Goal: Task Accomplishment & Management: Complete application form

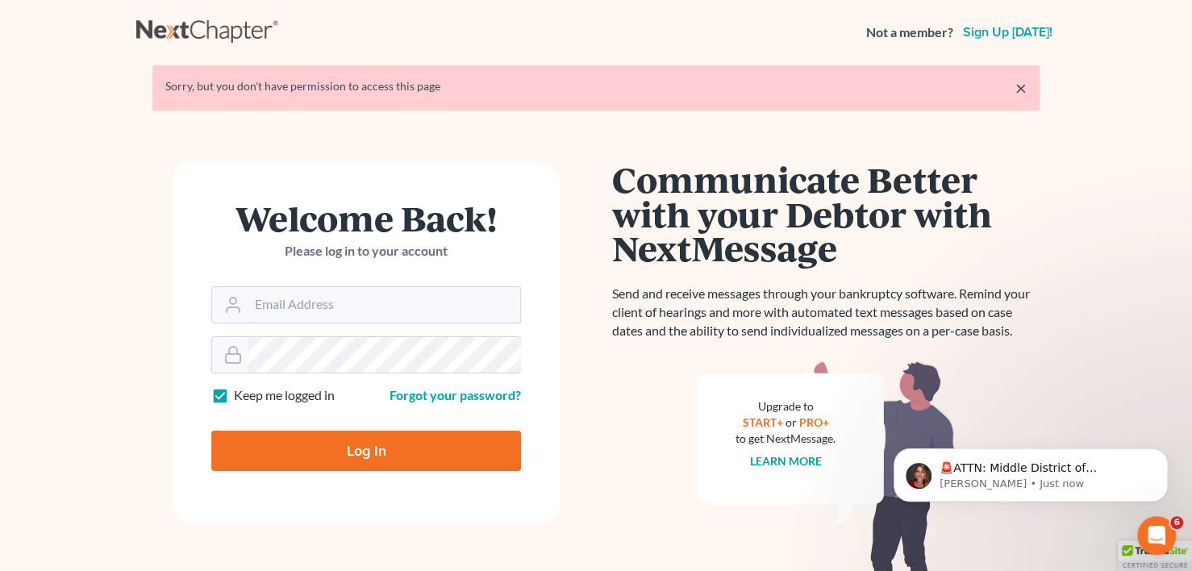
type input "[PERSON_NAME][EMAIL_ADDRESS][DOMAIN_NAME]"
click at [378, 454] on form "Welcome Back! Please log in to your account Email Address [PERSON_NAME][EMAIL_A…" at bounding box center [366, 342] width 387 height 361
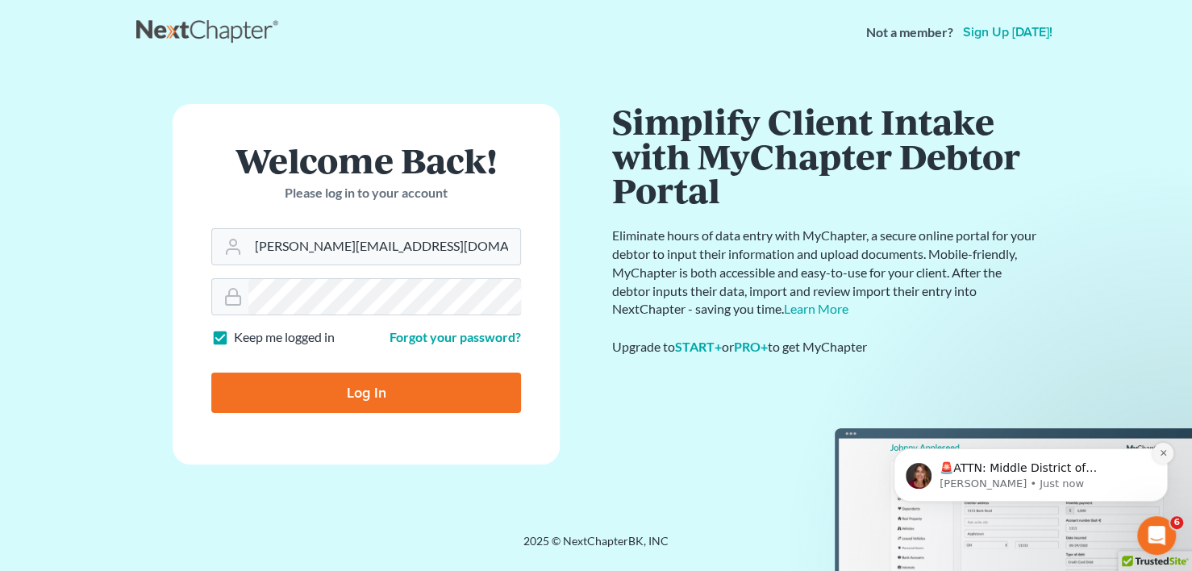
click at [1168, 452] on button "Dismiss notification" at bounding box center [1163, 453] width 21 height 21
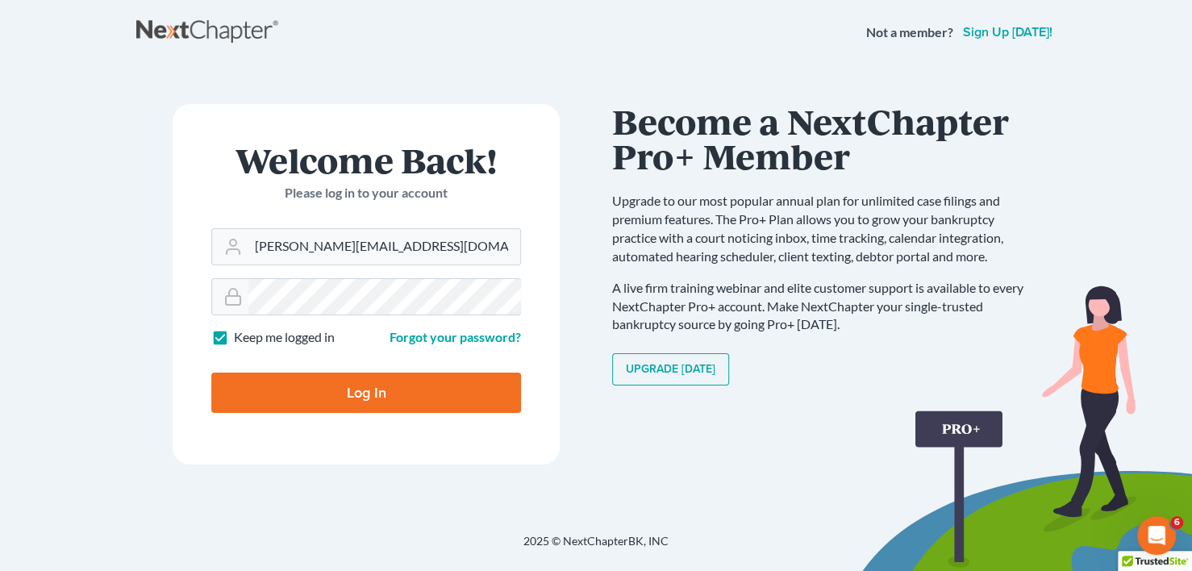
click at [345, 389] on input "Log In" at bounding box center [366, 393] width 310 height 40
type input "Thinking..."
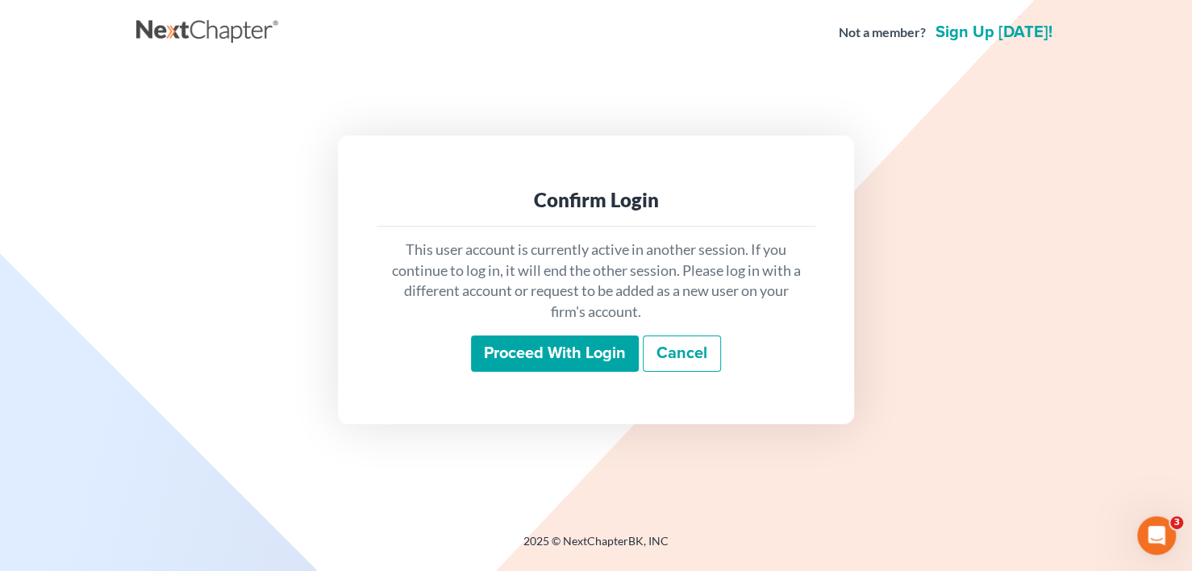
click at [553, 361] on input "Proceed with login" at bounding box center [555, 354] width 168 height 37
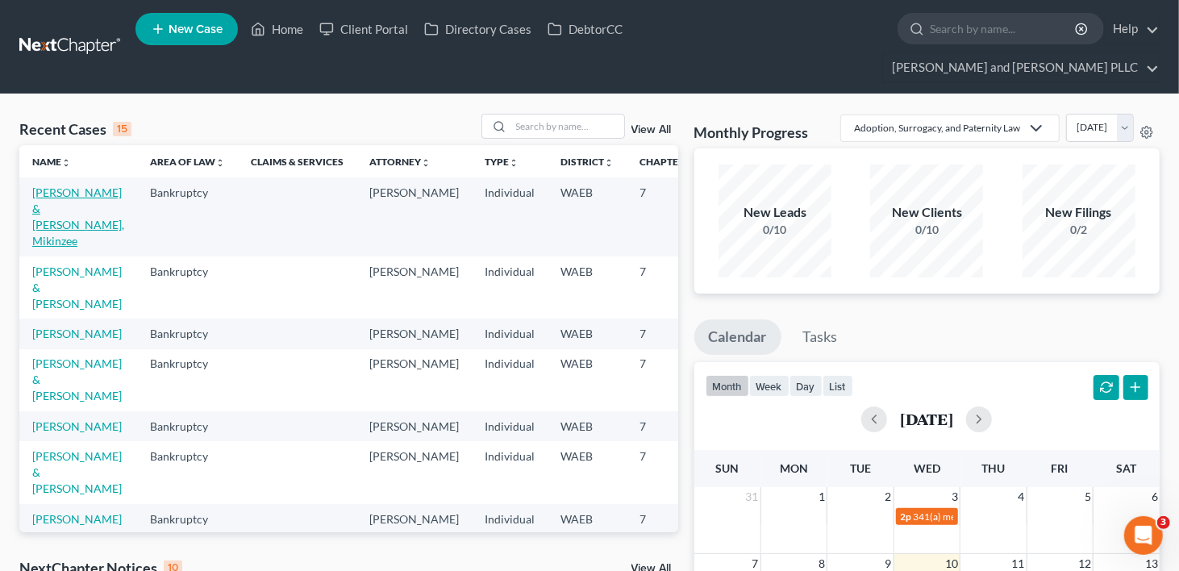
click at [44, 208] on link "O'Brien, Joseph & Yoder, Mikinzee" at bounding box center [78, 217] width 92 height 62
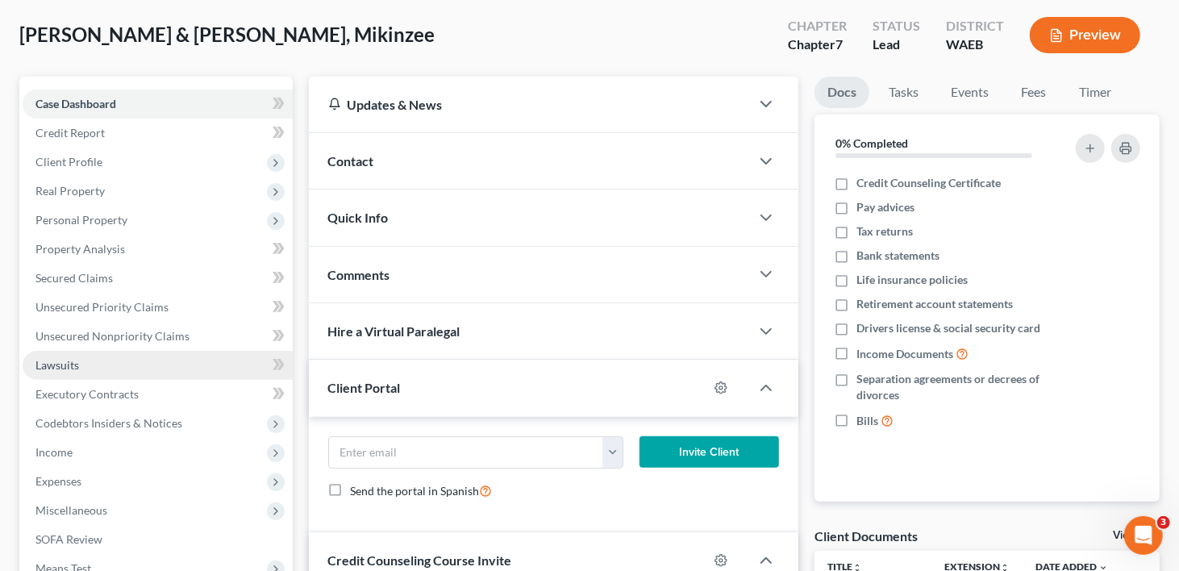
scroll to position [323, 0]
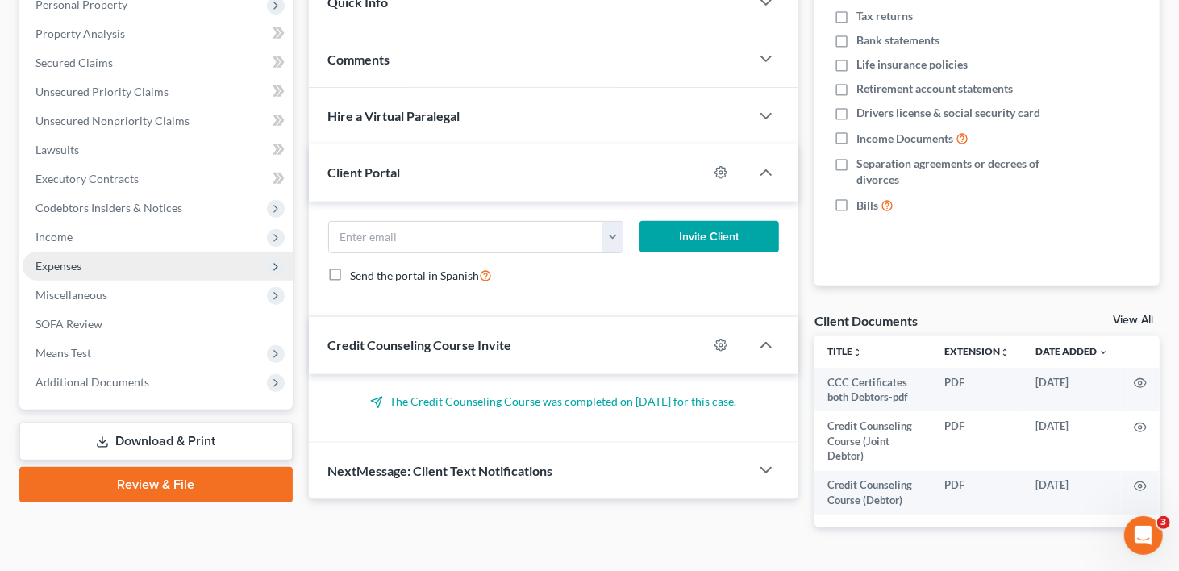
click at [67, 259] on span "Expenses" at bounding box center [58, 266] width 46 height 14
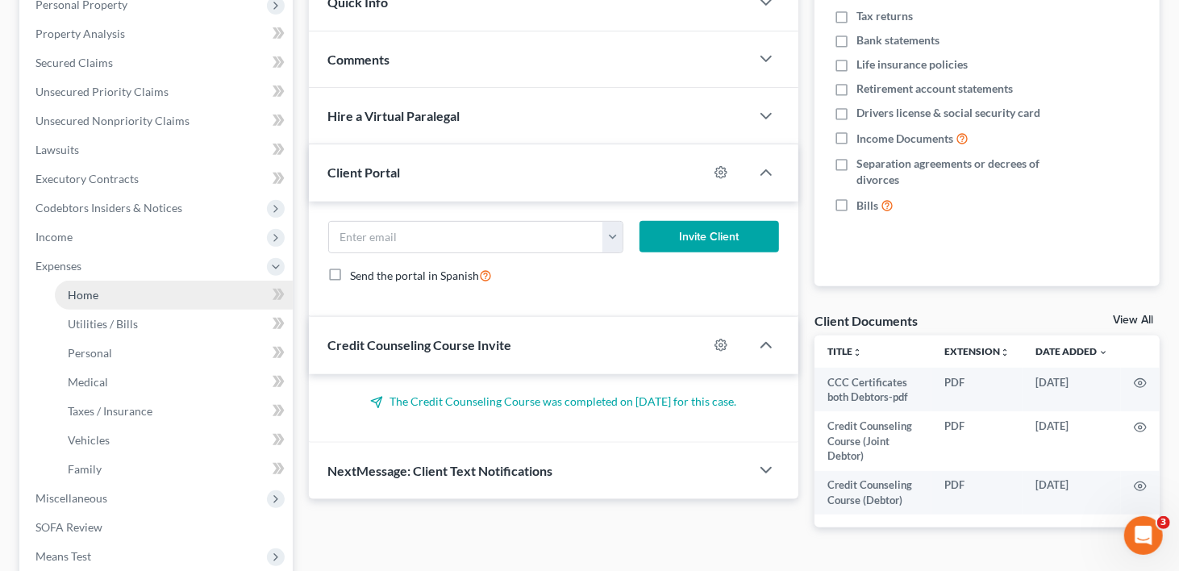
click at [75, 288] on span "Home" at bounding box center [83, 295] width 31 height 14
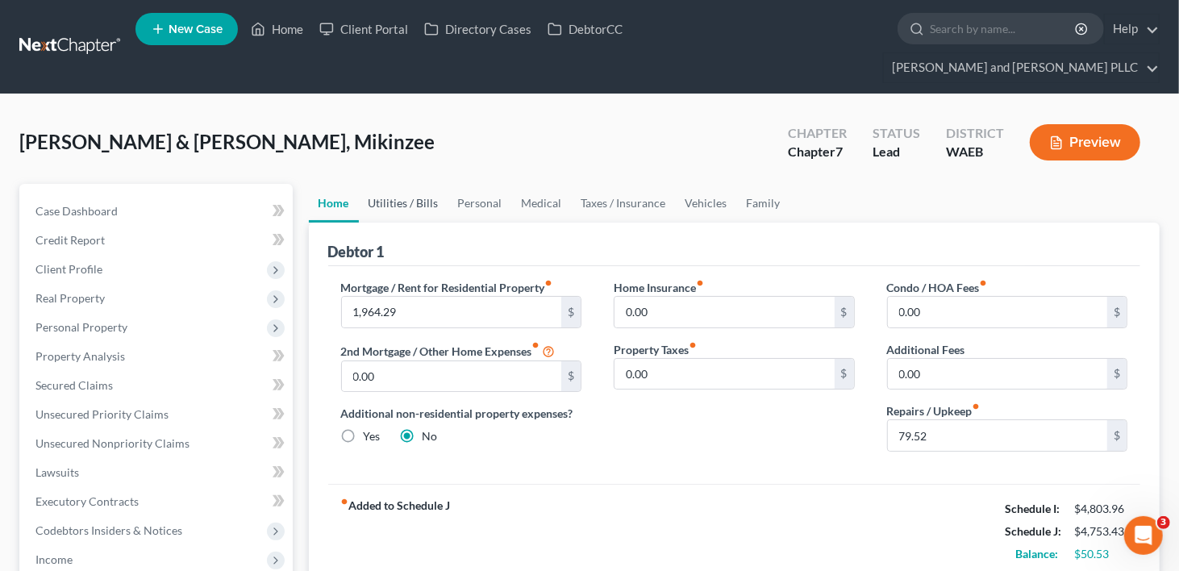
click at [399, 184] on link "Utilities / Bills" at bounding box center [404, 203] width 90 height 39
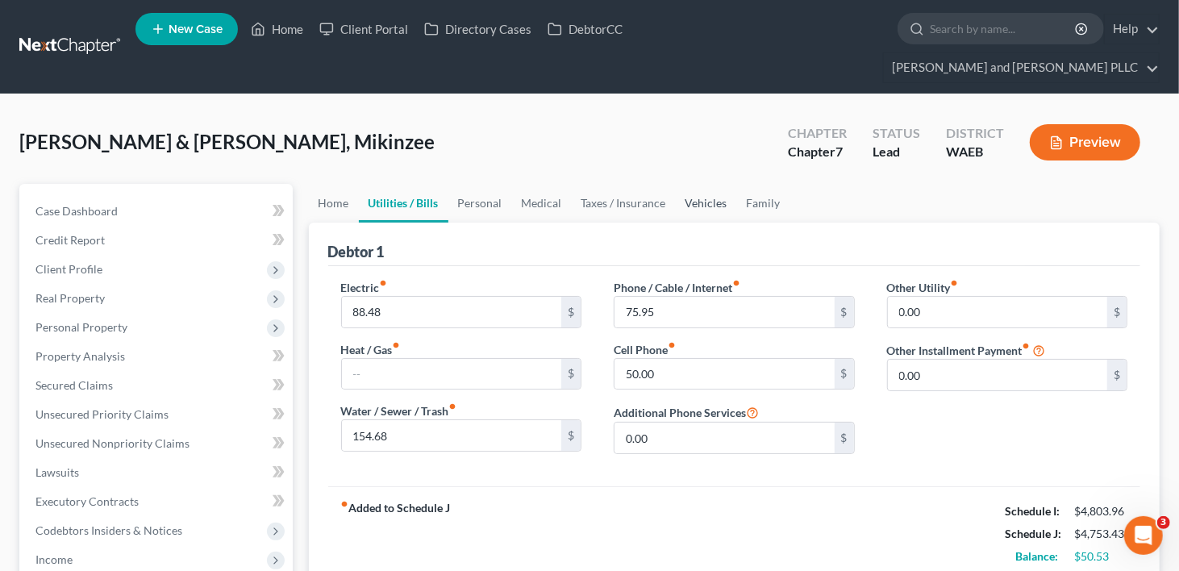
click at [698, 184] on link "Vehicles" at bounding box center [706, 203] width 61 height 39
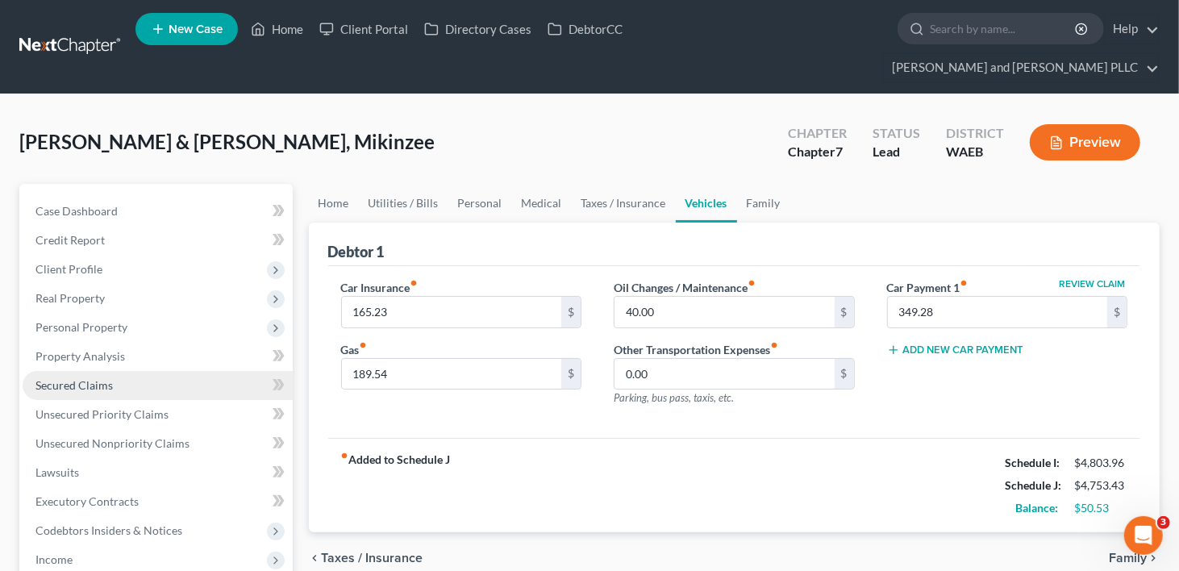
click at [73, 378] on span "Secured Claims" at bounding box center [73, 385] width 77 height 14
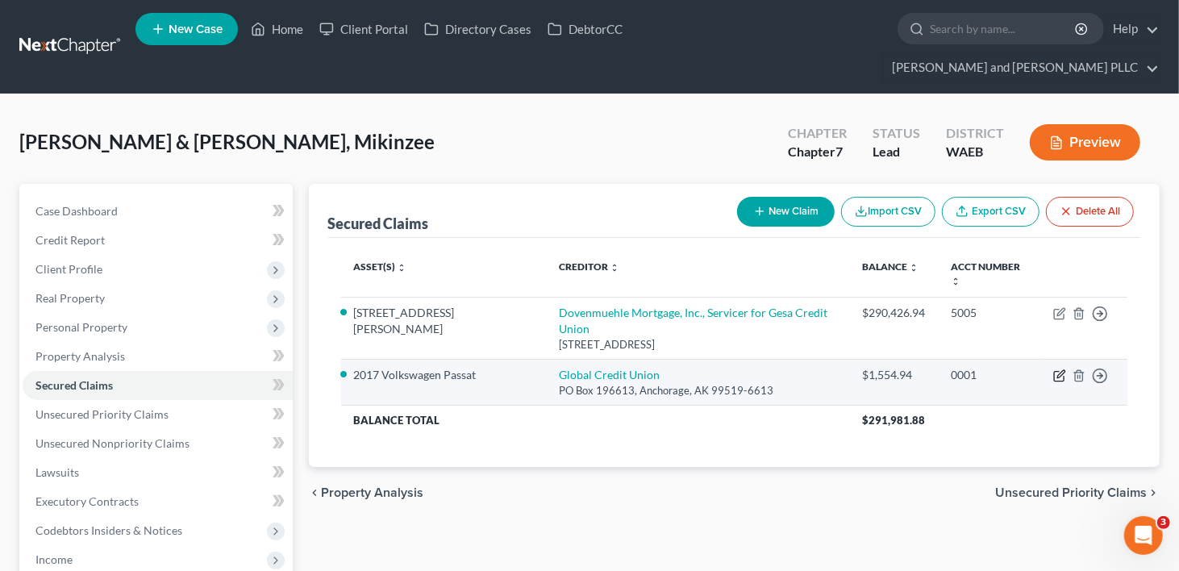
click at [1057, 369] on icon "button" at bounding box center [1060, 375] width 13 height 13
select select "1"
select select "2"
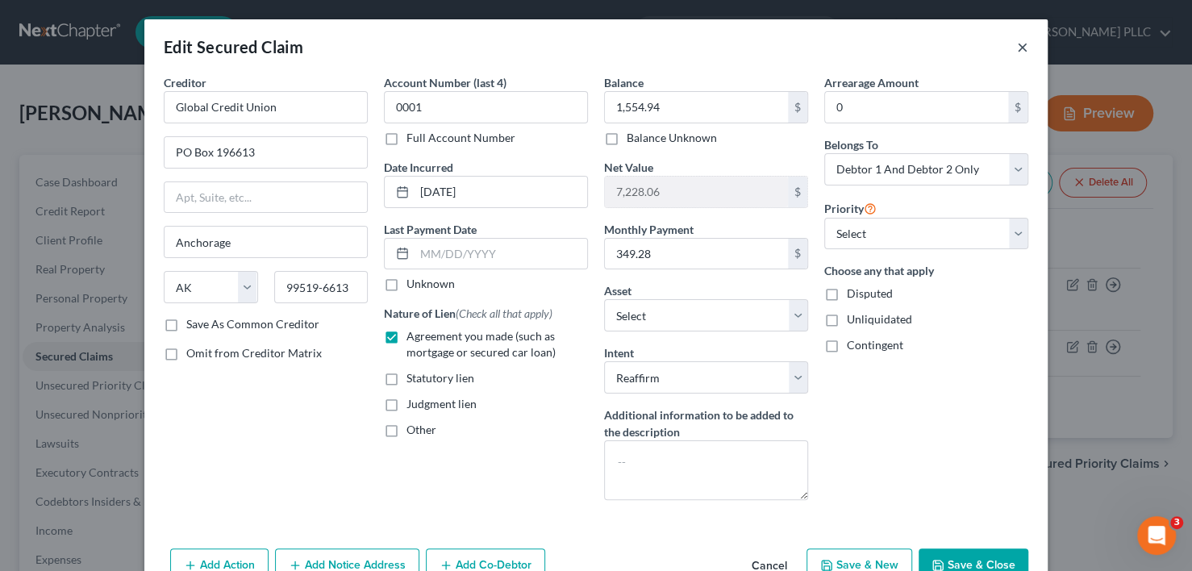
click at [1018, 48] on button "×" at bounding box center [1022, 46] width 11 height 19
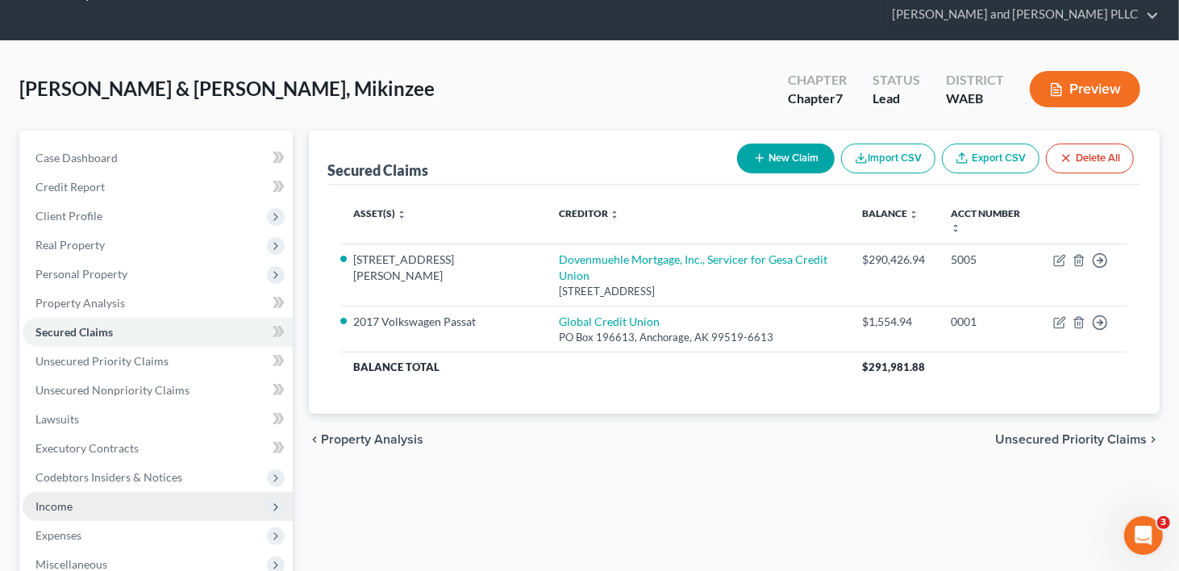
scroll to position [81, 0]
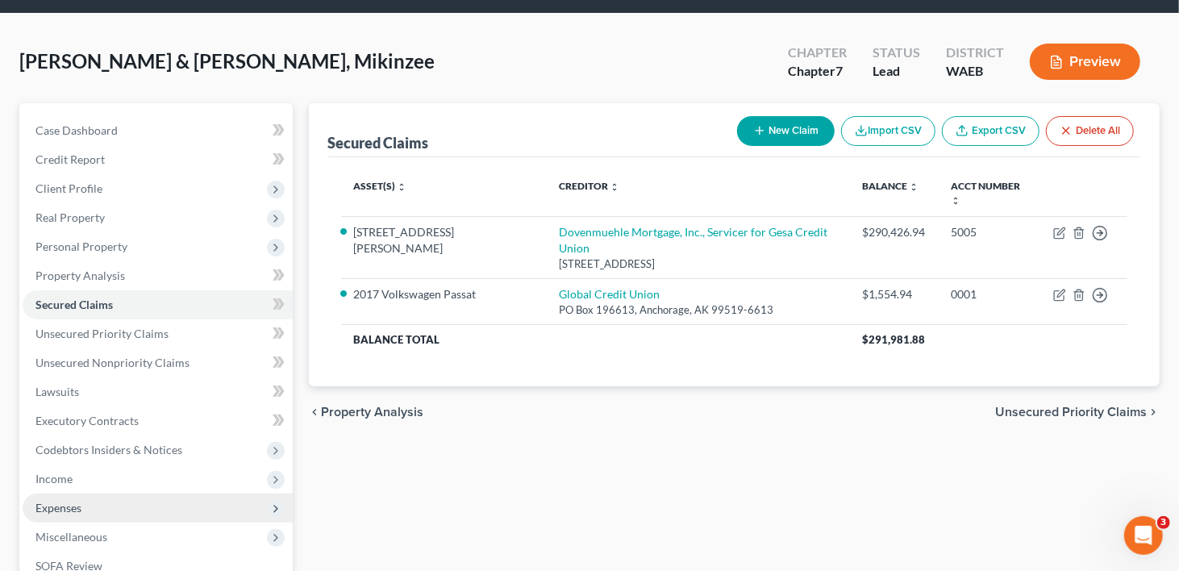
click at [84, 494] on span "Expenses" at bounding box center [158, 508] width 270 height 29
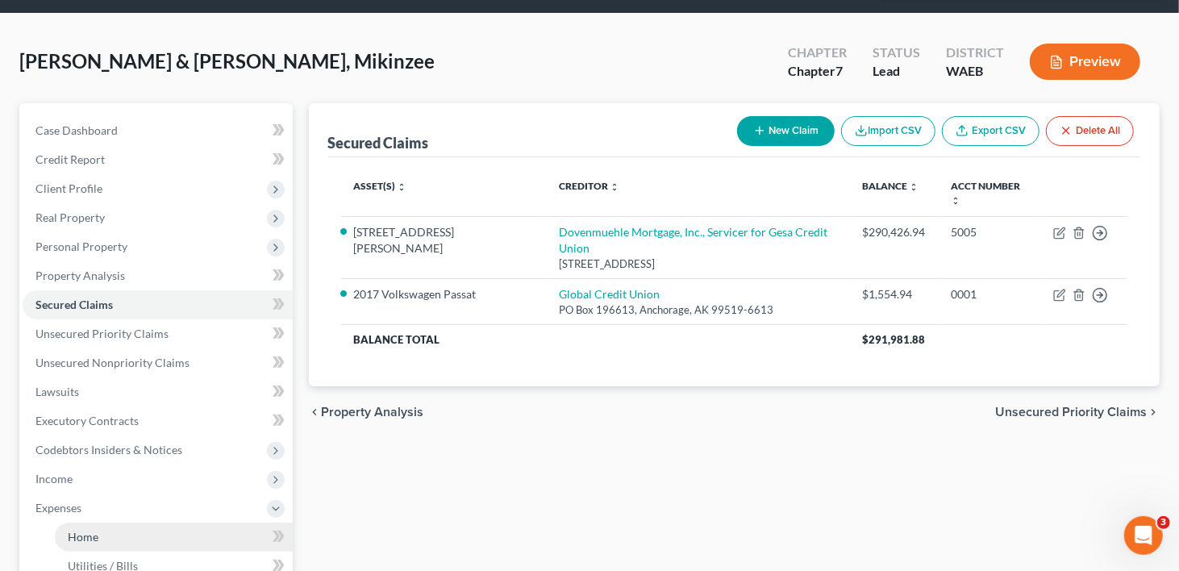
click at [91, 530] on span "Home" at bounding box center [83, 537] width 31 height 14
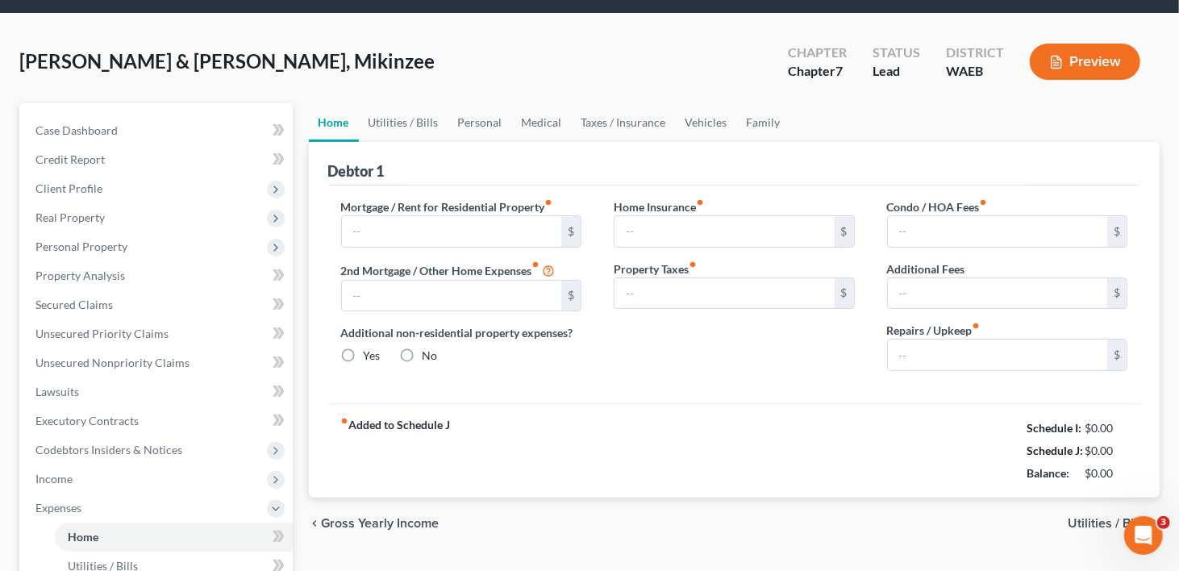
scroll to position [5, 0]
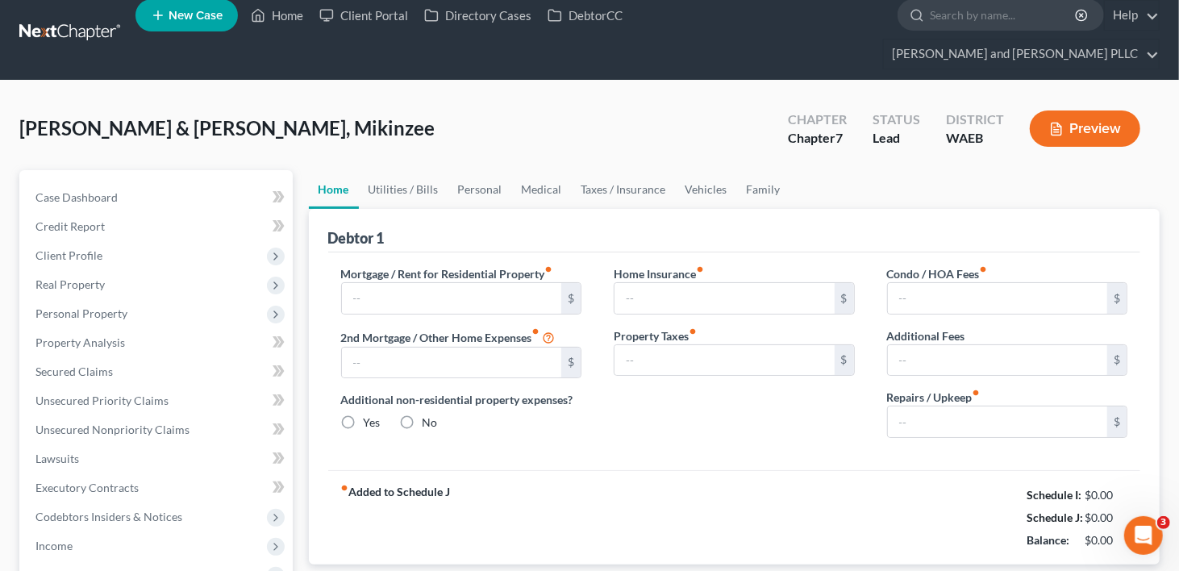
type input "1,964.29"
type input "0.00"
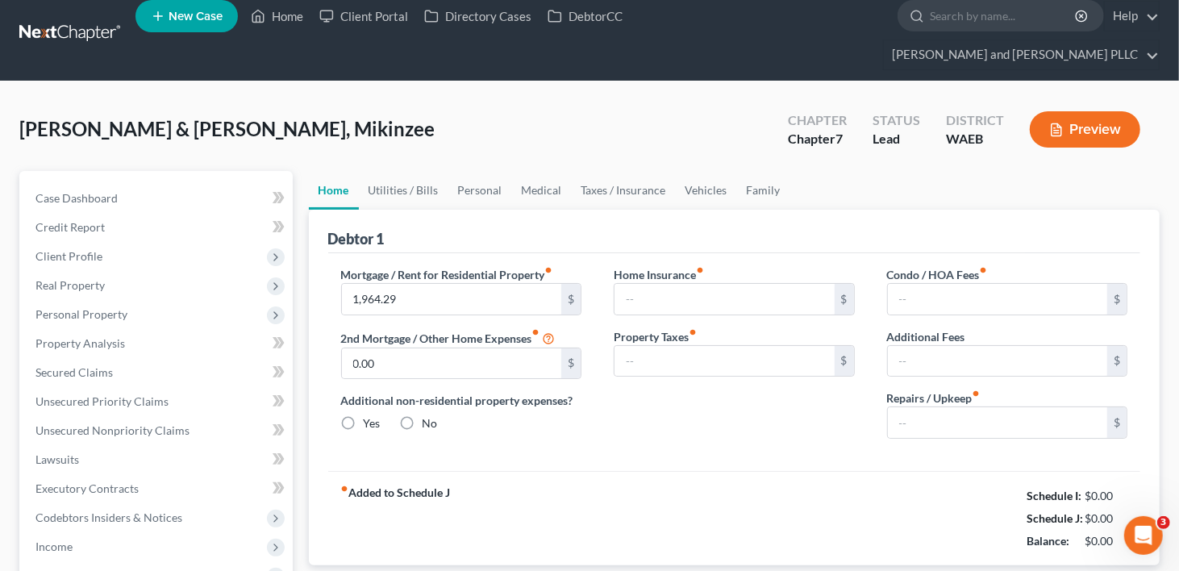
radio input "true"
type input "0.00"
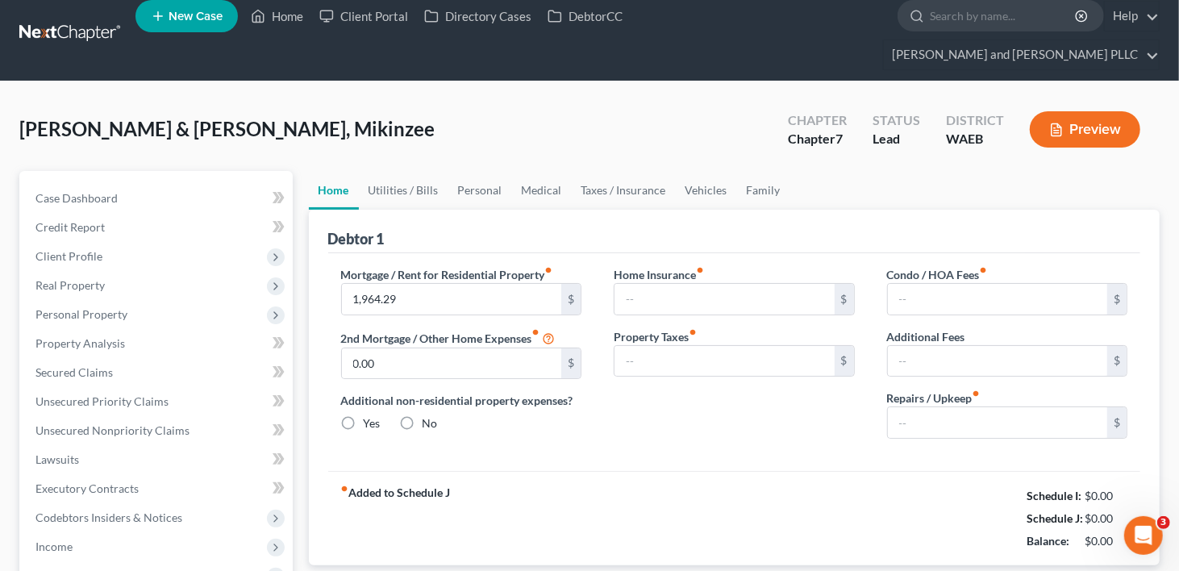
type input "79.52"
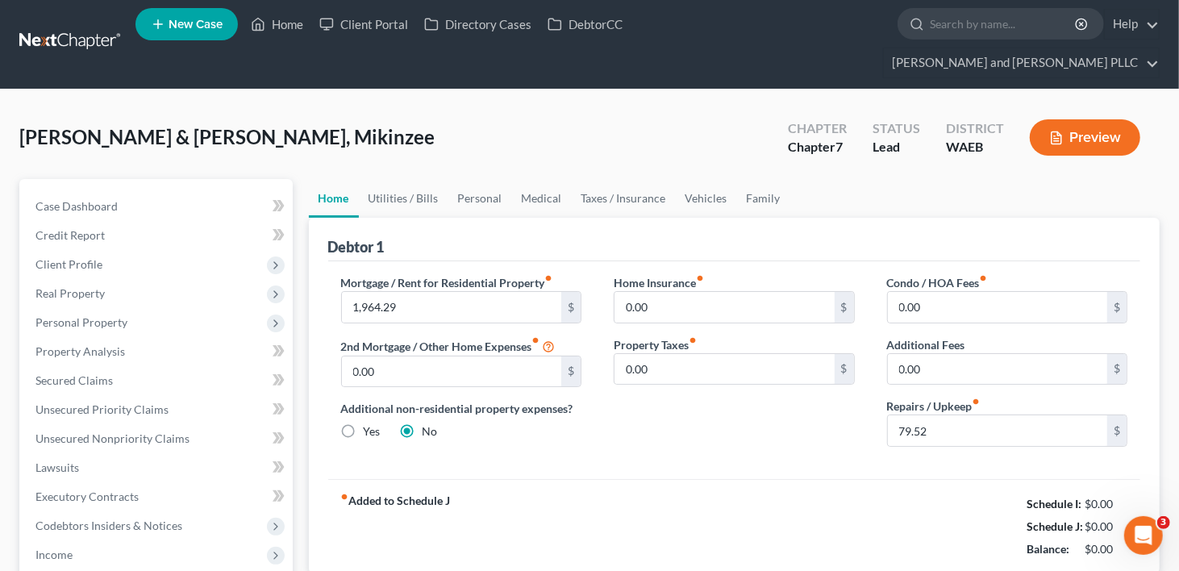
scroll to position [0, 0]
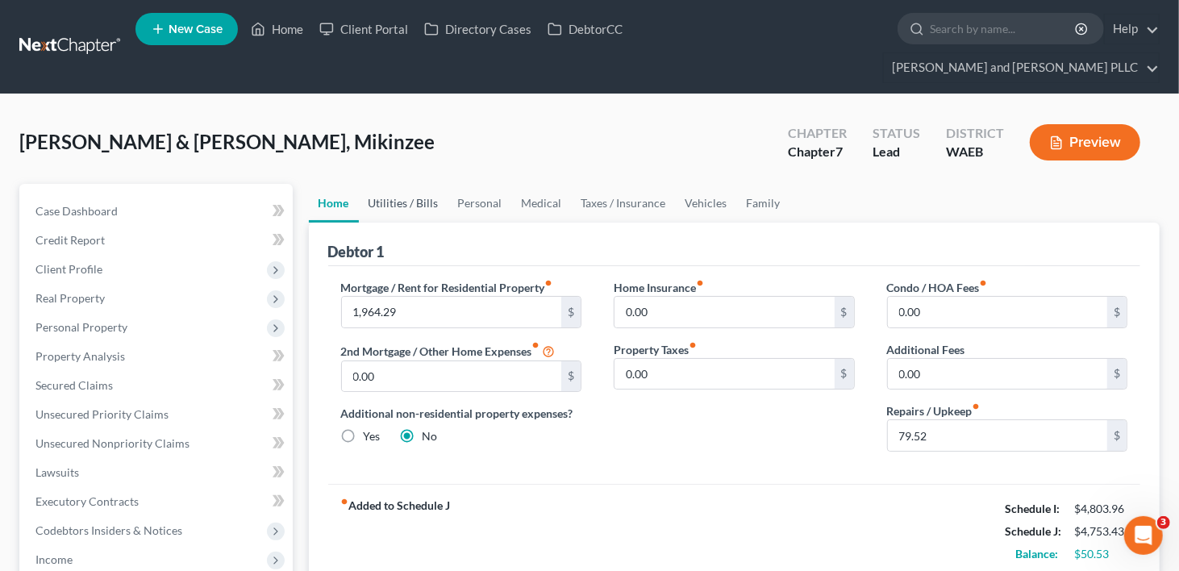
click at [411, 184] on link "Utilities / Bills" at bounding box center [404, 203] width 90 height 39
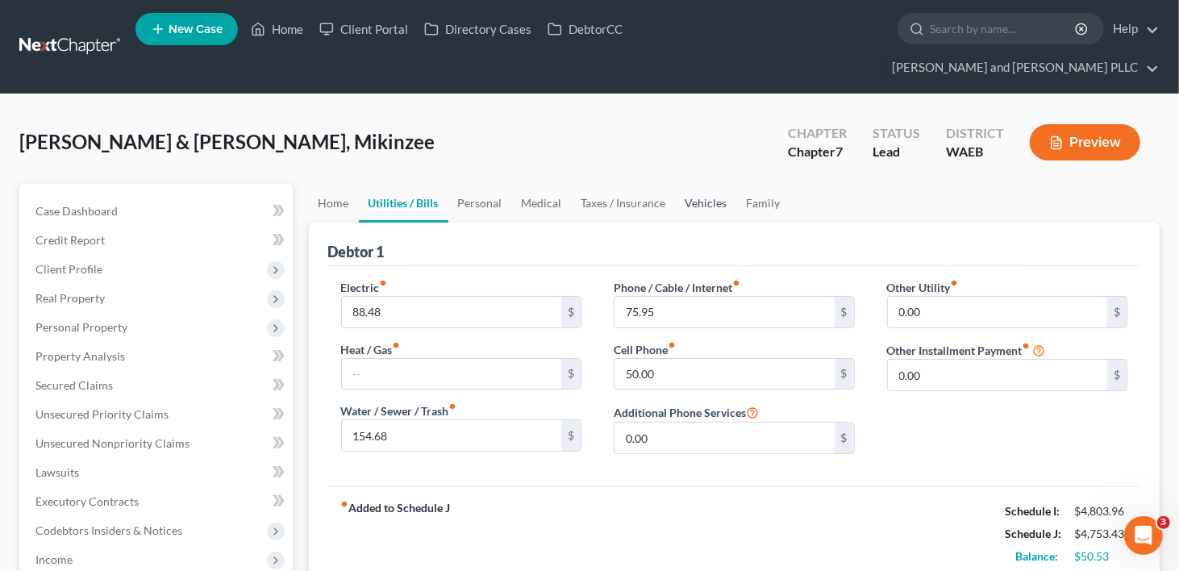
click at [711, 184] on link "Vehicles" at bounding box center [706, 203] width 61 height 39
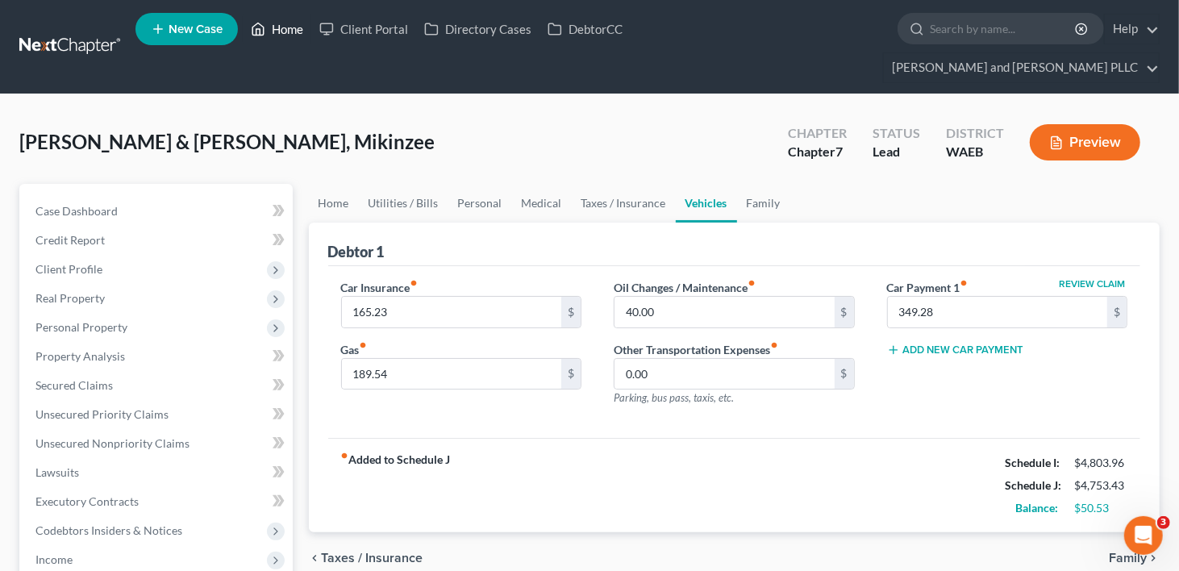
click at [290, 37] on link "Home" at bounding box center [277, 29] width 69 height 29
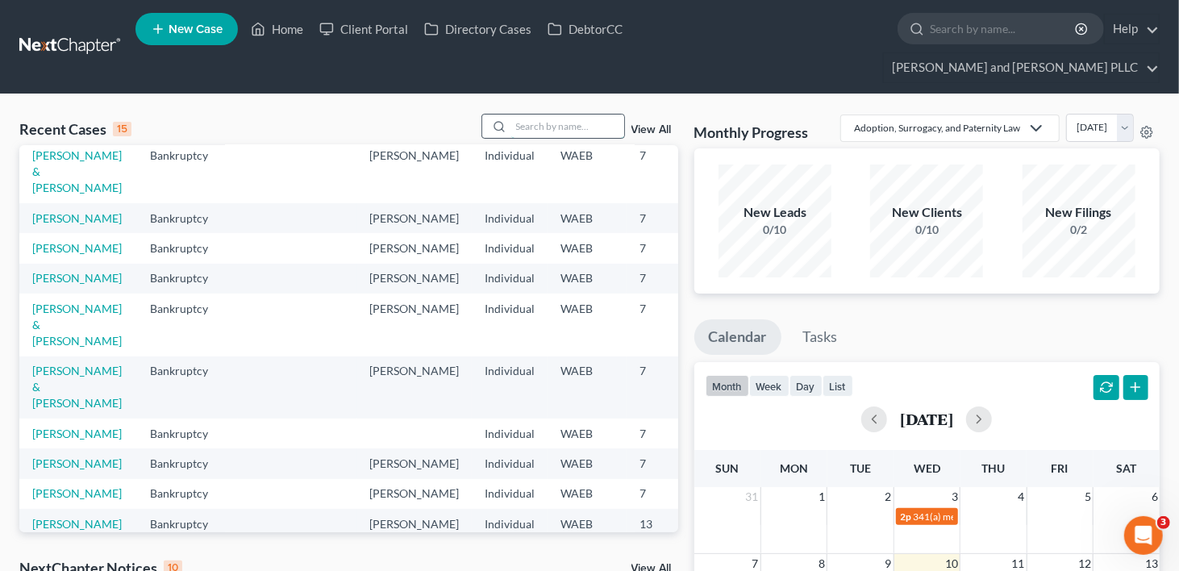
click at [546, 115] on input "search" at bounding box center [567, 126] width 113 height 23
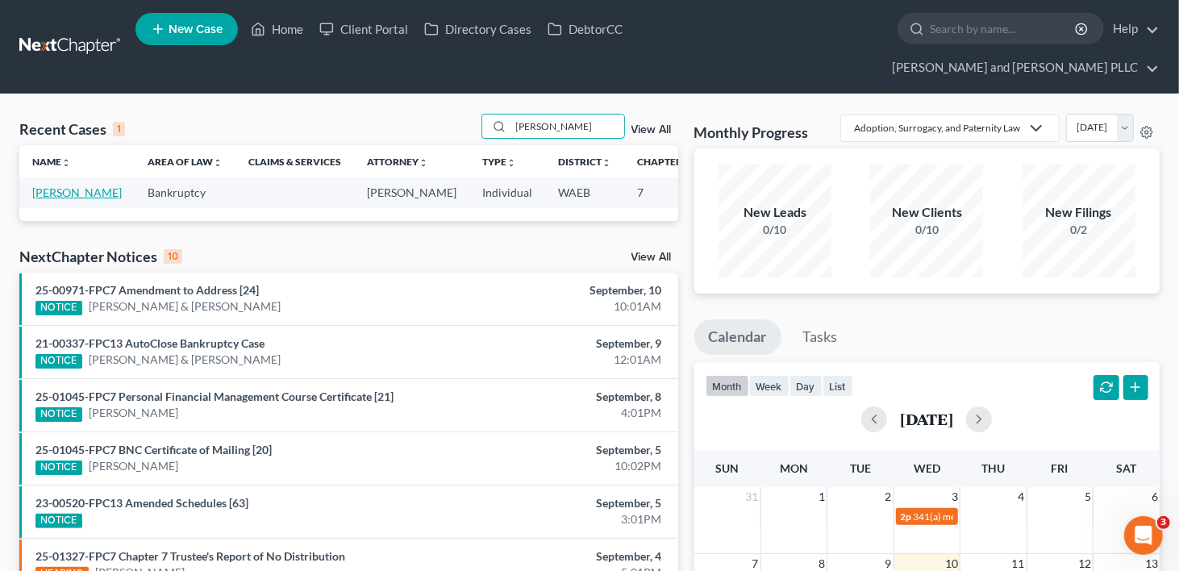
type input "beltran"
click at [67, 186] on link "Beltran, Giovanni" at bounding box center [77, 193] width 90 height 14
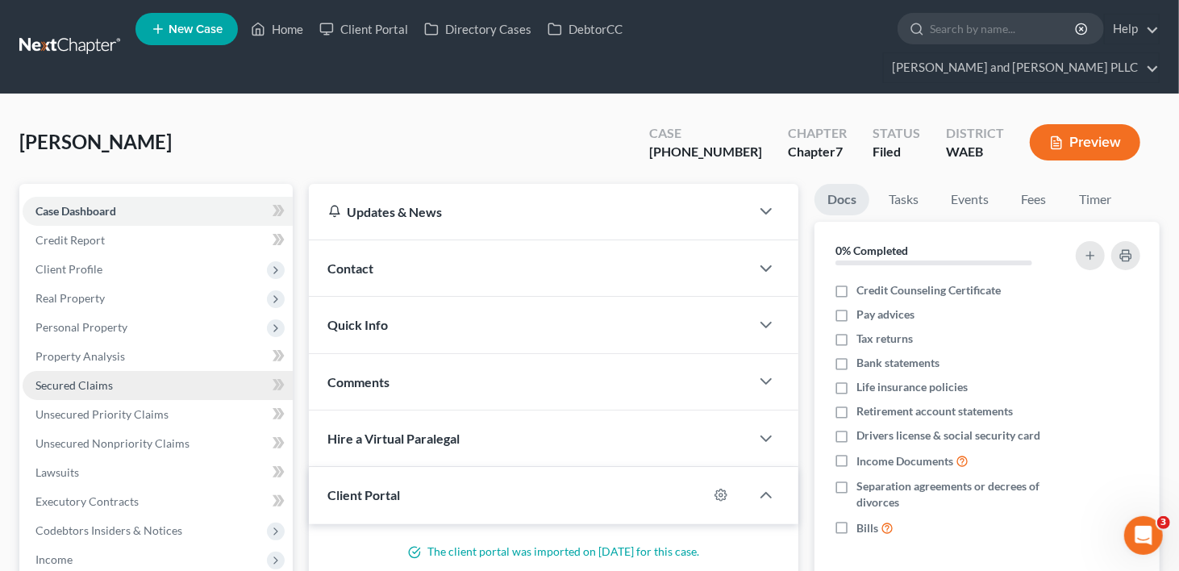
click at [41, 371] on link "Secured Claims" at bounding box center [158, 385] width 270 height 29
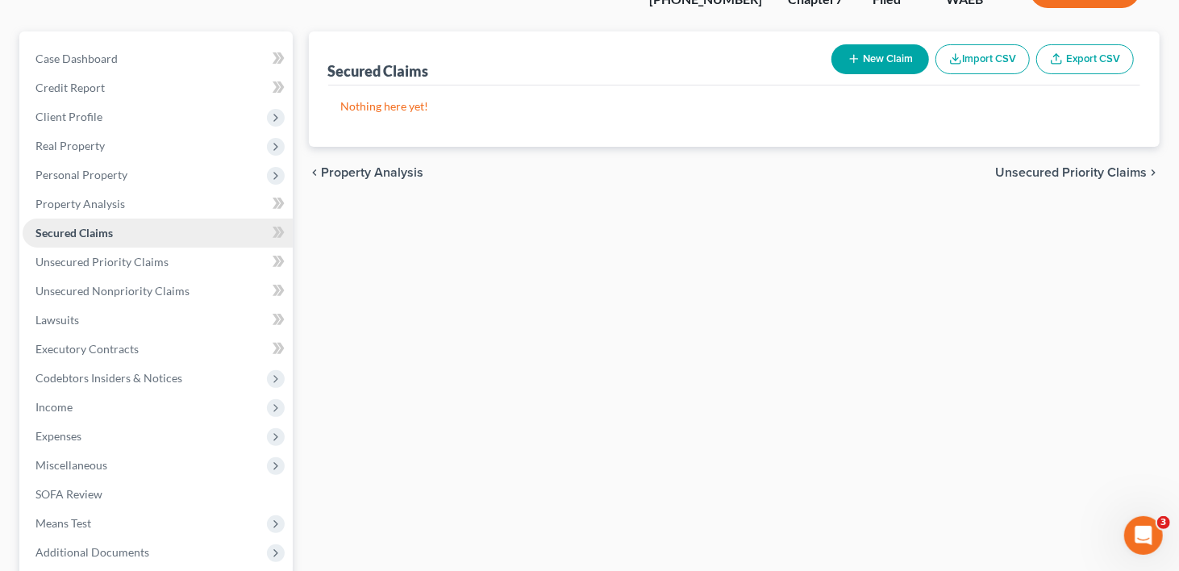
scroll to position [161, 0]
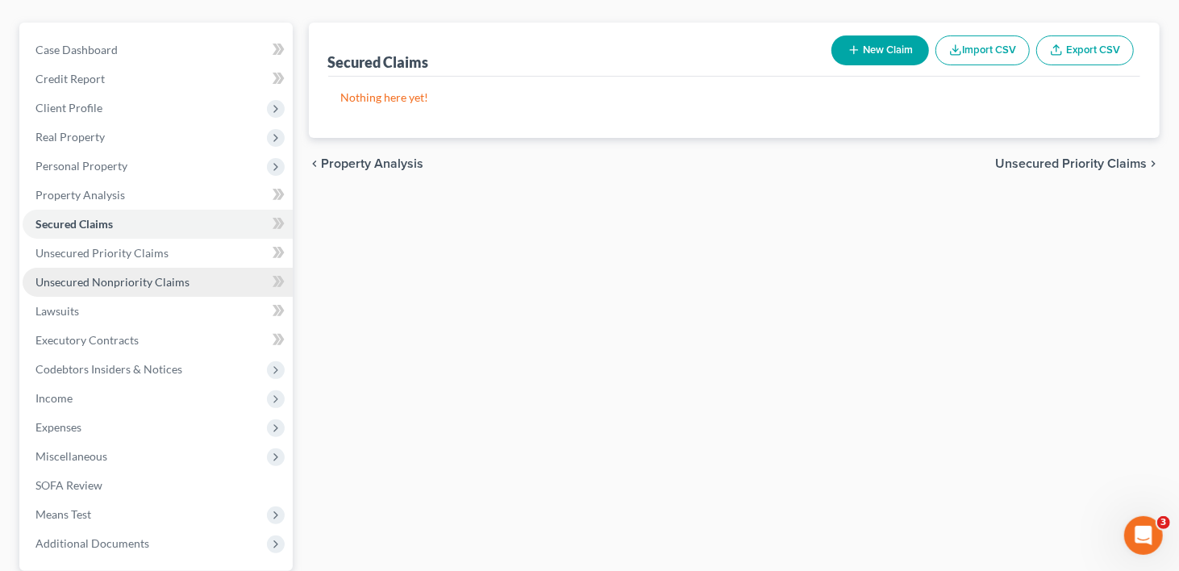
click at [87, 275] on span "Unsecured Nonpriority Claims" at bounding box center [112, 282] width 154 height 14
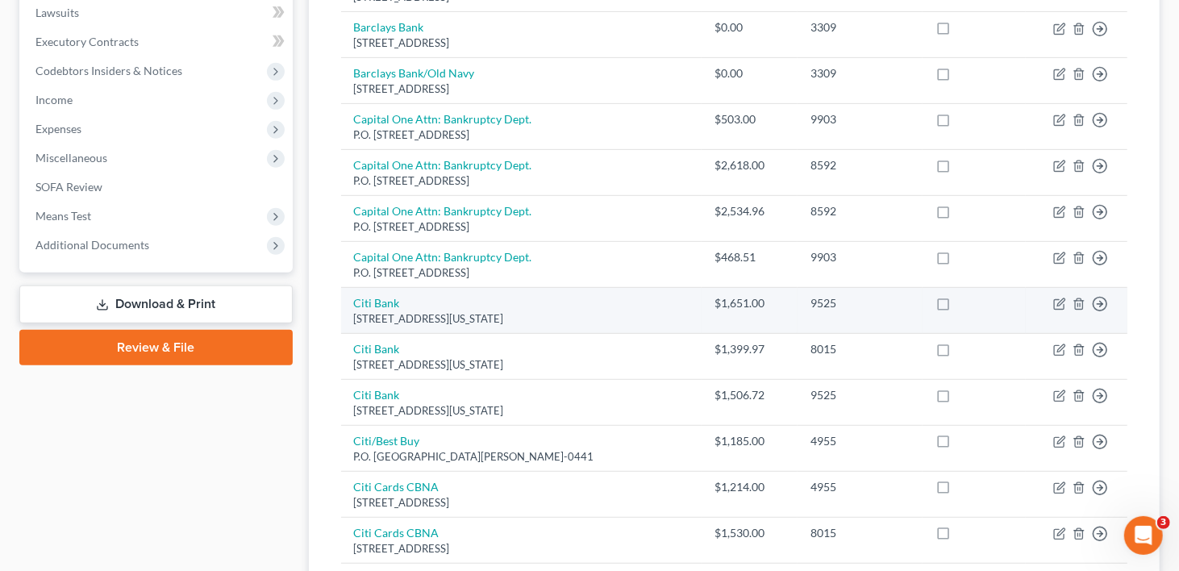
scroll to position [323, 0]
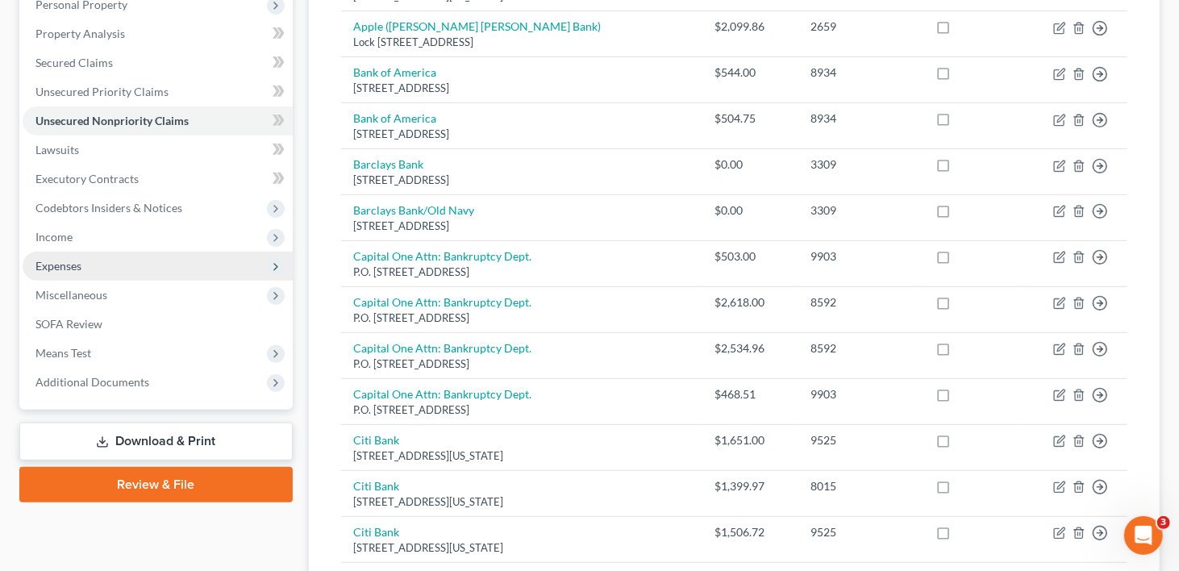
click at [69, 259] on span "Expenses" at bounding box center [58, 266] width 46 height 14
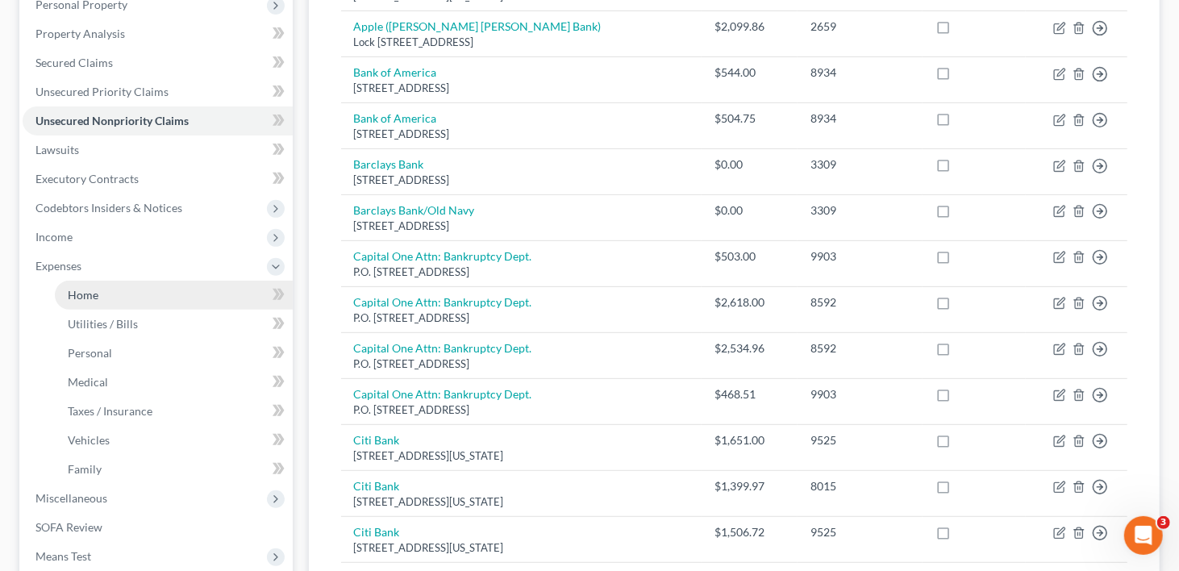
click at [80, 288] on span "Home" at bounding box center [83, 295] width 31 height 14
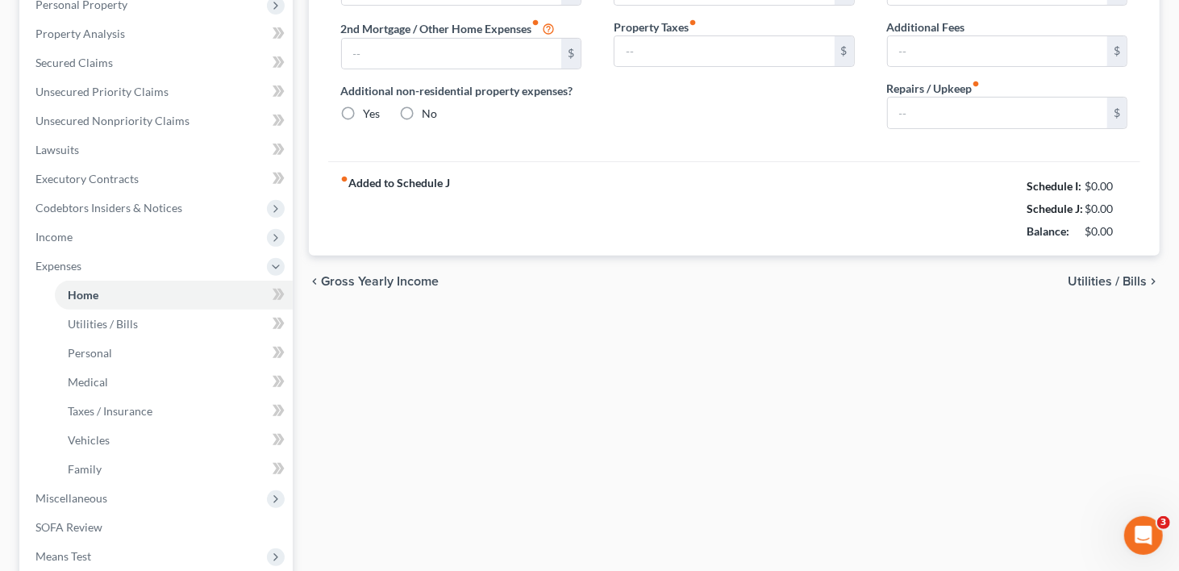
scroll to position [131, 0]
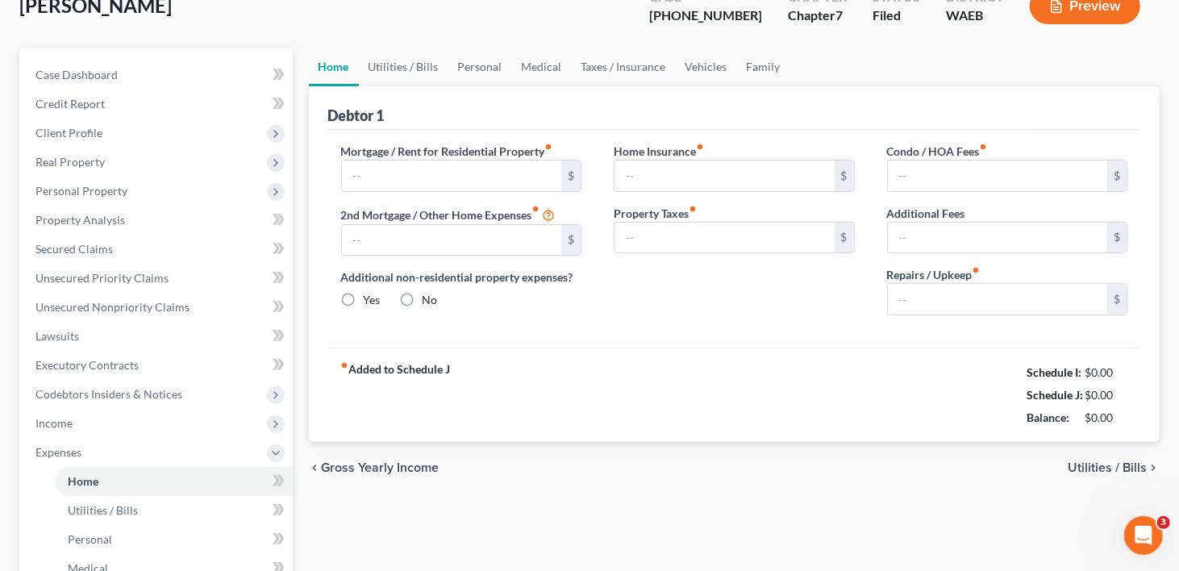
type input "300.00"
type input "0.00"
radio input "true"
type input "0.00"
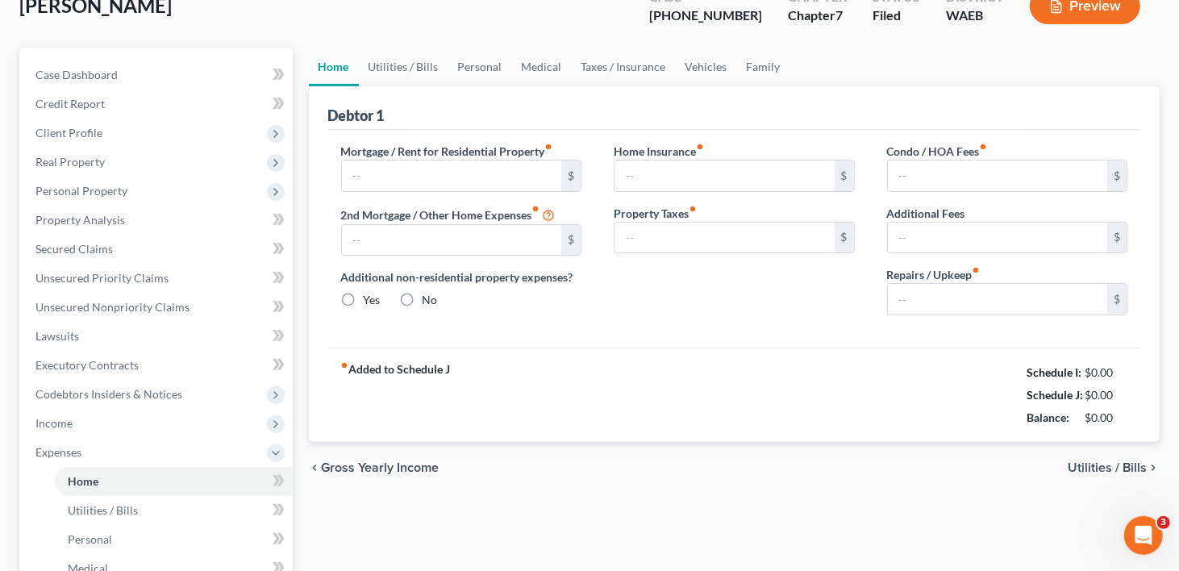
type input "0.00"
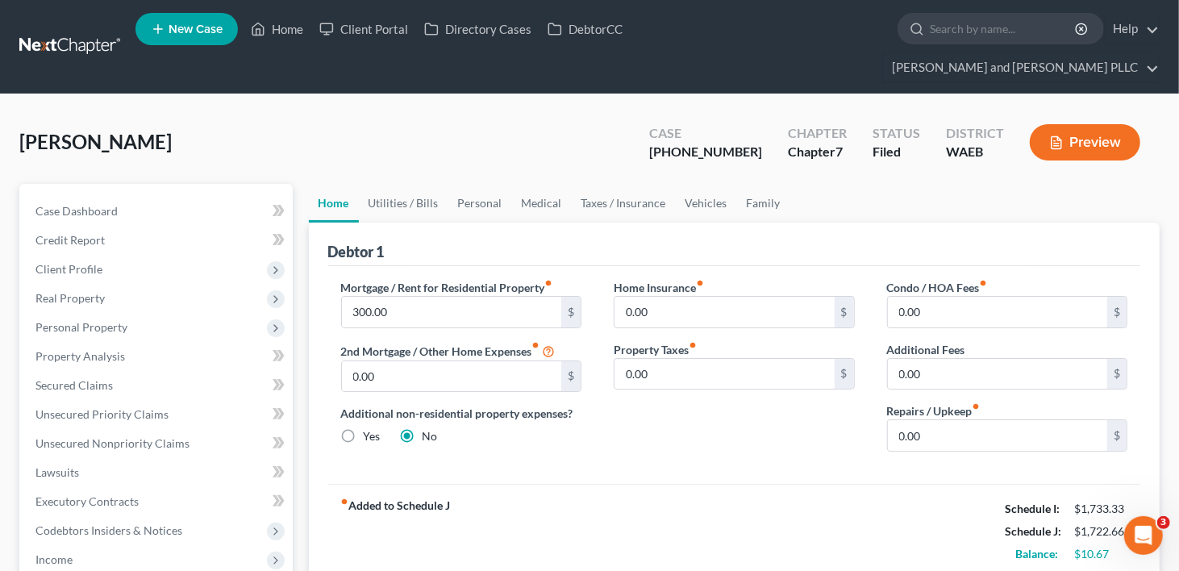
scroll to position [0, 0]
click at [401, 184] on link "Utilities / Bills" at bounding box center [404, 203] width 90 height 39
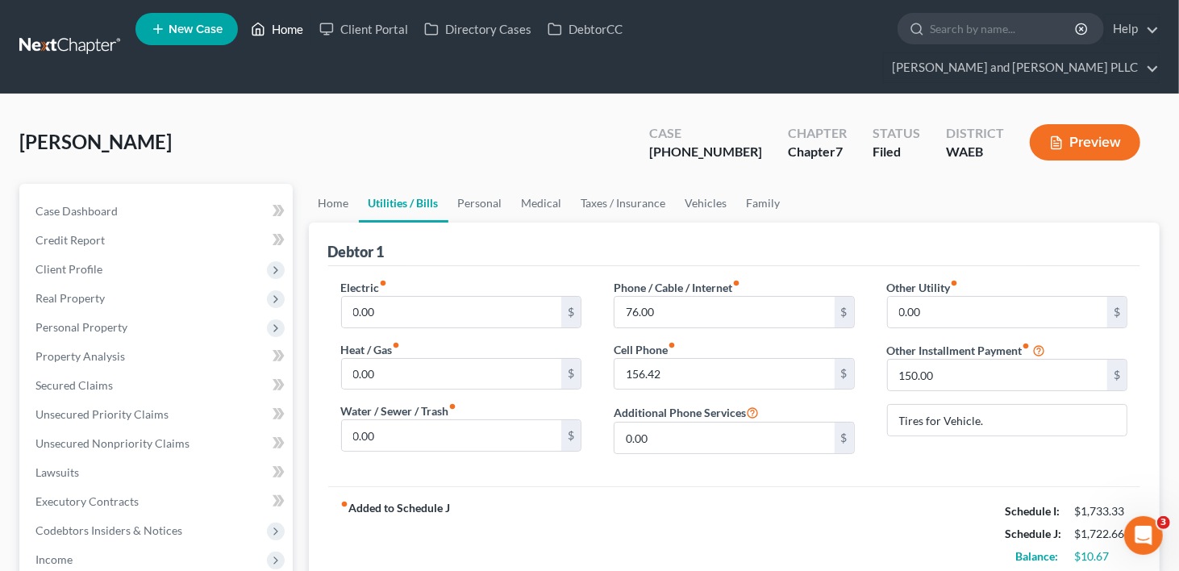
click at [286, 27] on link "Home" at bounding box center [277, 29] width 69 height 29
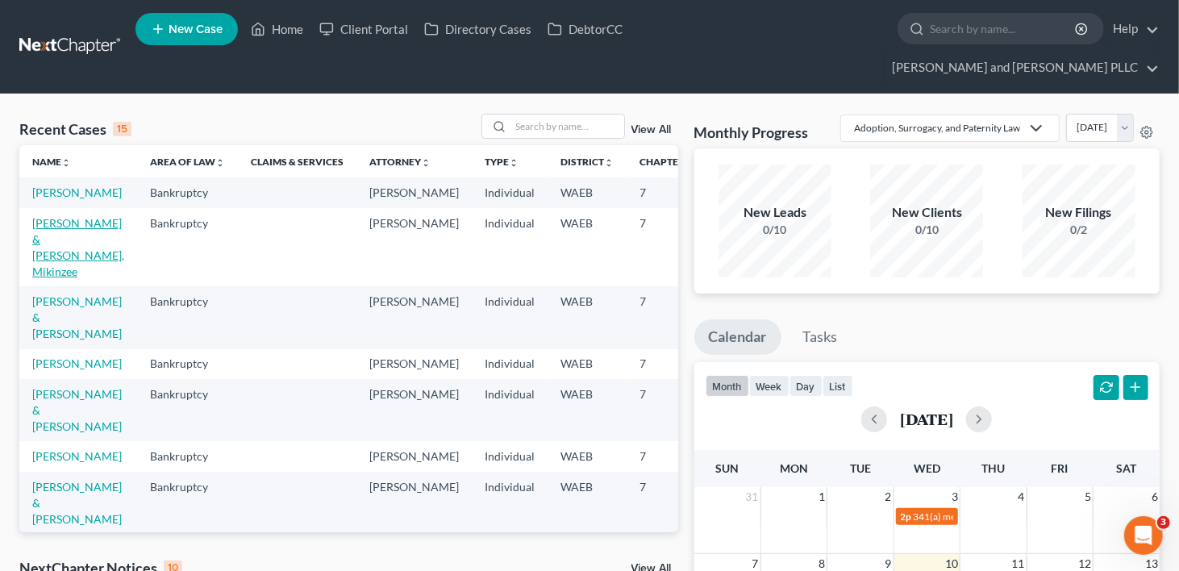
click at [46, 261] on link "O'Brien, Joseph & Yoder, Mikinzee" at bounding box center [78, 247] width 92 height 62
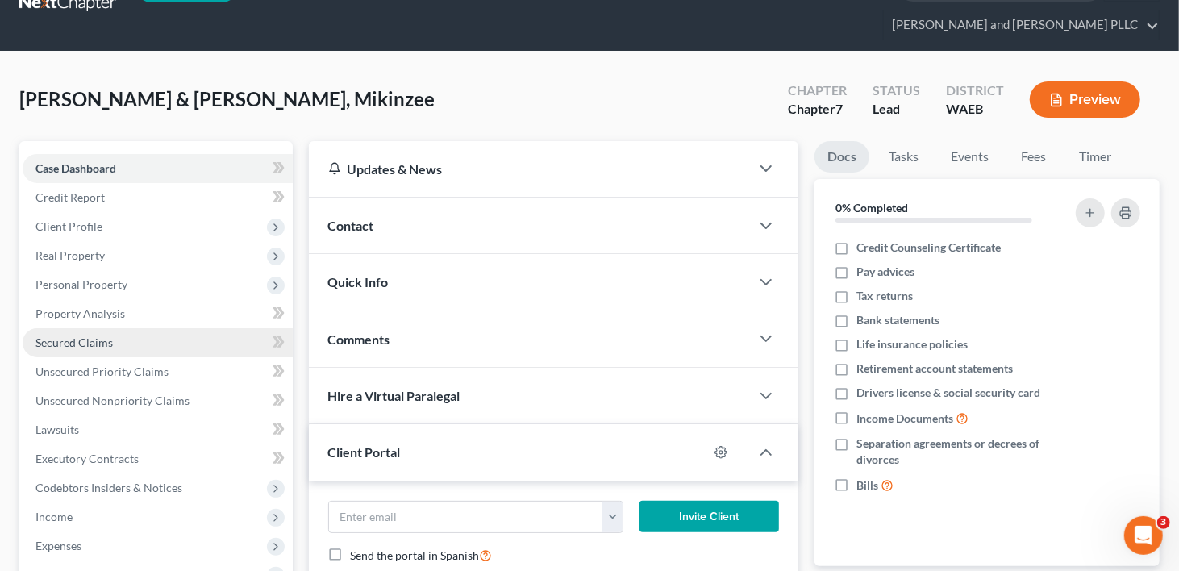
scroll to position [161, 0]
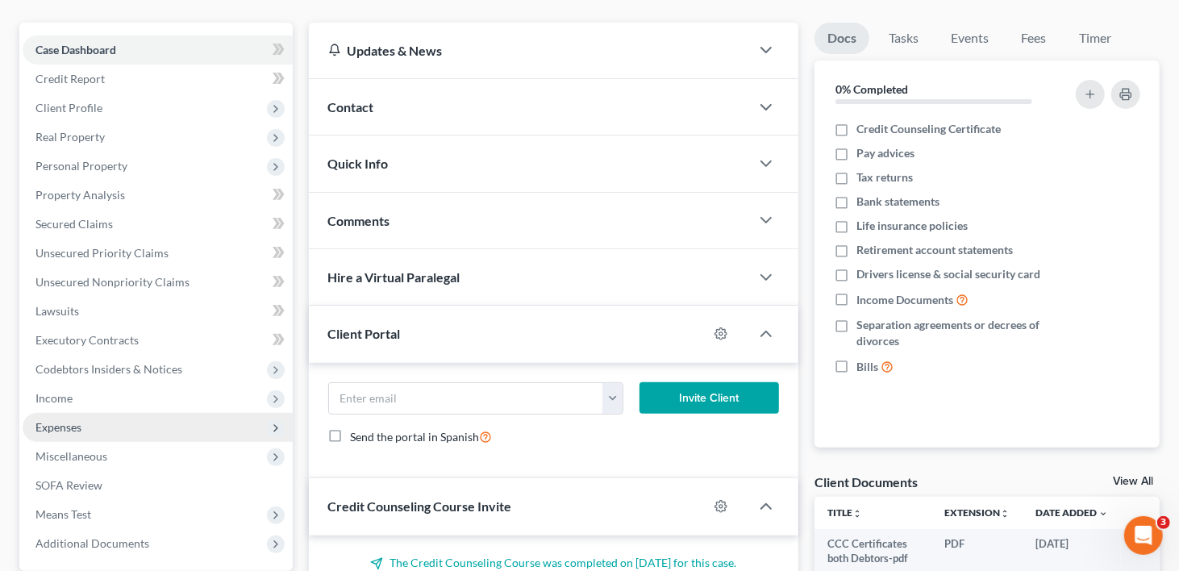
click at [93, 413] on span "Expenses" at bounding box center [158, 427] width 270 height 29
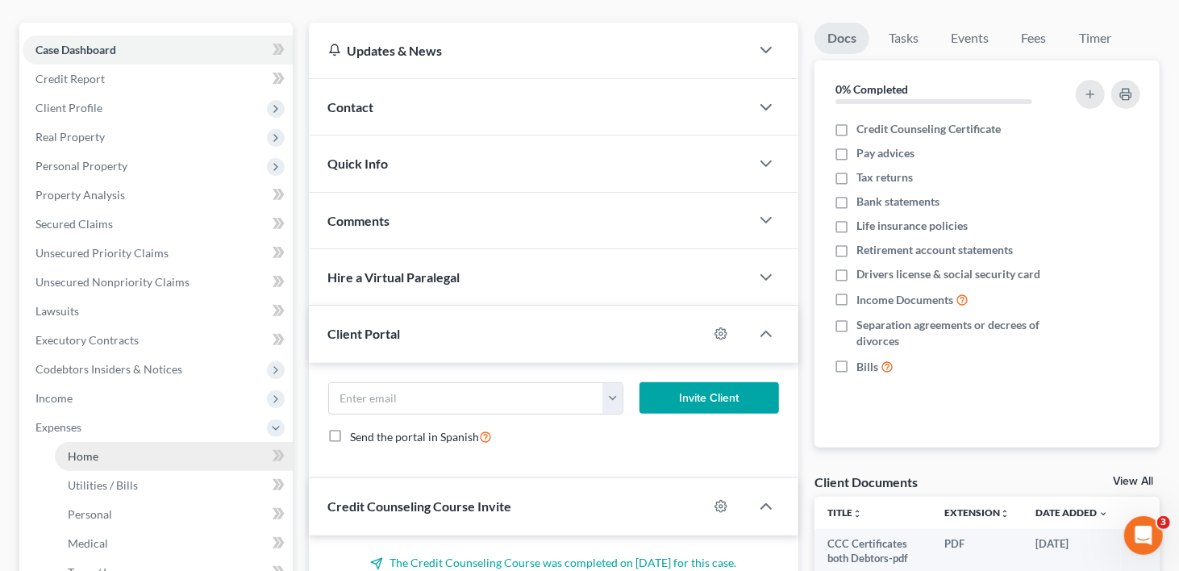
click at [113, 442] on link "Home" at bounding box center [174, 456] width 238 height 29
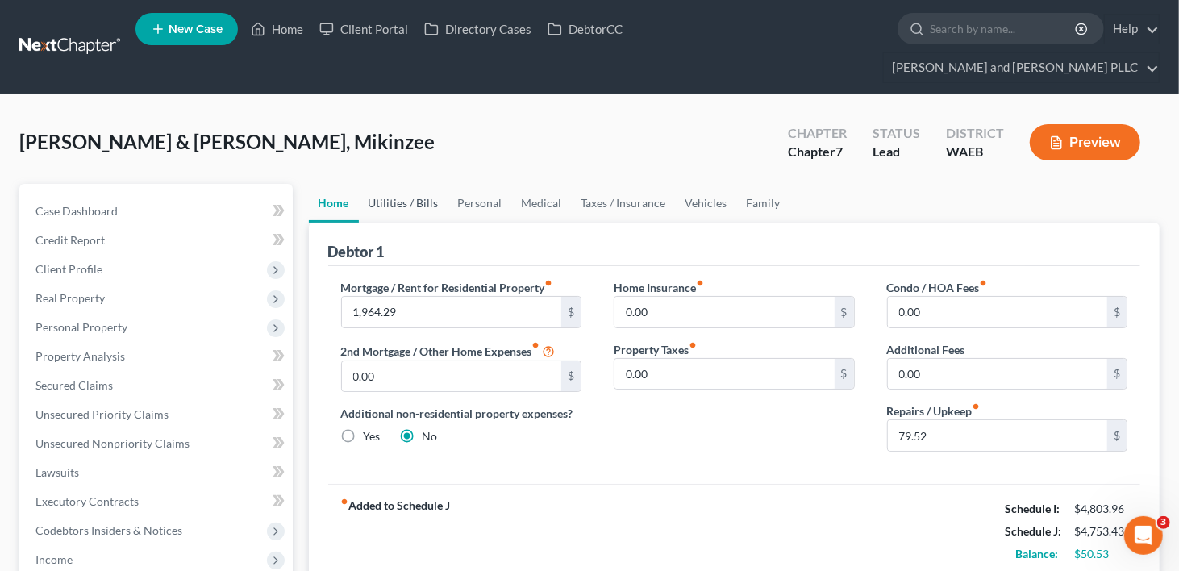
click at [387, 184] on link "Utilities / Bills" at bounding box center [404, 203] width 90 height 39
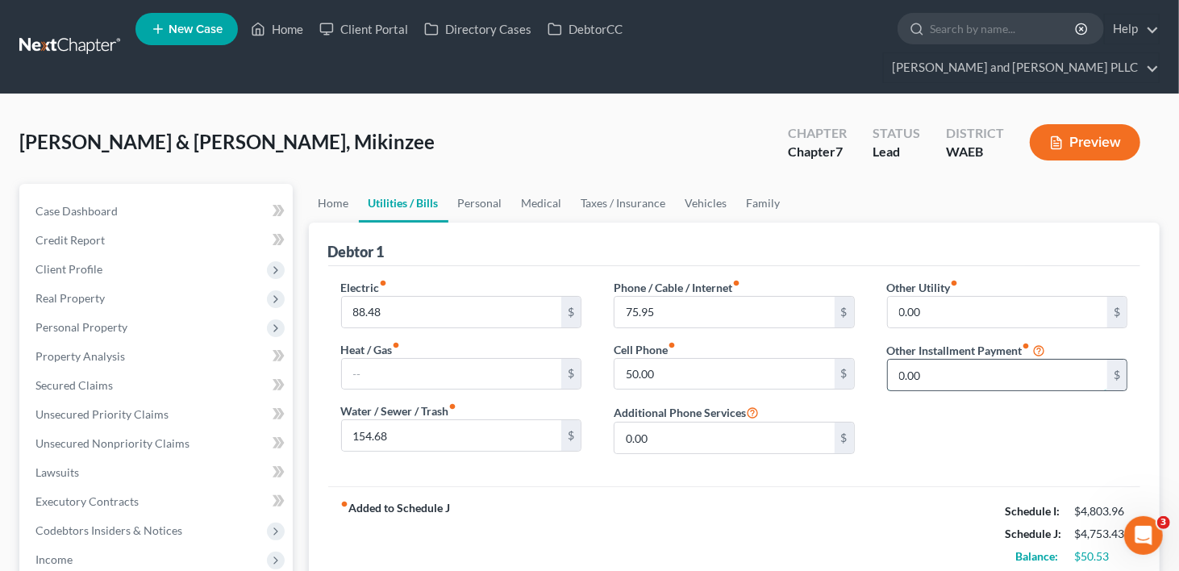
click at [924, 360] on input "0.00" at bounding box center [998, 375] width 220 height 31
type input "75.00"
click at [936, 405] on input "text" at bounding box center [1008, 420] width 240 height 31
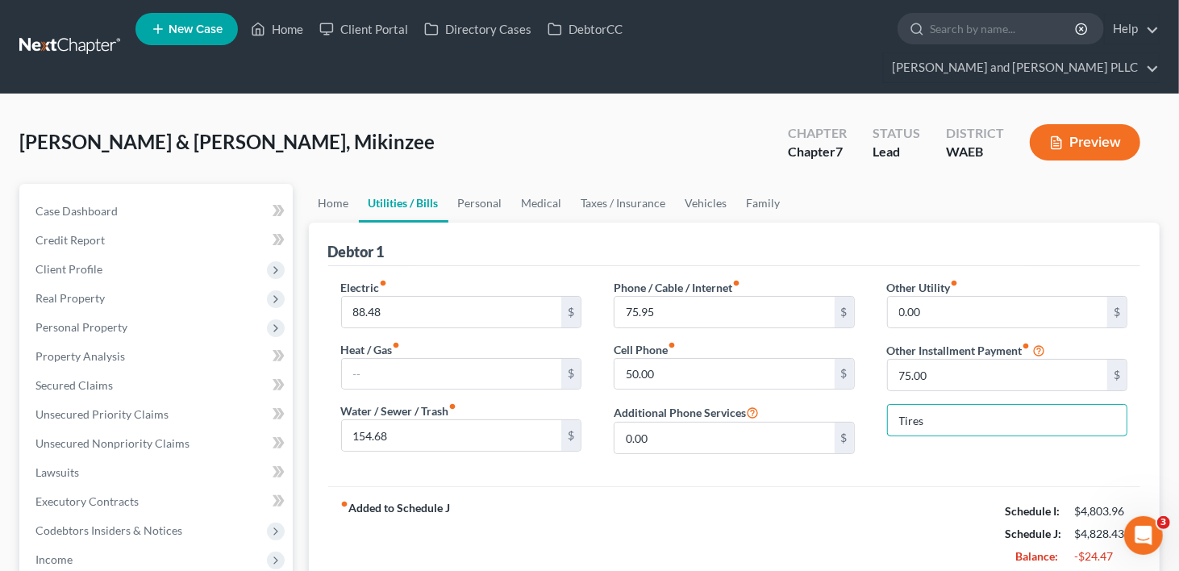
type input "Tires for Vehicle."
click at [484, 184] on link "Personal" at bounding box center [481, 203] width 64 height 39
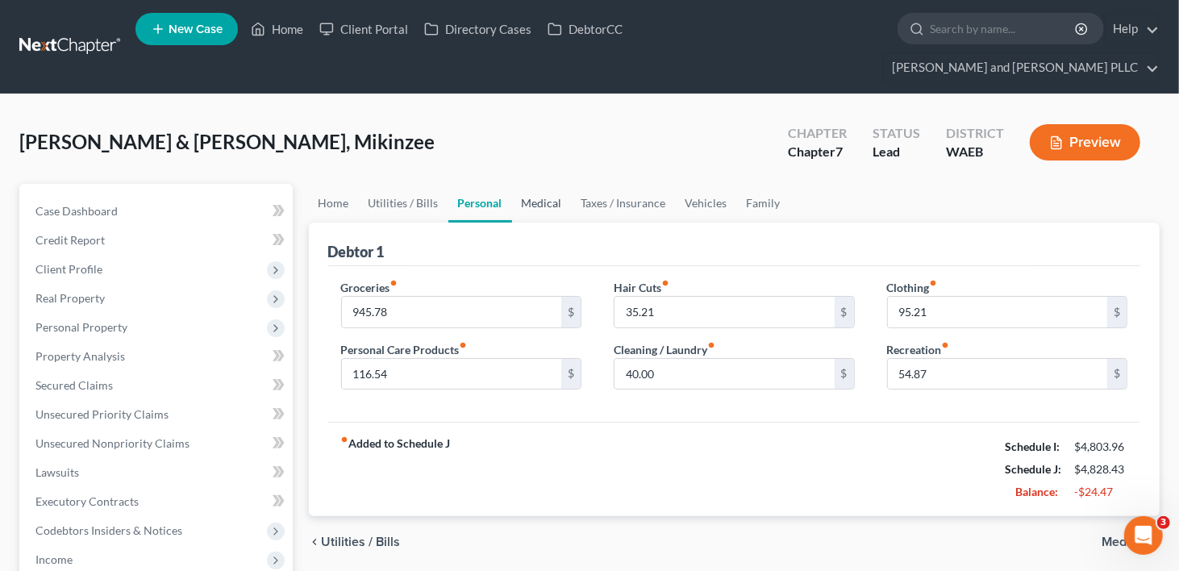
click at [534, 184] on link "Medical" at bounding box center [542, 203] width 60 height 39
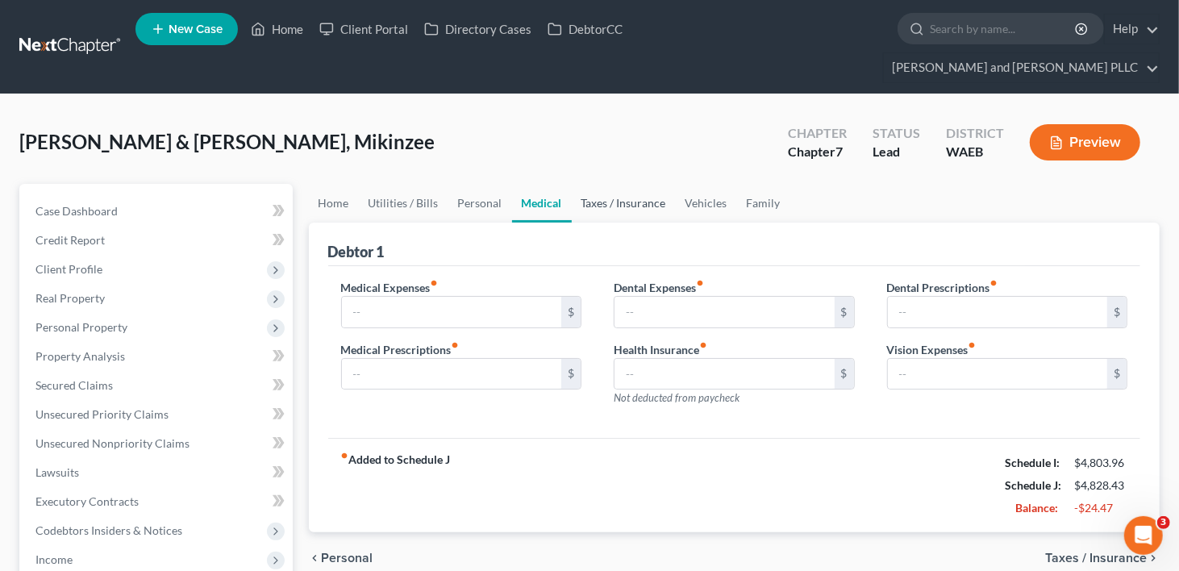
click at [625, 184] on link "Taxes / Insurance" at bounding box center [624, 203] width 104 height 39
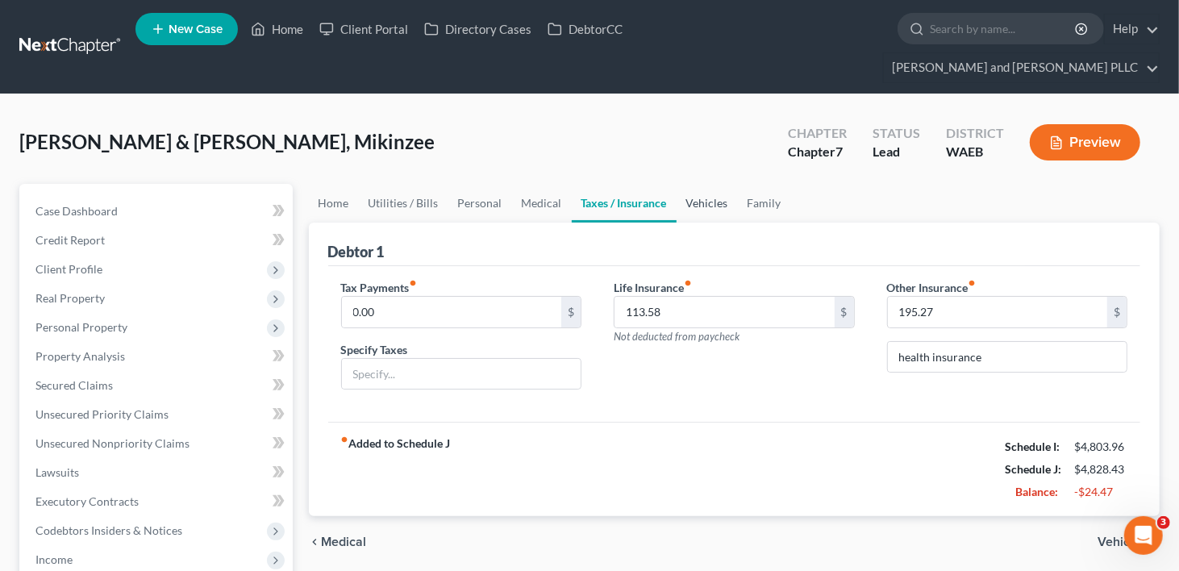
click at [699, 184] on link "Vehicles" at bounding box center [707, 203] width 61 height 39
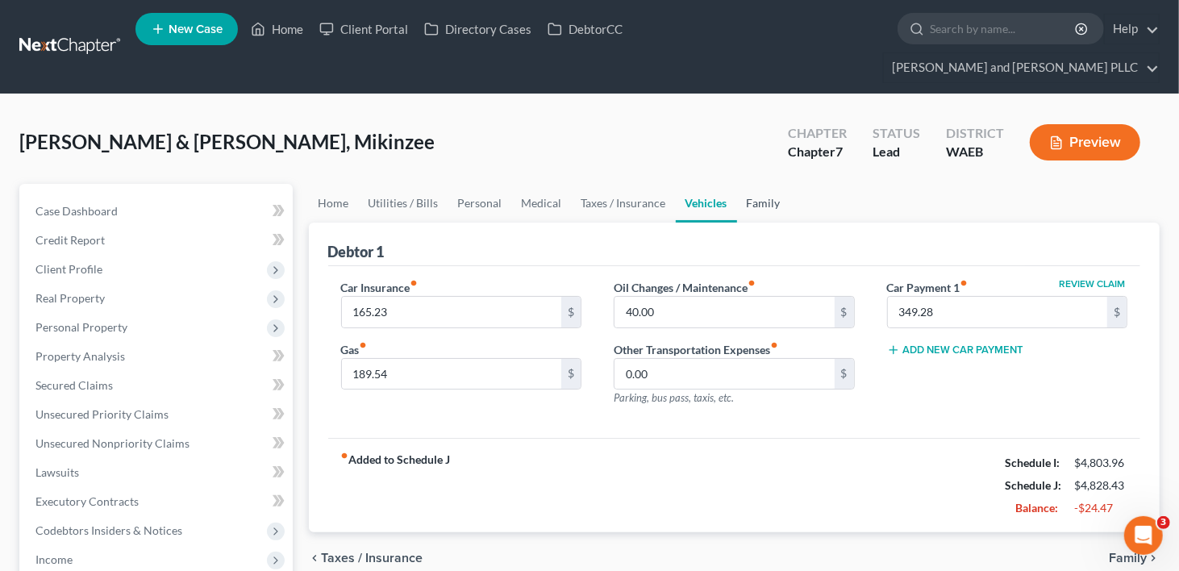
click at [770, 184] on link "Family" at bounding box center [763, 203] width 53 height 39
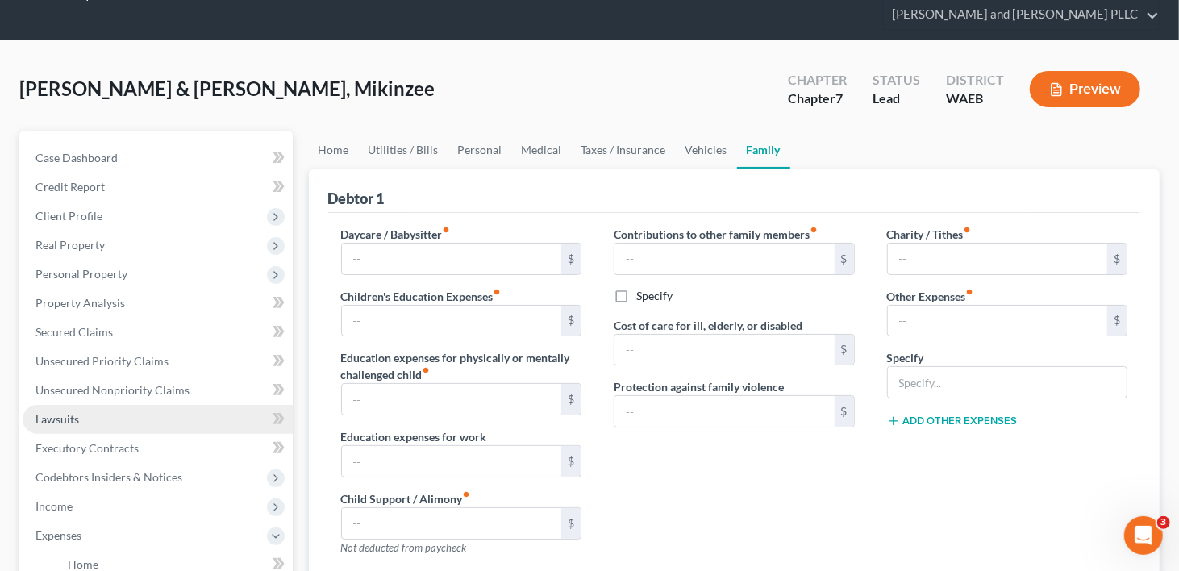
scroll to position [81, 0]
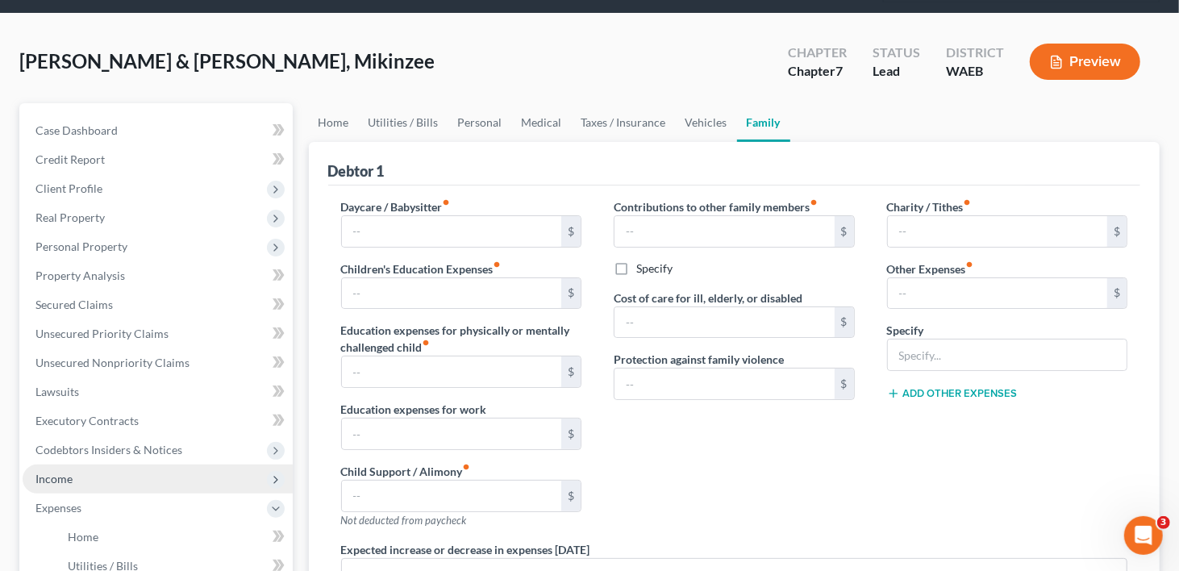
click at [115, 465] on span "Income" at bounding box center [158, 479] width 270 height 29
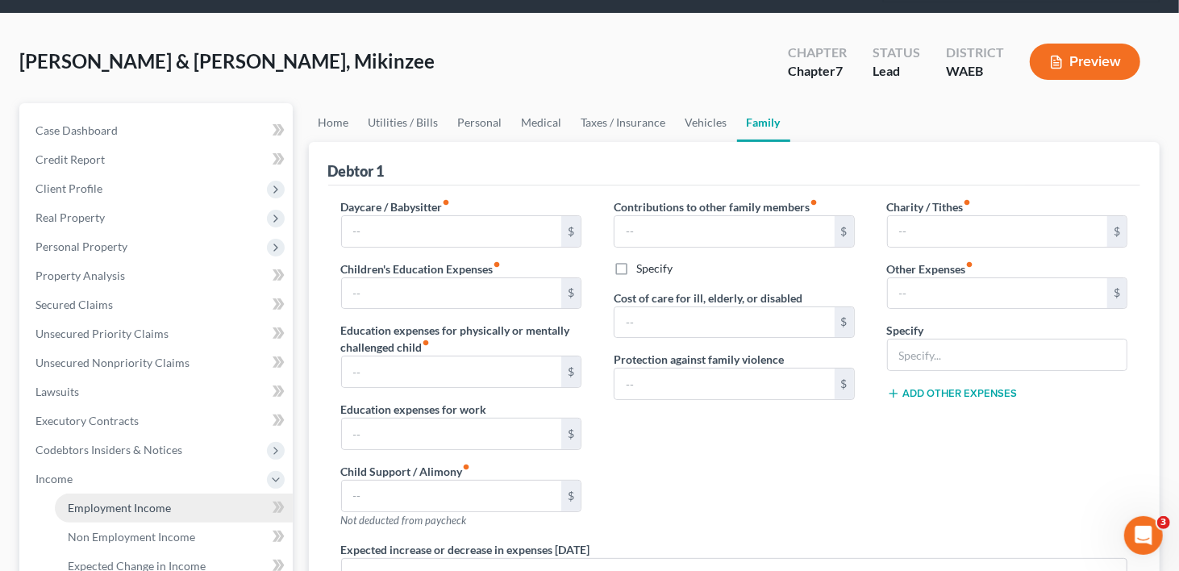
click at [110, 501] on span "Employment Income" at bounding box center [119, 508] width 103 height 14
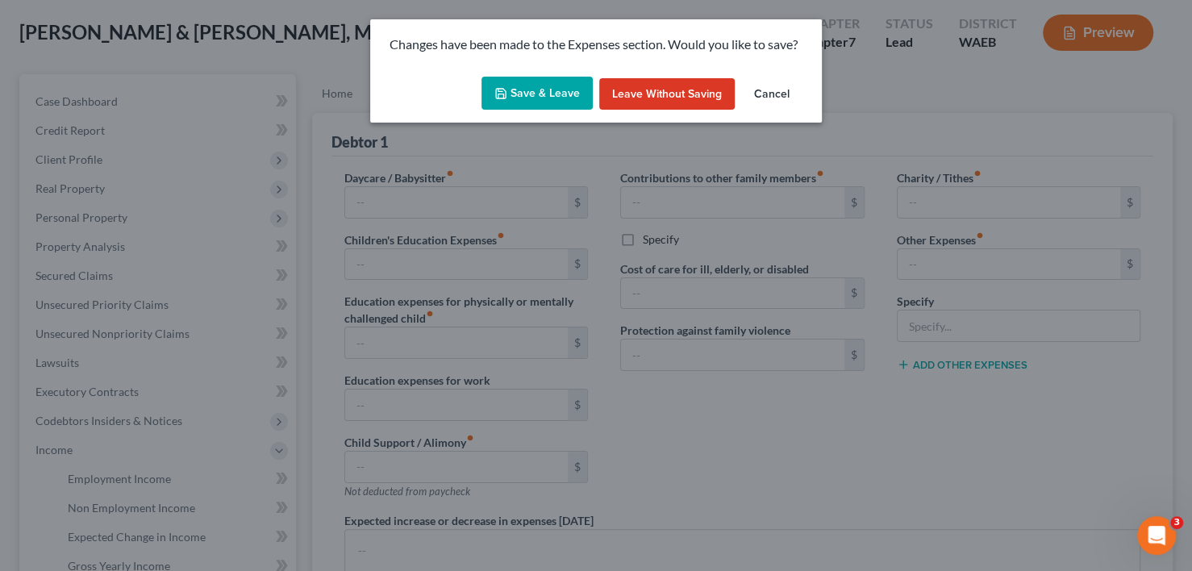
click at [539, 92] on button "Save & Leave" at bounding box center [537, 94] width 111 height 34
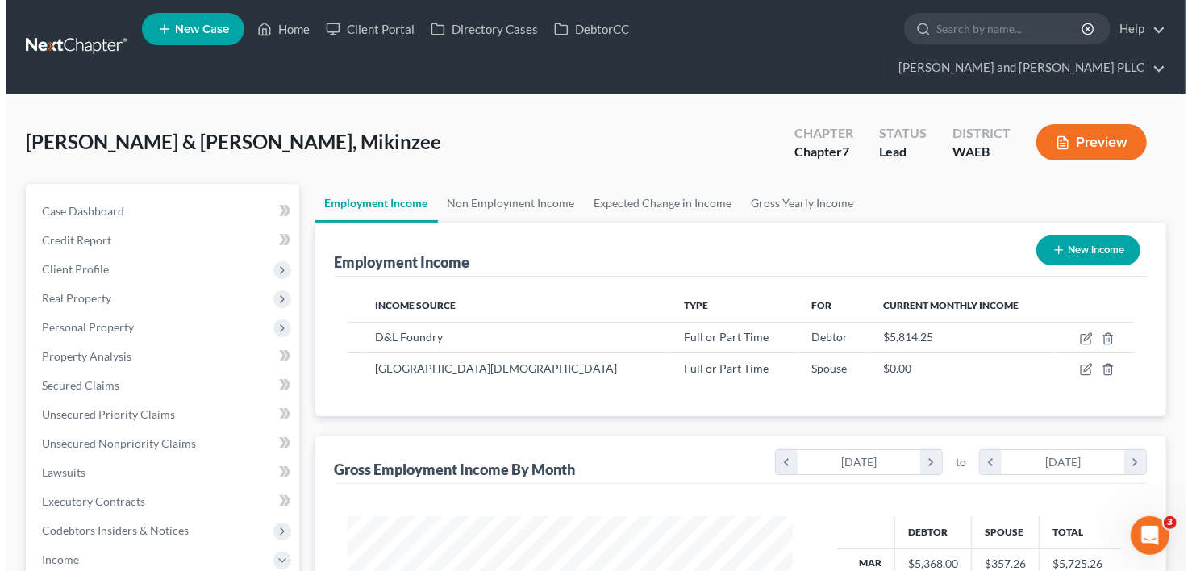
scroll to position [287, 478]
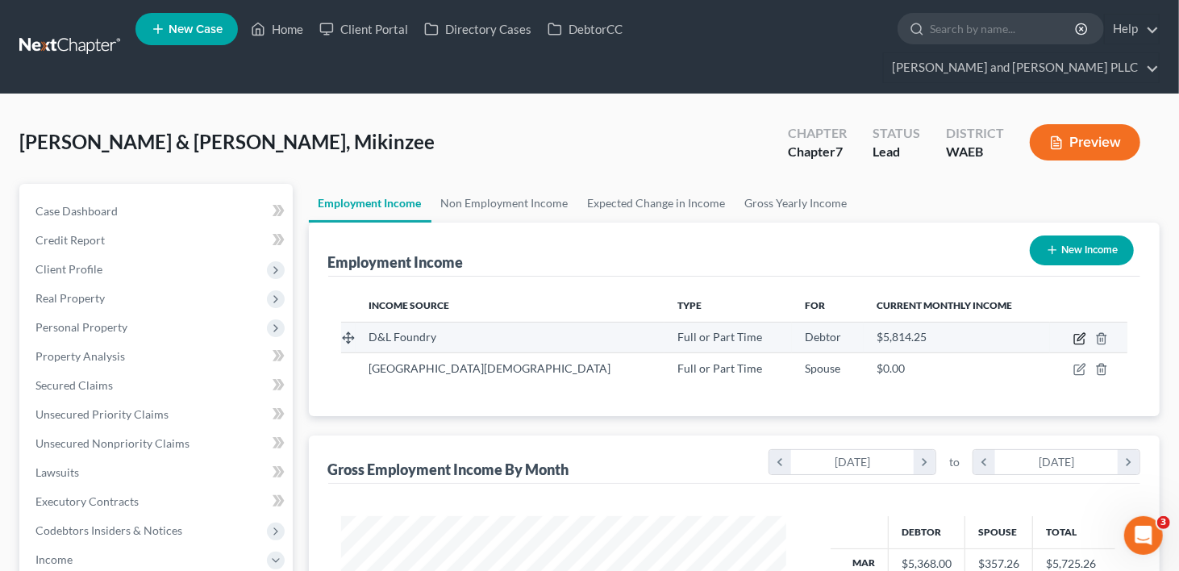
click at [1078, 332] on icon "button" at bounding box center [1080, 338] width 13 height 13
select select "0"
select select "50"
select select "2"
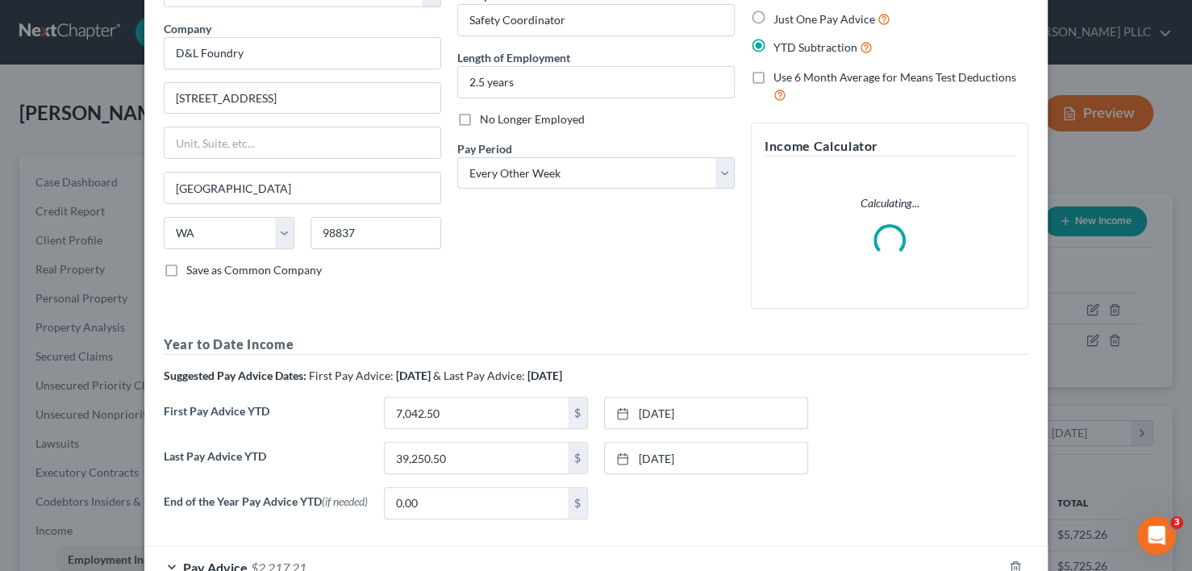
scroll to position [224, 0]
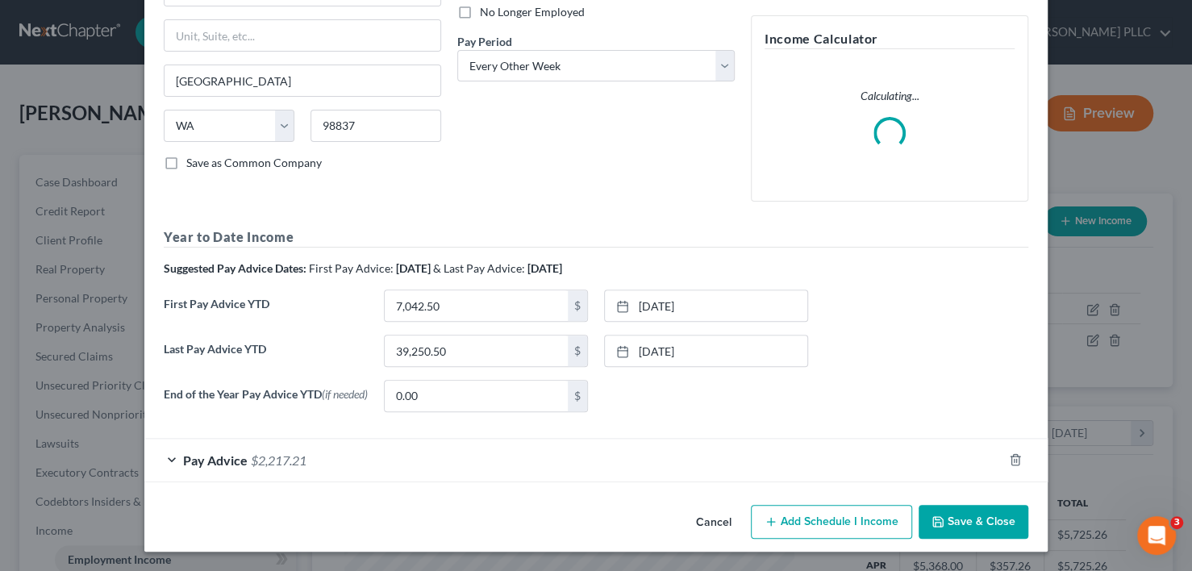
click at [202, 455] on form "Employment Type * Select Full or Part Time Employment Self Employment Company *…" at bounding box center [596, 167] width 865 height 632
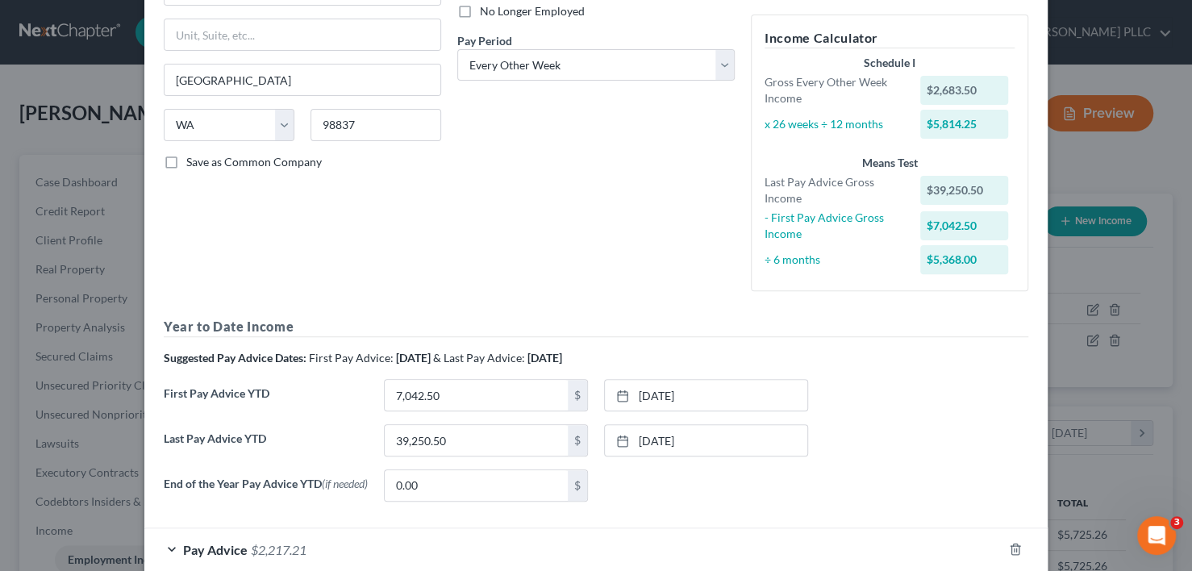
scroll to position [315, 0]
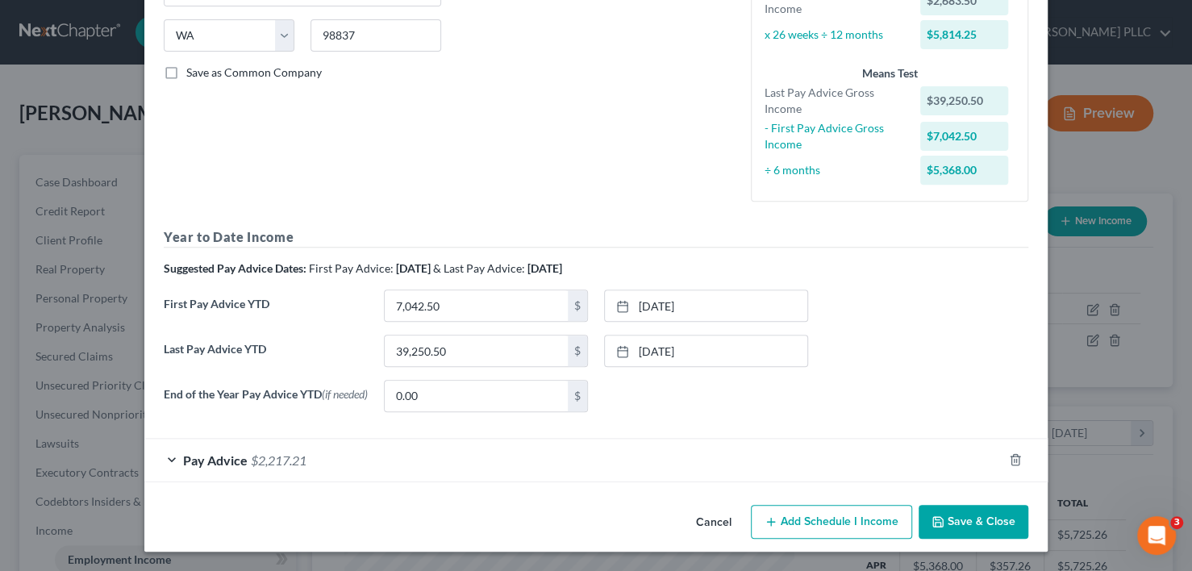
click at [196, 458] on span "Pay Advice" at bounding box center [215, 460] width 65 height 15
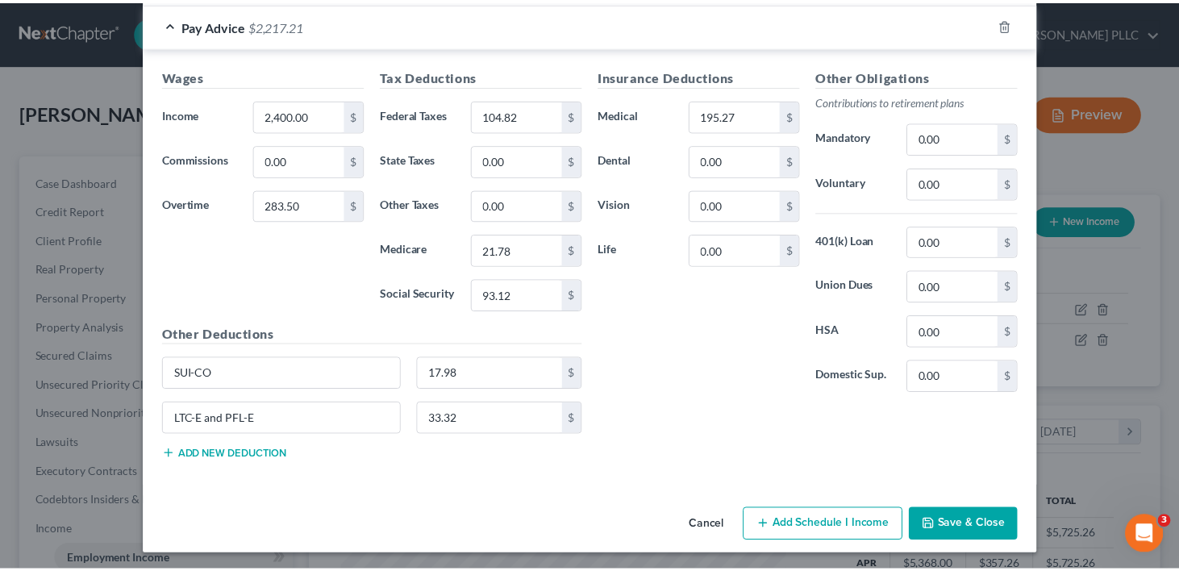
scroll to position [751, 0]
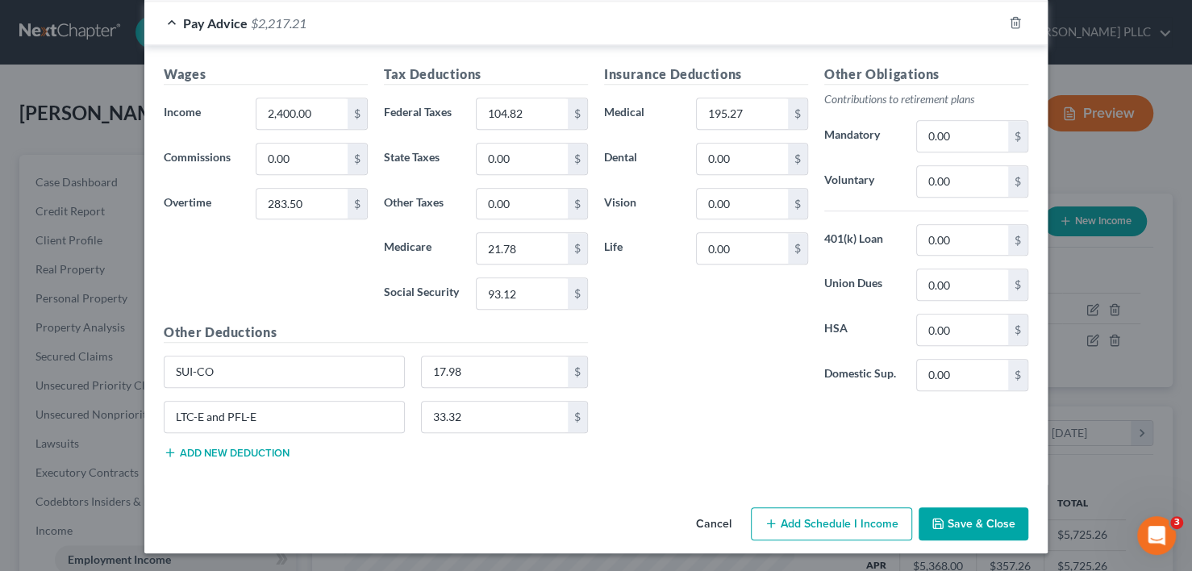
click at [989, 527] on button "Save & Close" at bounding box center [974, 524] width 110 height 34
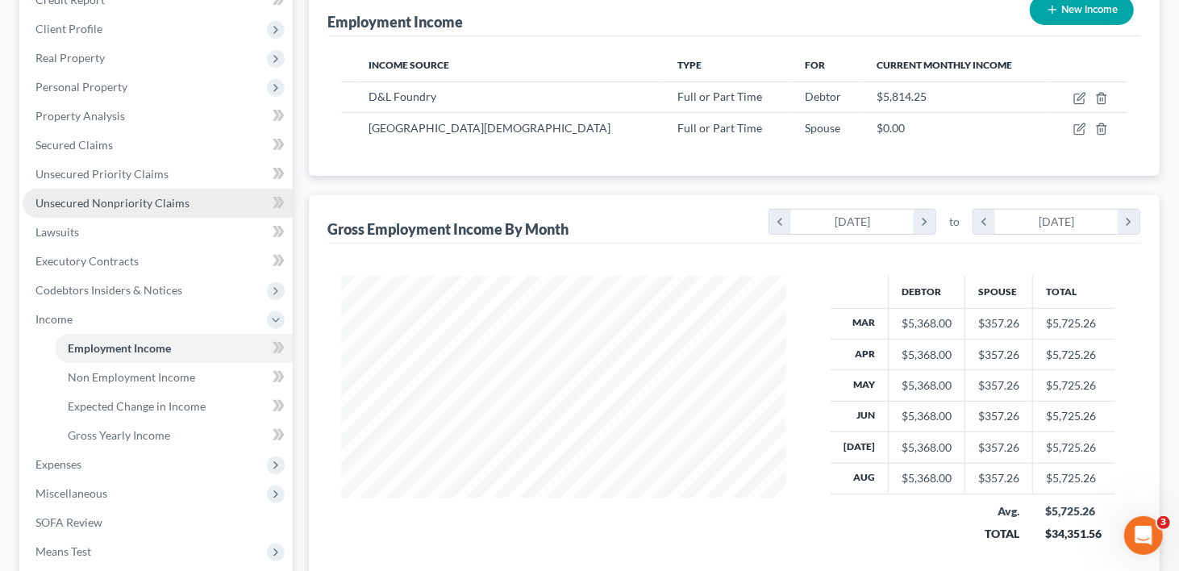
scroll to position [242, 0]
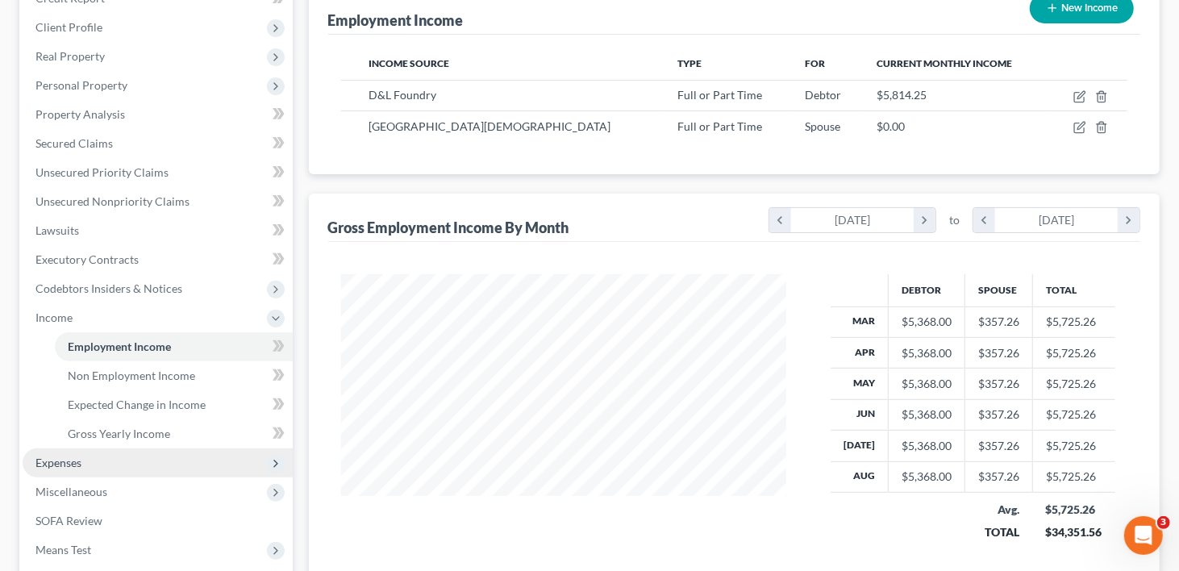
click at [81, 456] on span "Expenses" at bounding box center [58, 463] width 46 height 14
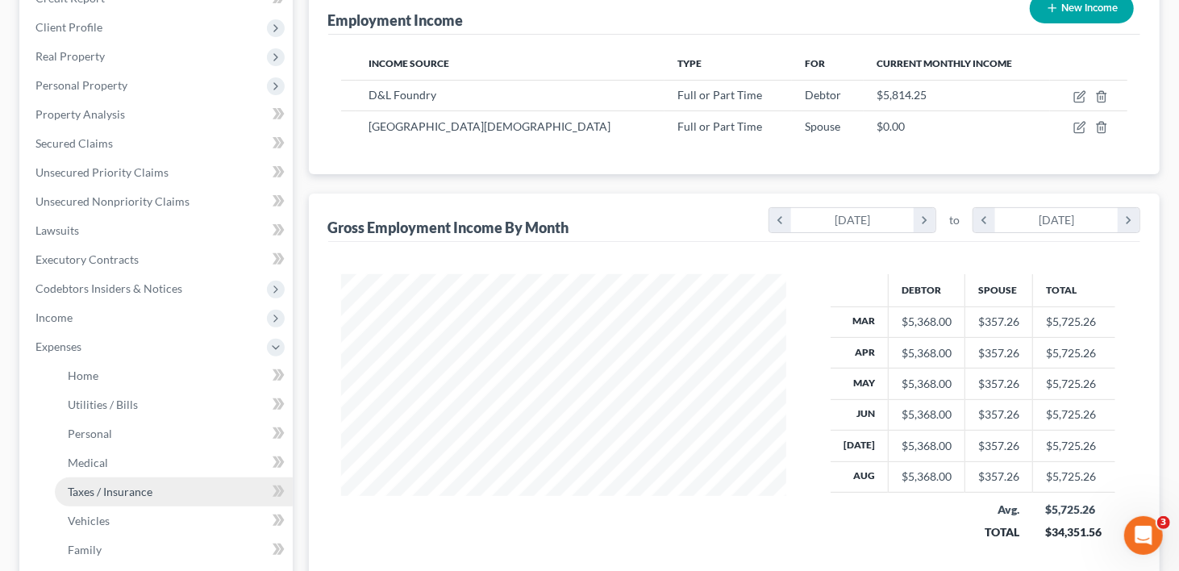
click at [90, 485] on span "Taxes / Insurance" at bounding box center [110, 492] width 85 height 14
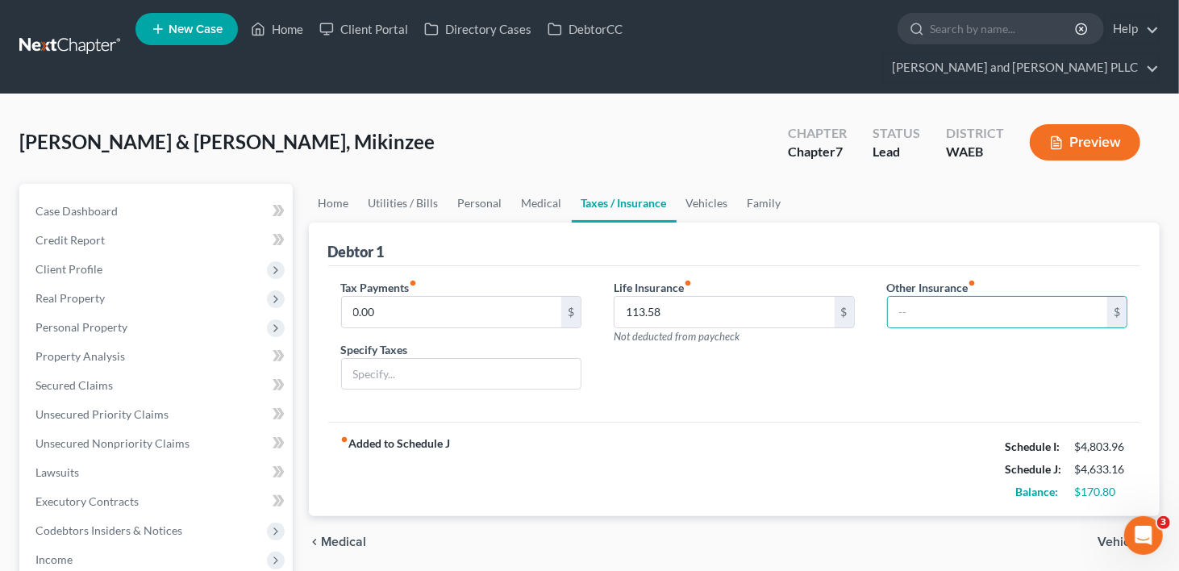
click at [847, 370] on div "Life Insurance fiber_manual_record 113.58 $ Not deducted from paycheck" at bounding box center [734, 341] width 273 height 124
click at [720, 184] on link "Vehicles" at bounding box center [707, 203] width 61 height 39
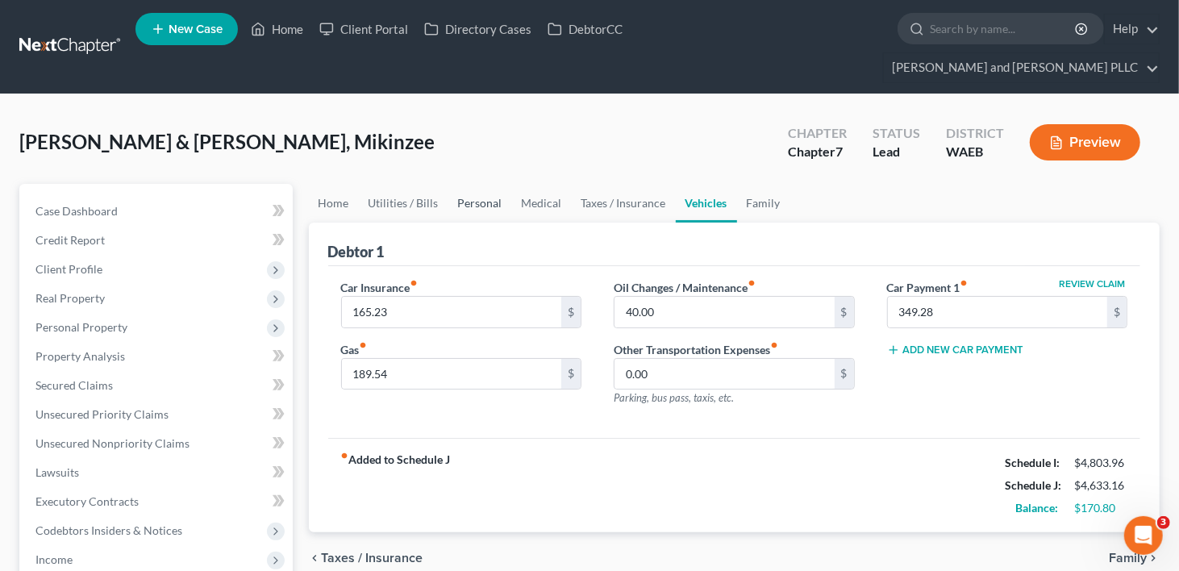
click at [482, 184] on link "Personal" at bounding box center [481, 203] width 64 height 39
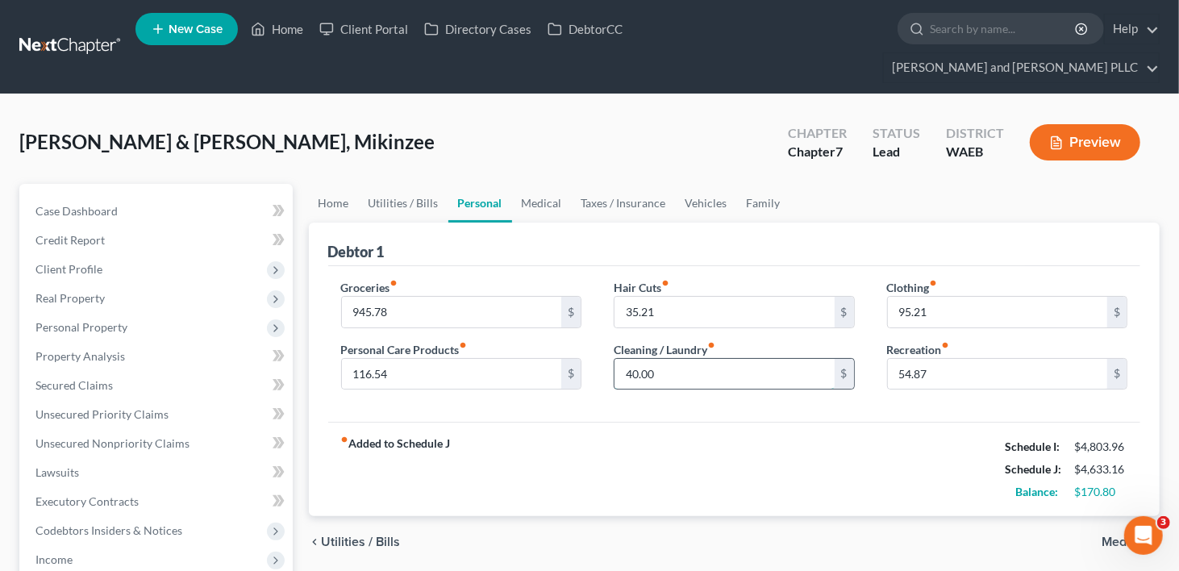
click at [679, 359] on input "40.00" at bounding box center [725, 374] width 220 height 31
type input "42.38"
click at [360, 297] on input "945.78" at bounding box center [452, 312] width 220 height 31
type input "1,045.85"
click at [560, 422] on div "fiber_manual_record Added to Schedule J Schedule I: $4,803.96 Schedule J: $4,73…" at bounding box center [734, 469] width 813 height 94
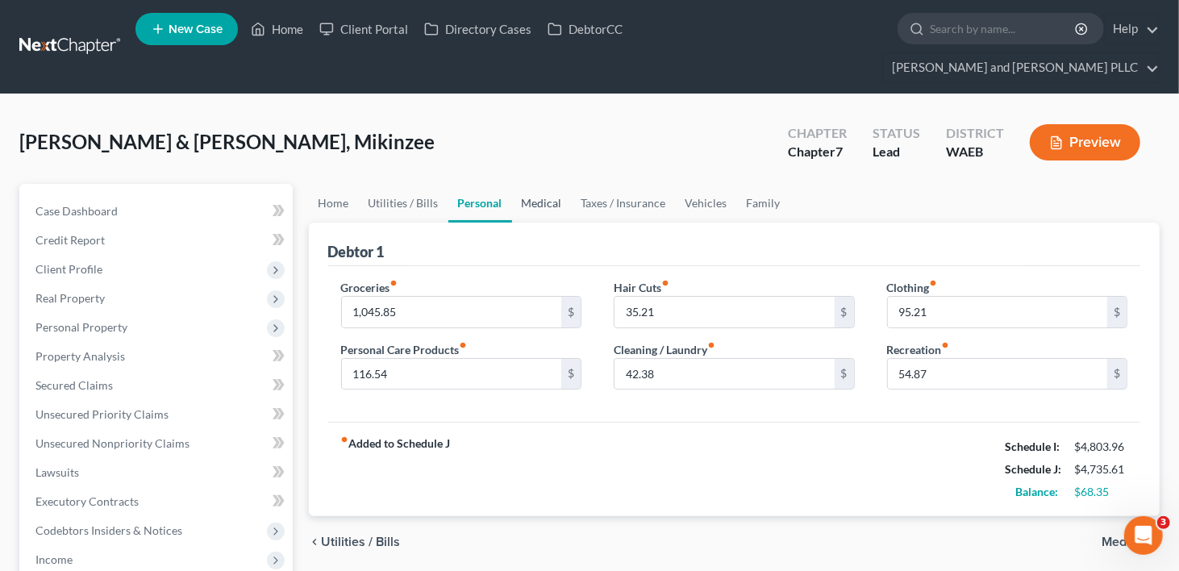
click at [533, 184] on link "Medical" at bounding box center [542, 203] width 60 height 39
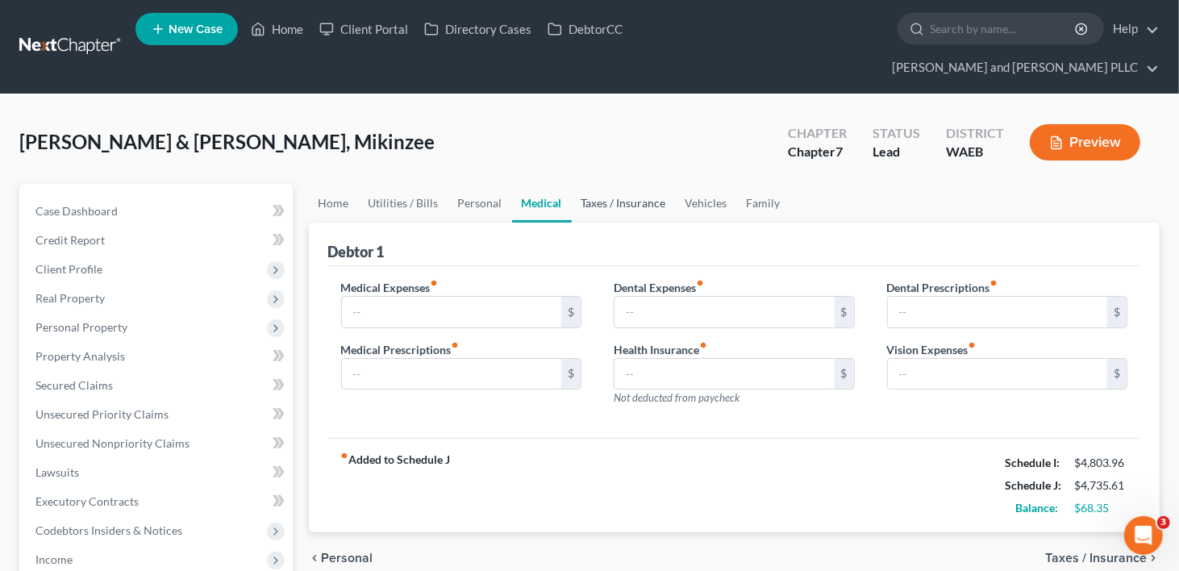
click at [625, 184] on link "Taxes / Insurance" at bounding box center [624, 203] width 104 height 39
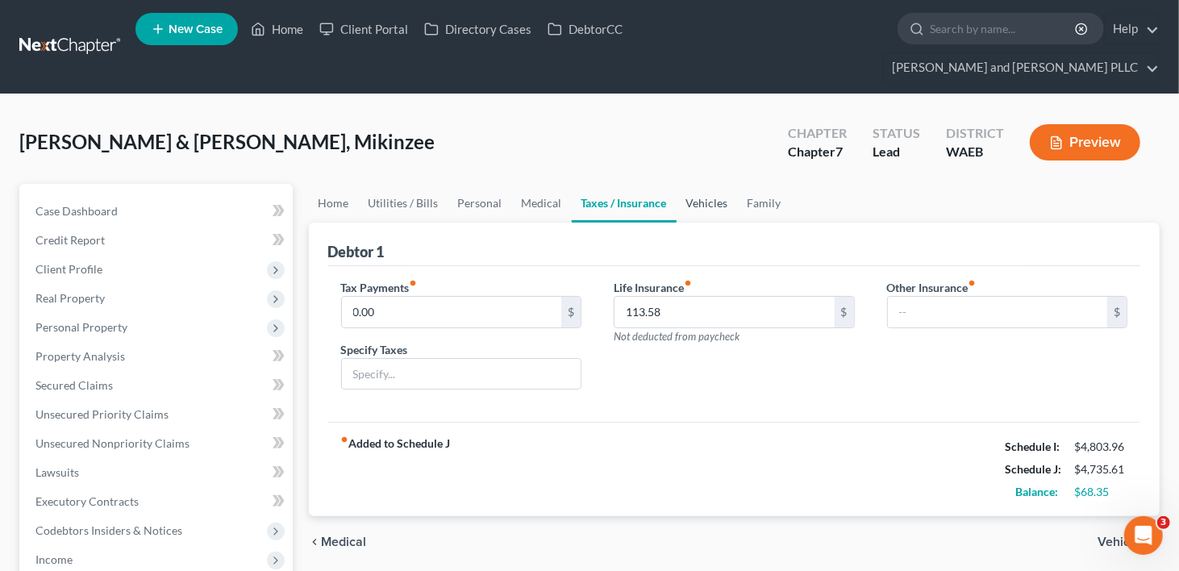
click at [712, 184] on link "Vehicles" at bounding box center [707, 203] width 61 height 39
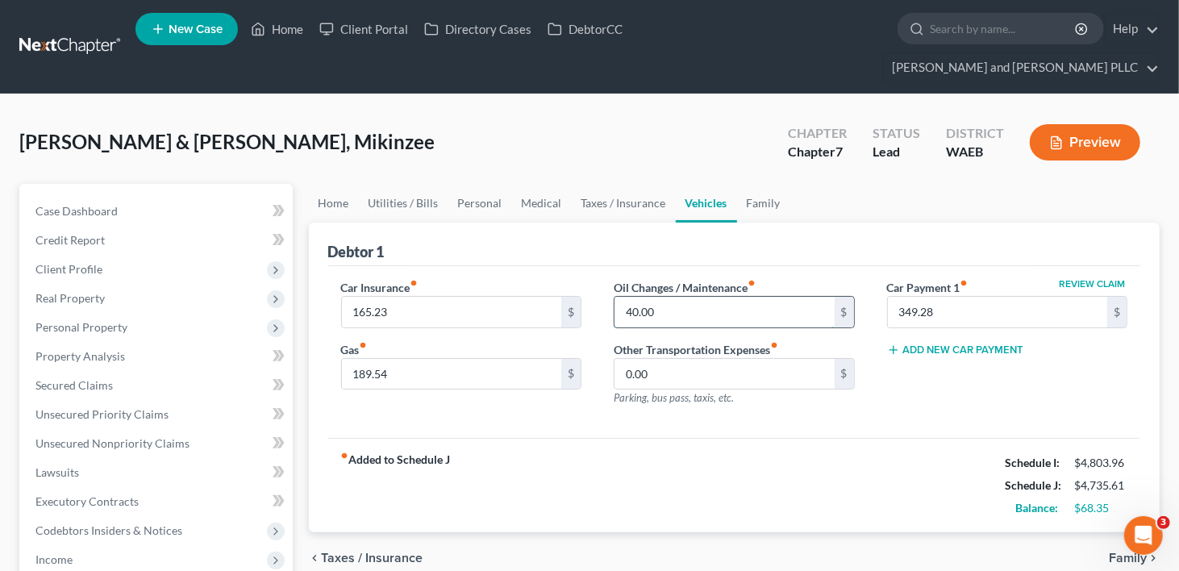
click at [668, 297] on input "40.00" at bounding box center [725, 312] width 220 height 31
type input "45.73"
click at [552, 184] on link "Medical" at bounding box center [542, 203] width 60 height 39
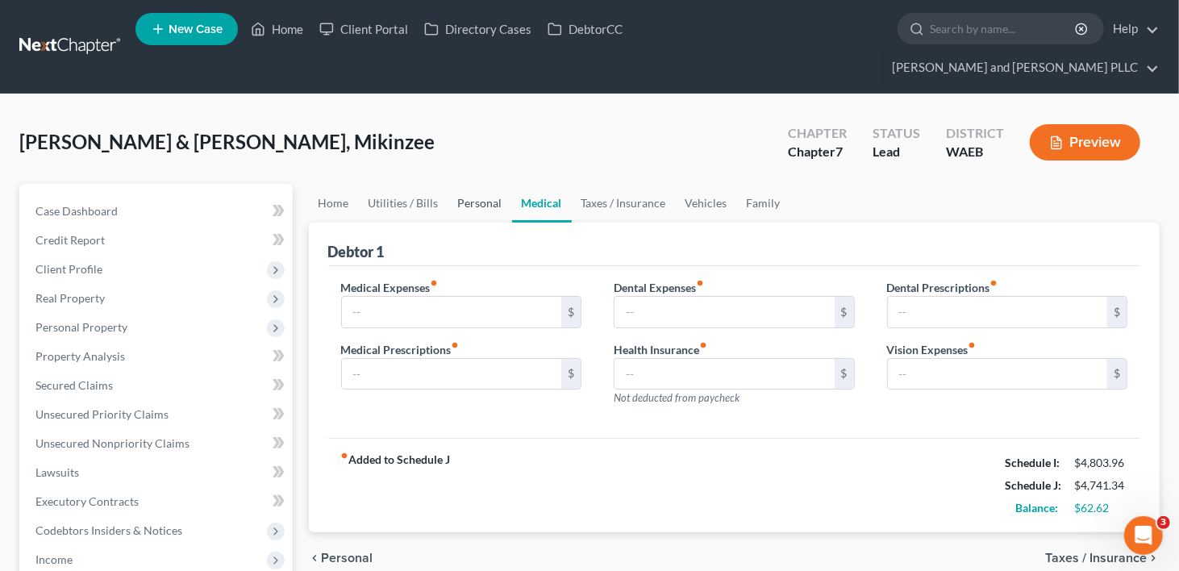
click at [482, 184] on link "Personal" at bounding box center [481, 203] width 64 height 39
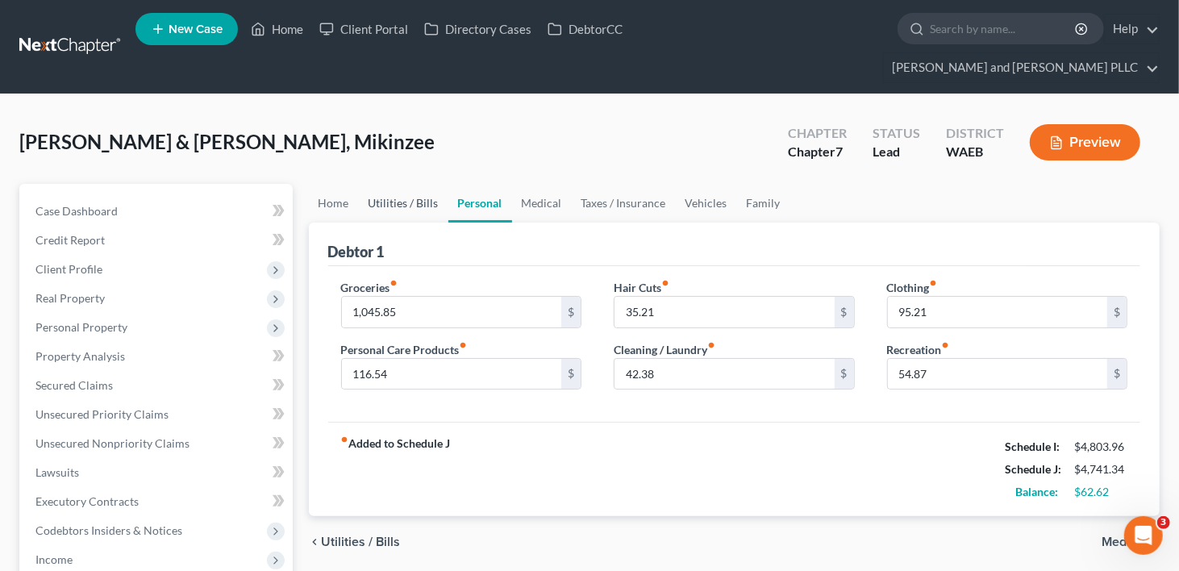
click at [419, 184] on link "Utilities / Bills" at bounding box center [404, 203] width 90 height 39
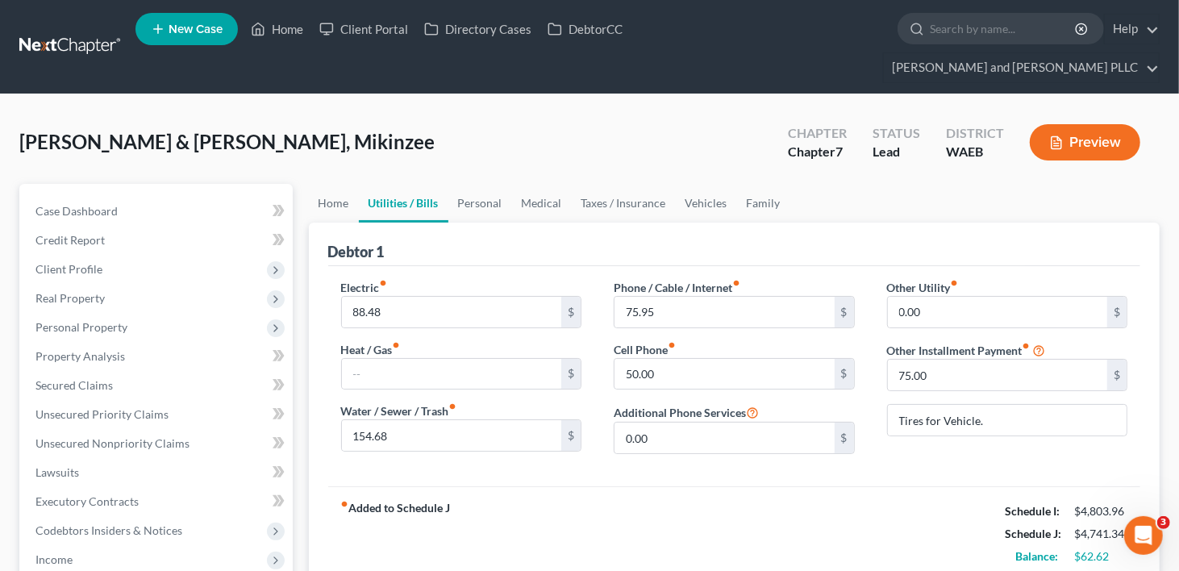
click at [737, 486] on div "fiber_manual_record Added to Schedule J Schedule I: $4,803.96 Schedule J: $4,74…" at bounding box center [734, 533] width 813 height 94
click at [529, 184] on link "Medical" at bounding box center [542, 203] width 60 height 39
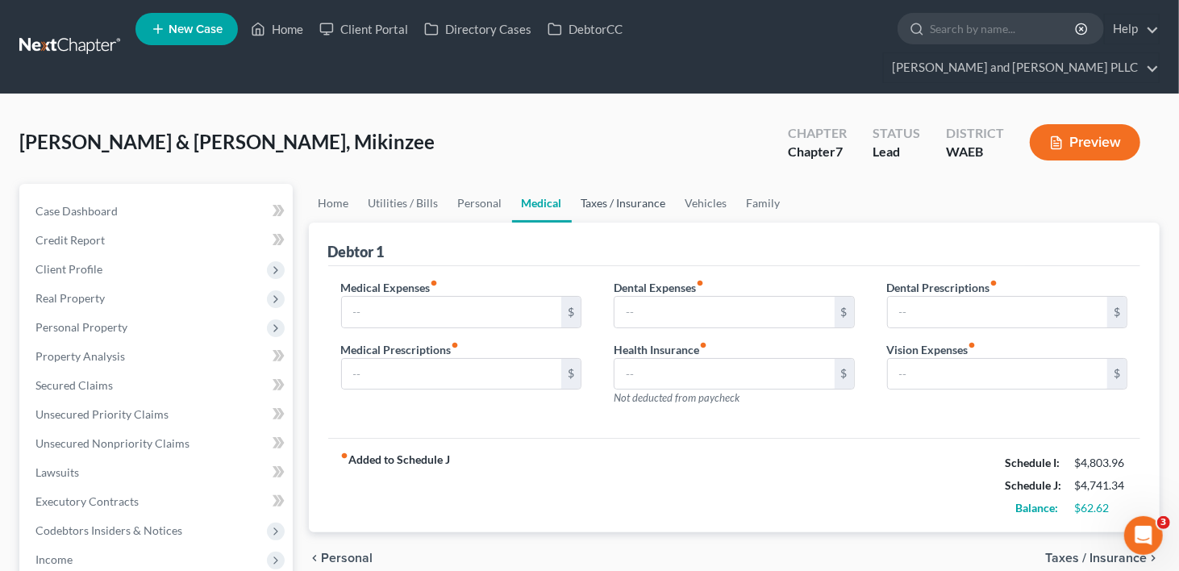
click at [588, 184] on link "Taxes / Insurance" at bounding box center [624, 203] width 104 height 39
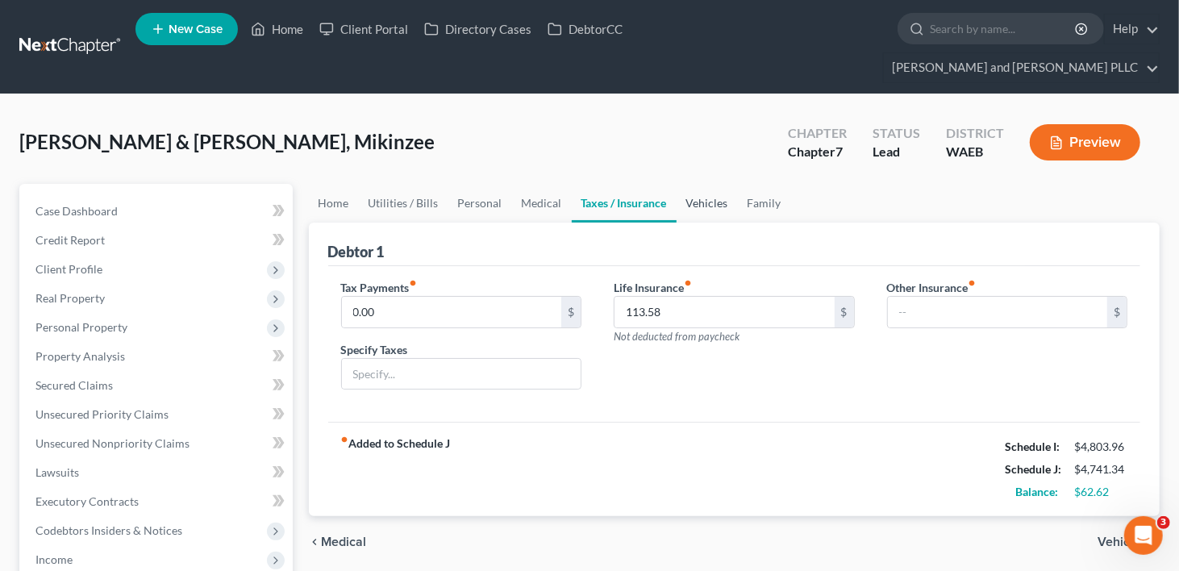
click at [691, 184] on link "Vehicles" at bounding box center [707, 203] width 61 height 39
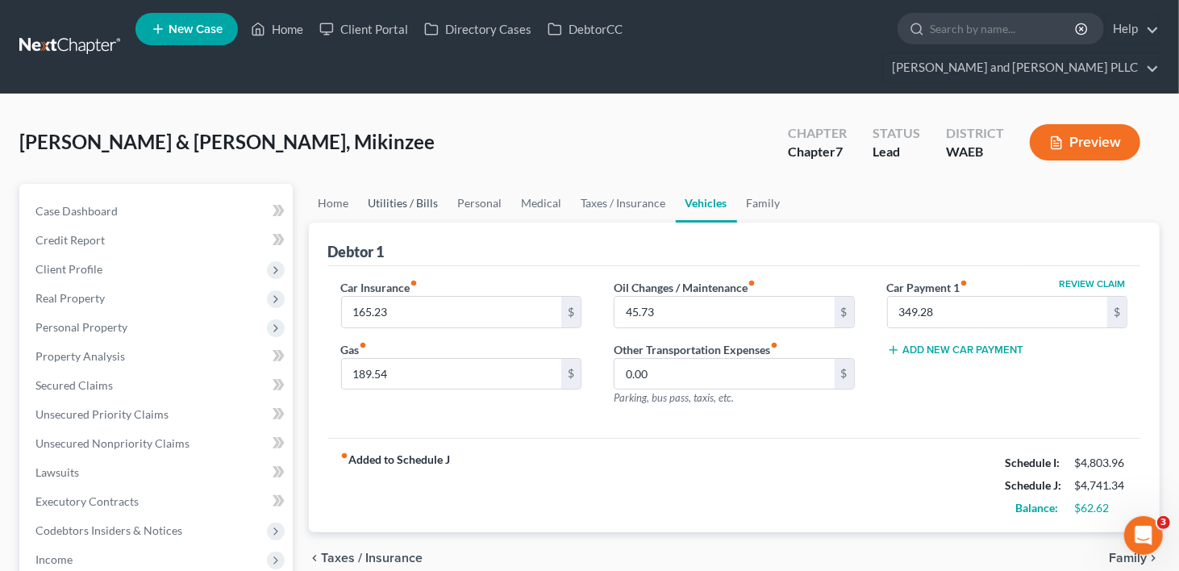
click at [384, 184] on link "Utilities / Bills" at bounding box center [404, 203] width 90 height 39
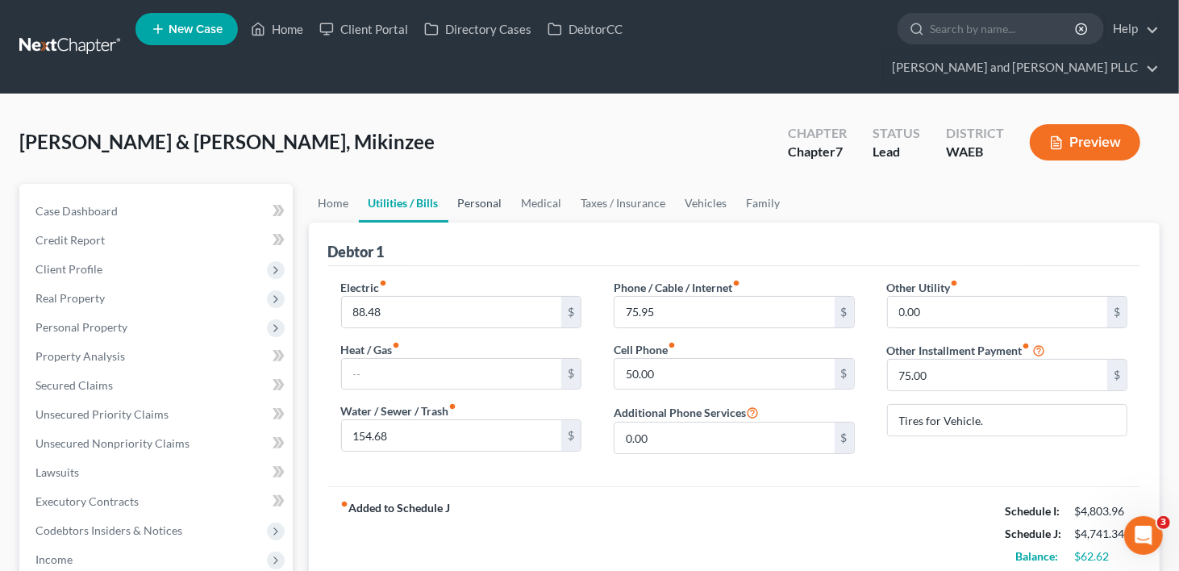
click at [474, 184] on link "Personal" at bounding box center [481, 203] width 64 height 39
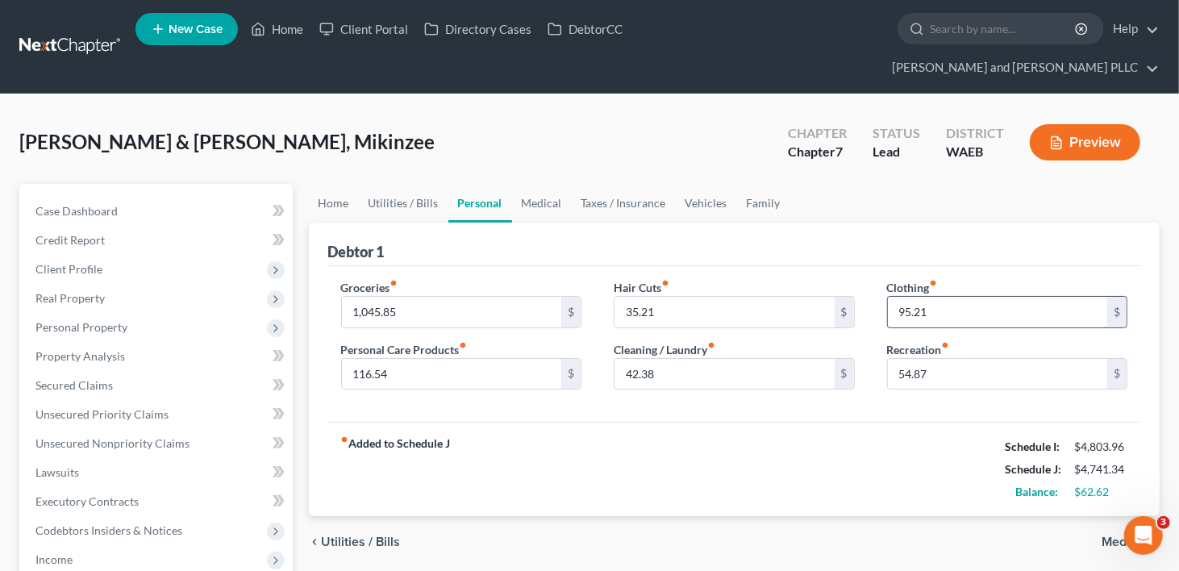
click at [903, 297] on input "95.21" at bounding box center [998, 312] width 220 height 31
type input "105.21"
click at [637, 359] on input "42.38" at bounding box center [725, 374] width 220 height 31
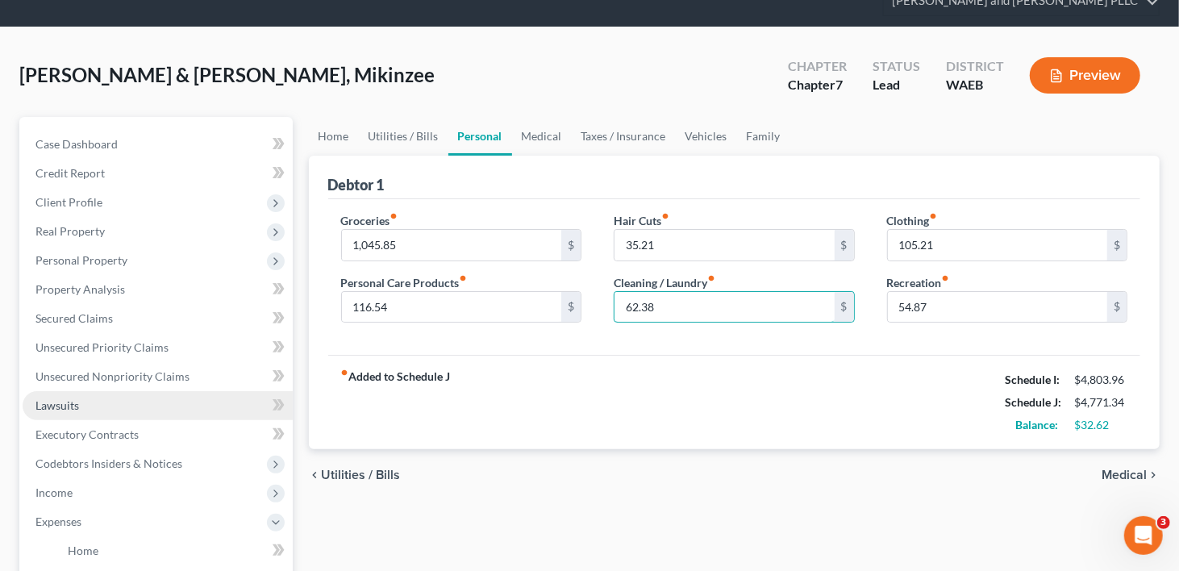
scroll to position [161, 0]
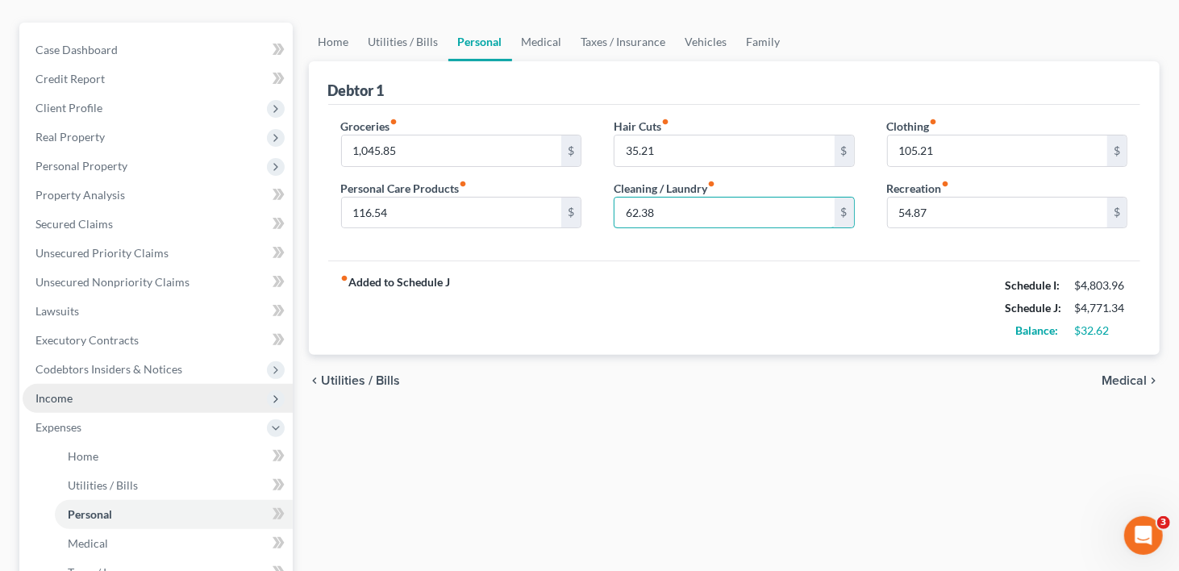
type input "62.38"
click at [51, 391] on span "Income" at bounding box center [53, 398] width 37 height 14
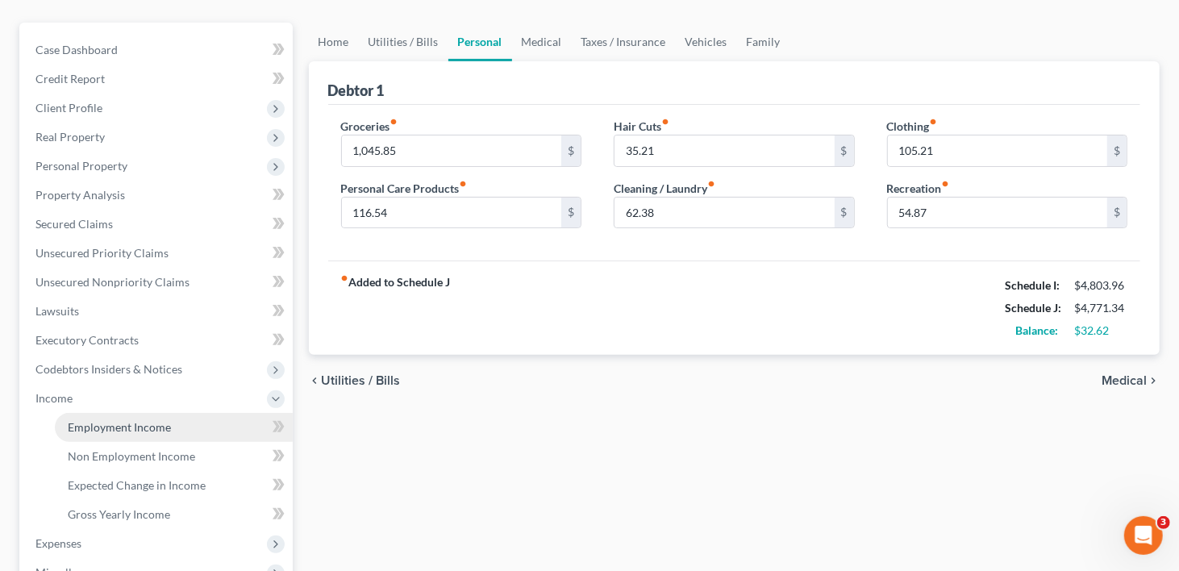
click at [123, 420] on span "Employment Income" at bounding box center [119, 427] width 103 height 14
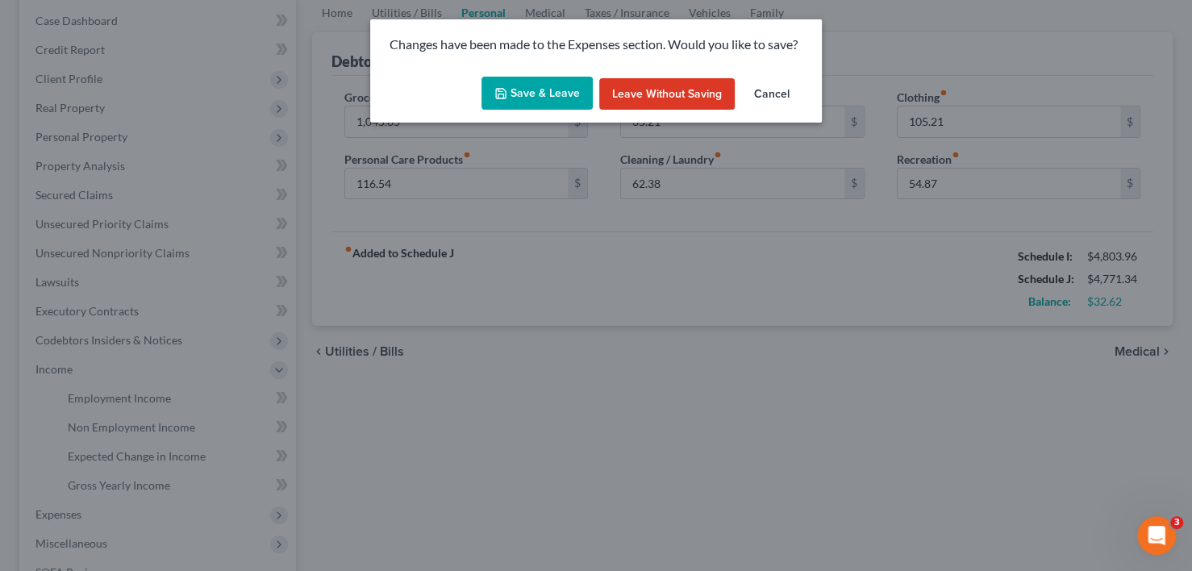
click at [515, 85] on button "Save & Leave" at bounding box center [537, 94] width 111 height 34
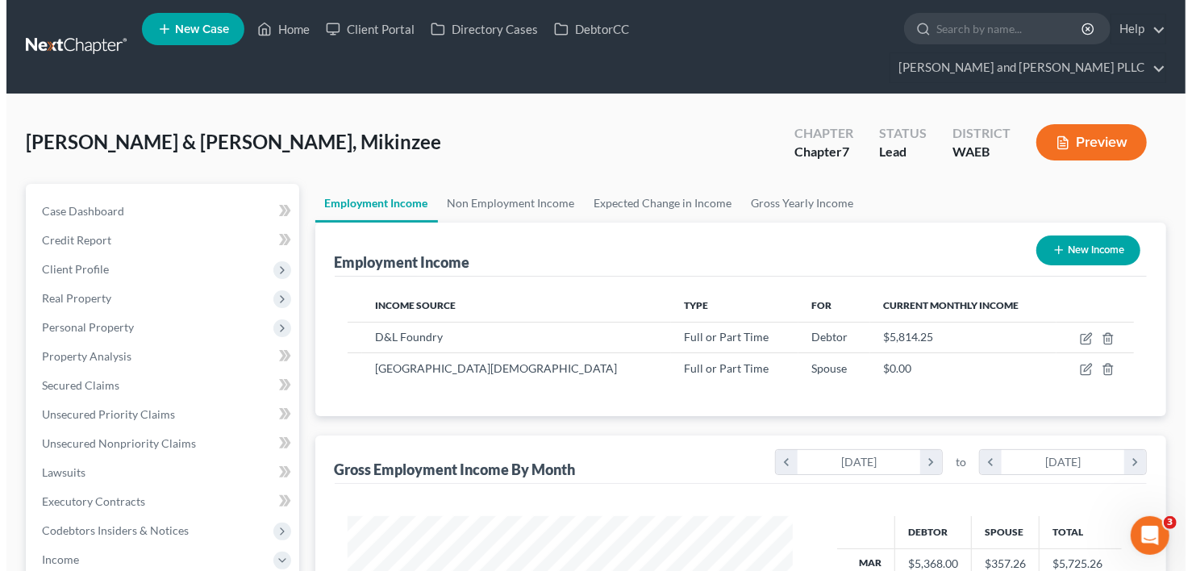
scroll to position [287, 478]
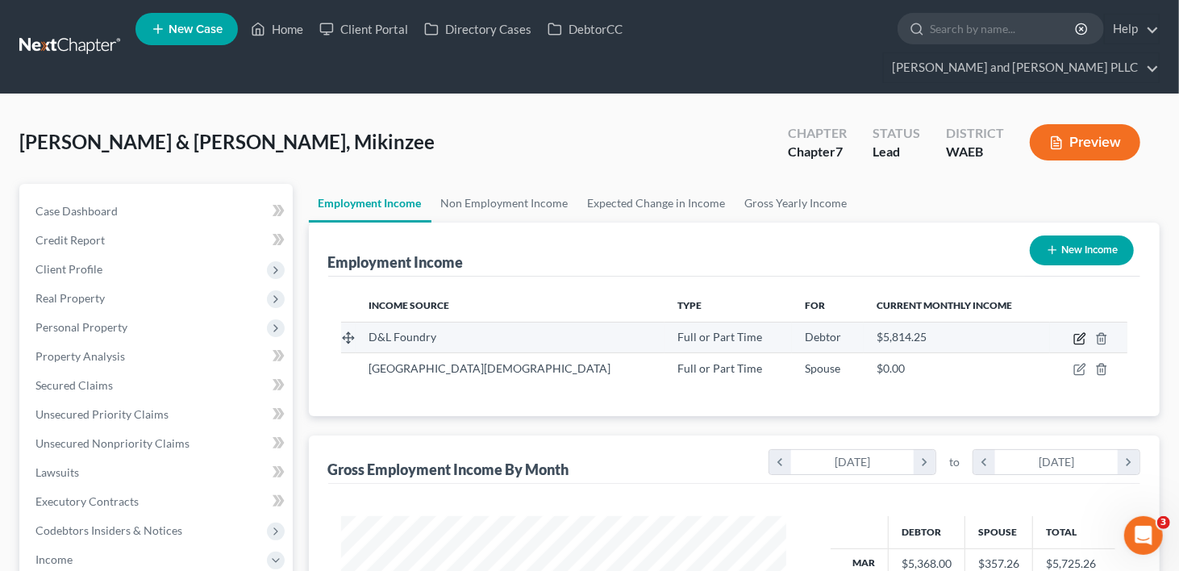
click at [1078, 332] on icon "button" at bounding box center [1080, 338] width 13 height 13
select select "0"
select select "50"
select select "2"
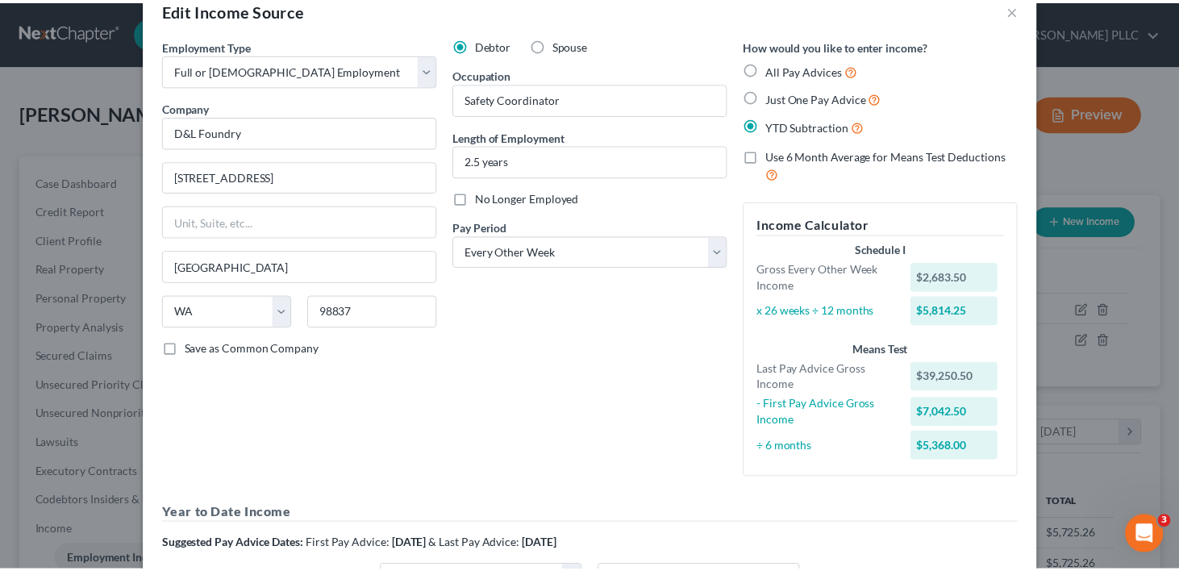
scroll to position [0, 0]
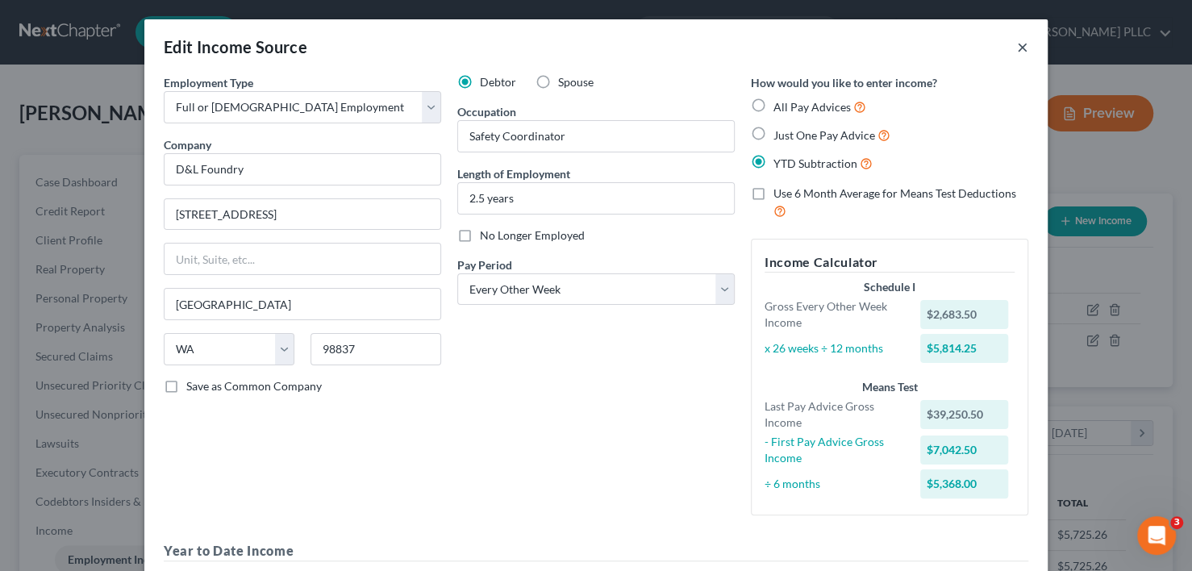
click at [1020, 48] on button "×" at bounding box center [1022, 46] width 11 height 19
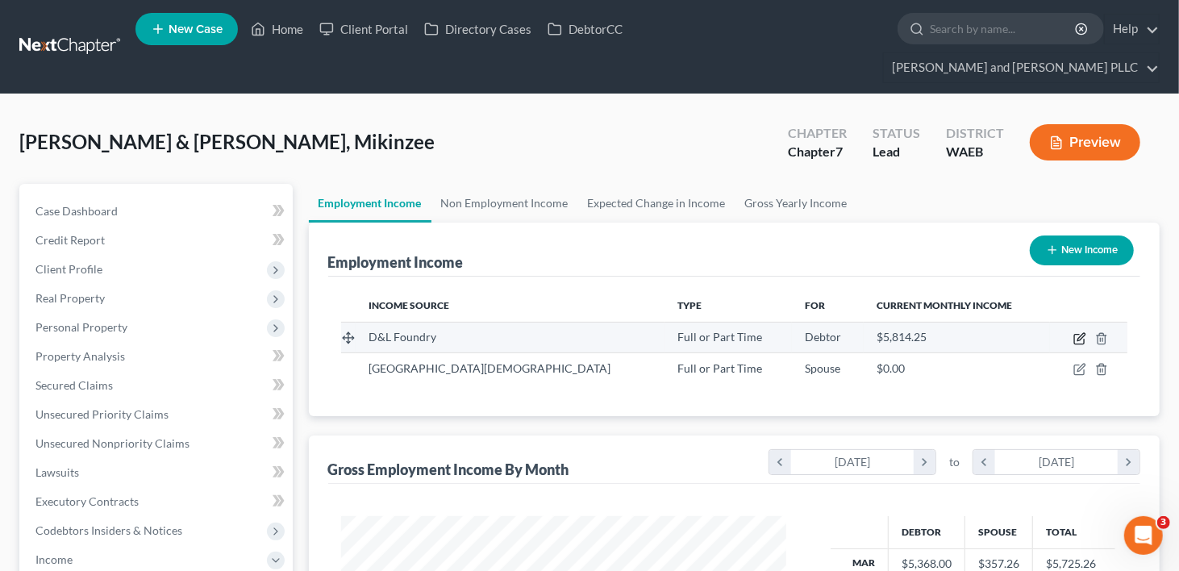
click at [1083, 333] on icon "button" at bounding box center [1081, 336] width 7 height 7
select select "0"
select select "50"
select select "2"
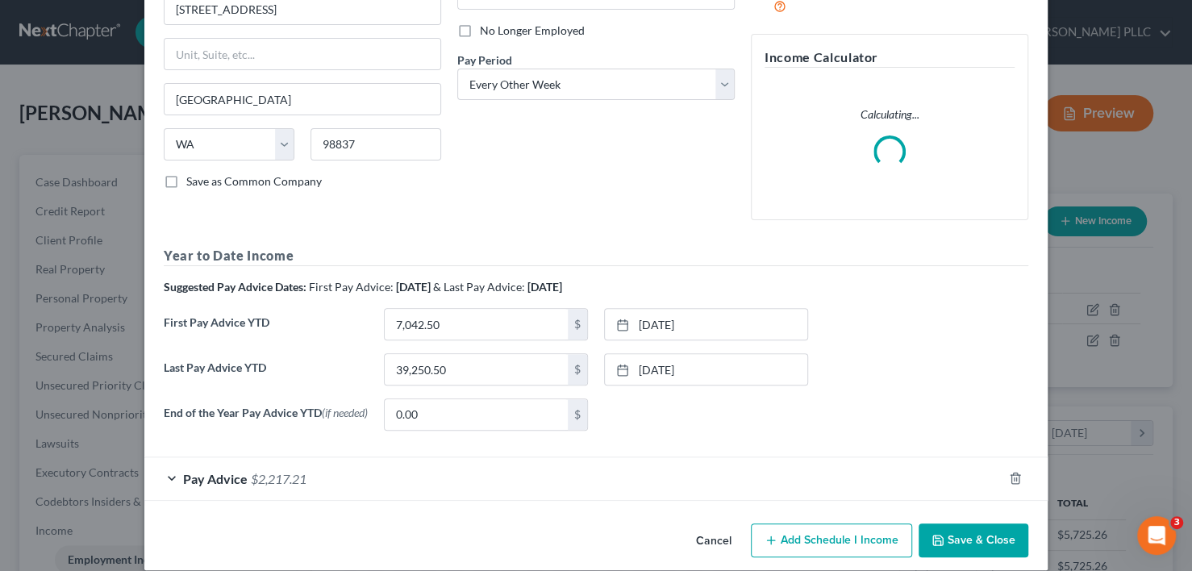
scroll to position [224, 0]
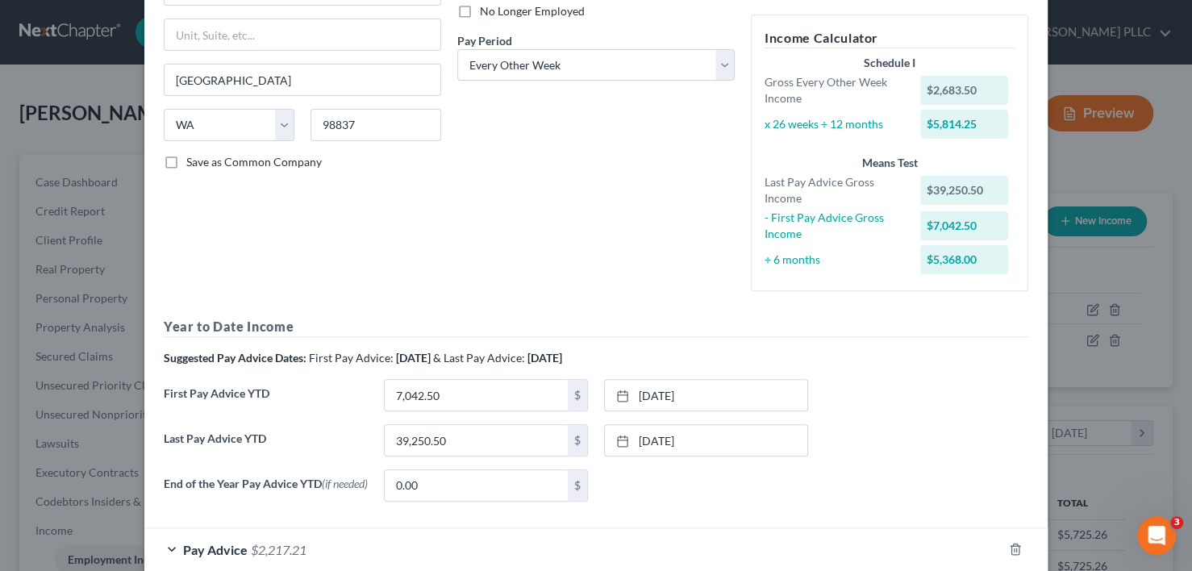
click at [164, 543] on div "Pay Advice $2,217.21" at bounding box center [573, 549] width 858 height 43
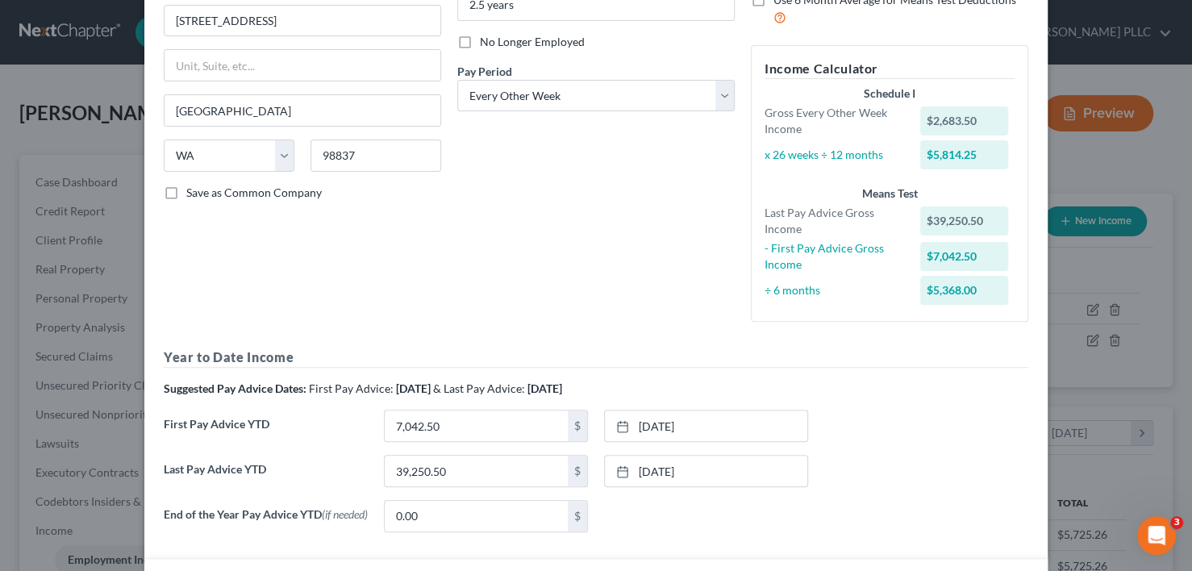
scroll to position [186, 0]
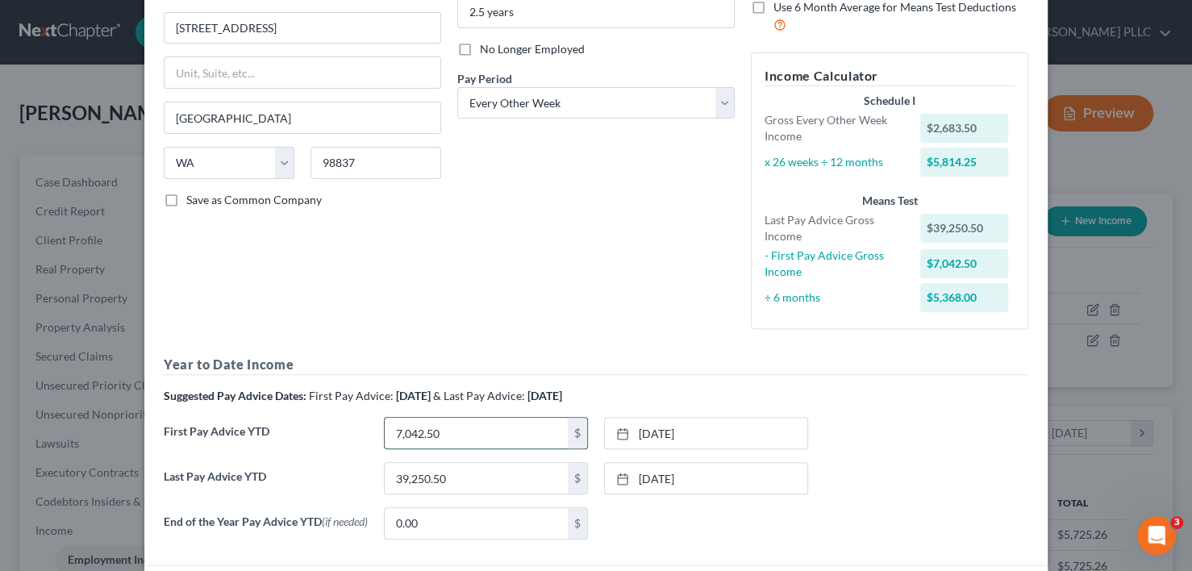
click at [461, 440] on input "7,042.50" at bounding box center [476, 433] width 183 height 31
type input "10,675.50"
click at [678, 429] on link "2/7/2025" at bounding box center [706, 433] width 202 height 31
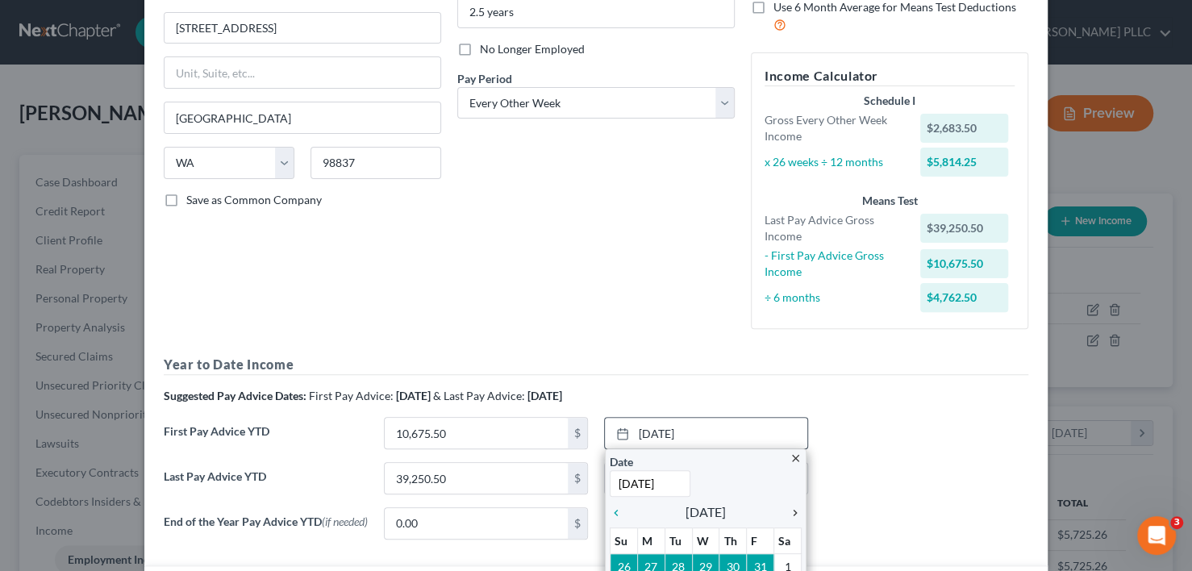
click at [783, 507] on icon "chevron_right" at bounding box center [791, 513] width 21 height 13
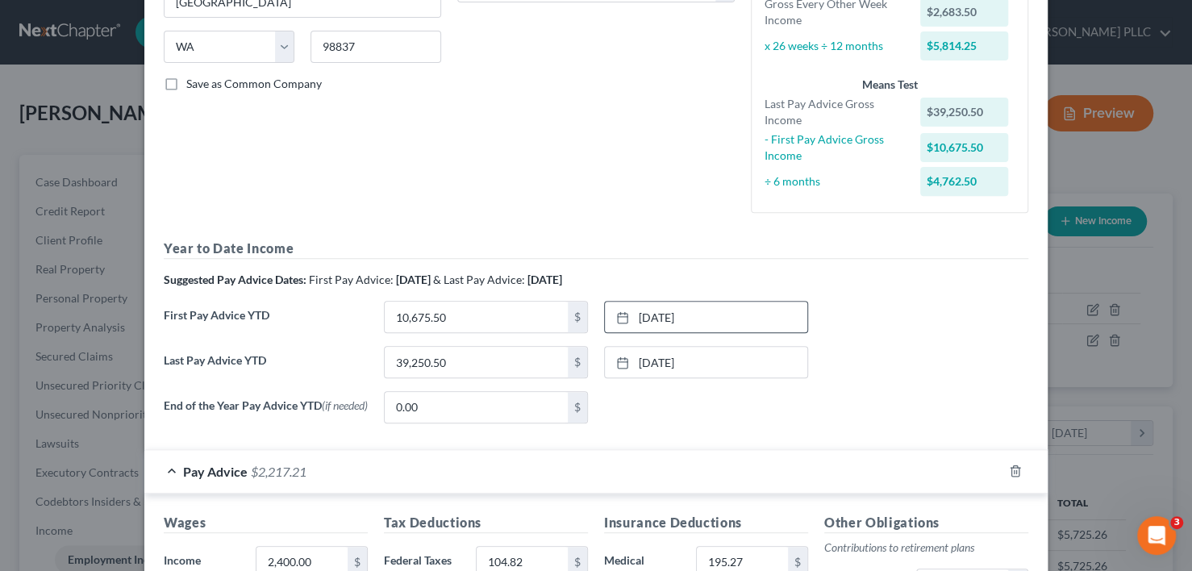
scroll to position [267, 0]
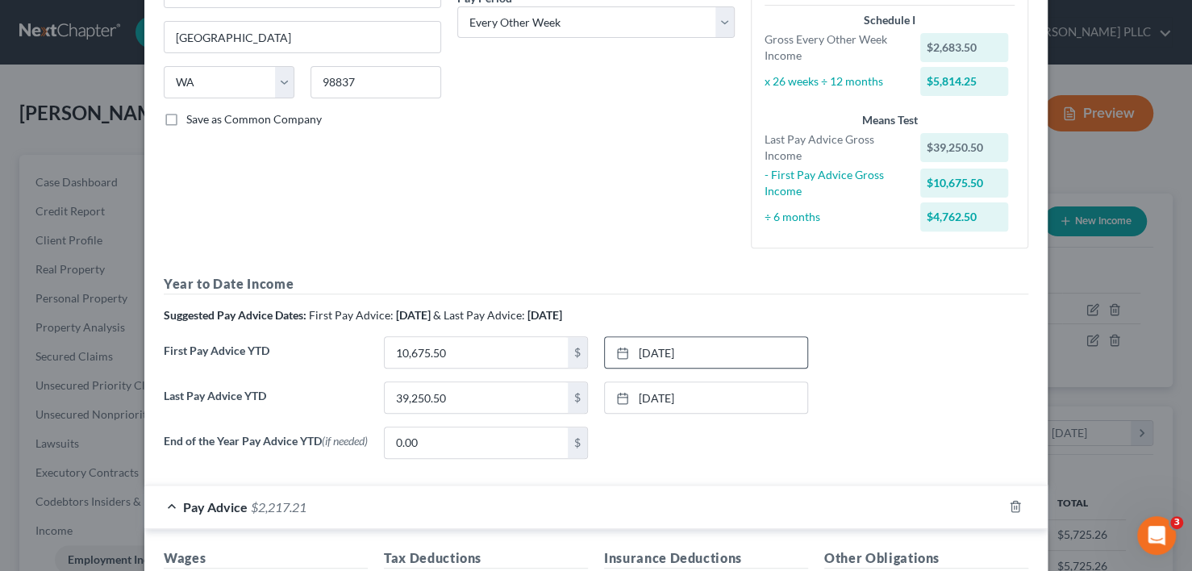
click at [849, 406] on div "Last Pay Advice YTD 39,250.50 $ 8/8/2025 close Date 8/8/2025 Time 12:00 AM chev…" at bounding box center [596, 404] width 881 height 45
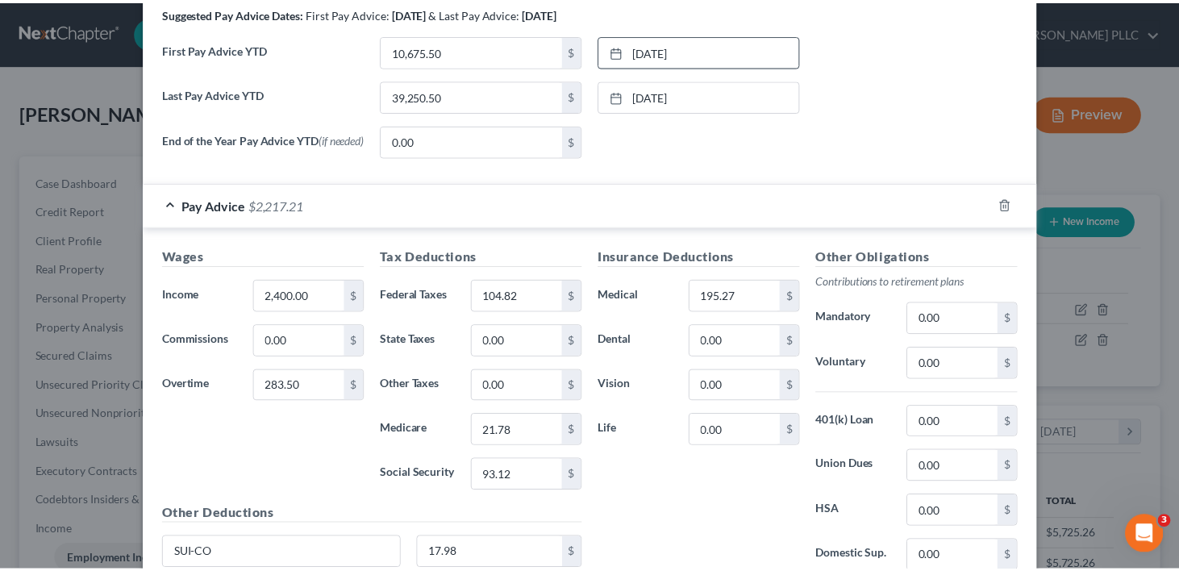
scroll to position [751, 0]
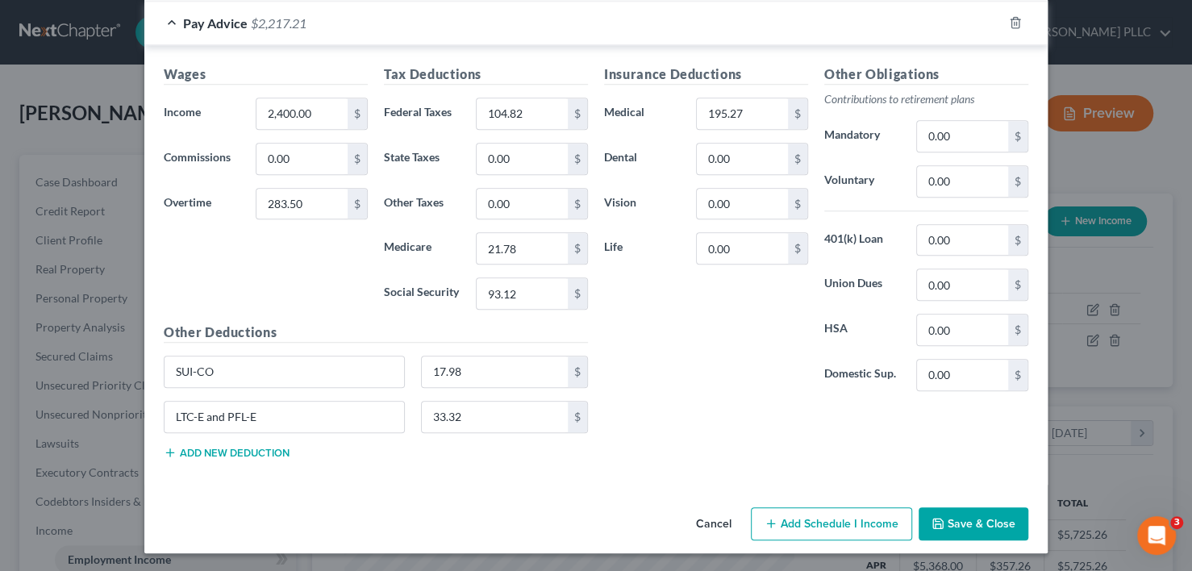
click at [935, 519] on icon "button" at bounding box center [938, 524] width 10 height 10
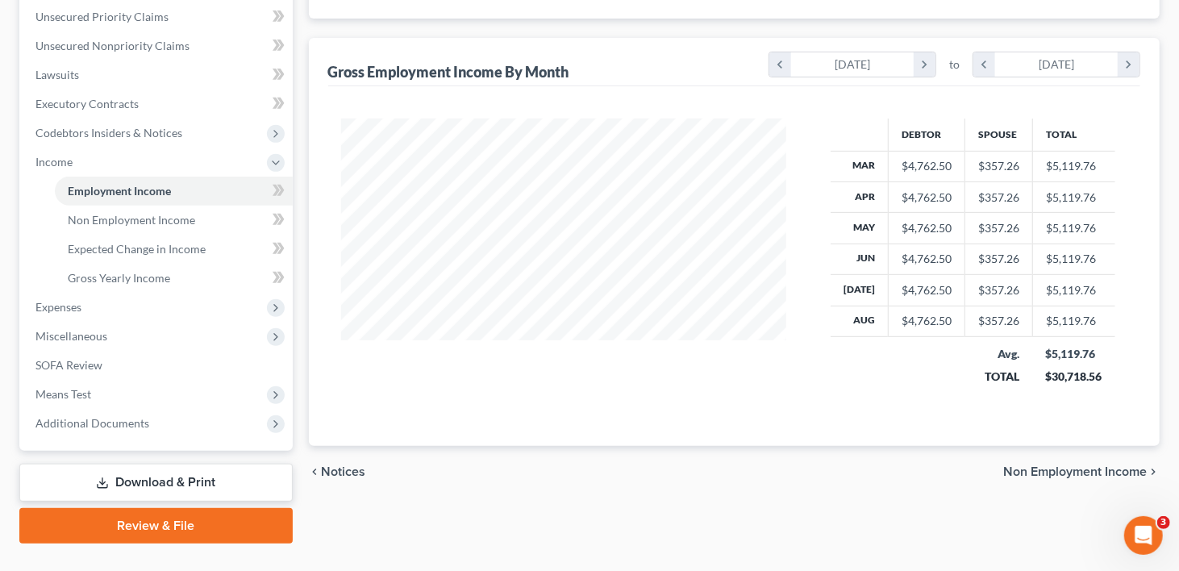
scroll to position [400, 0]
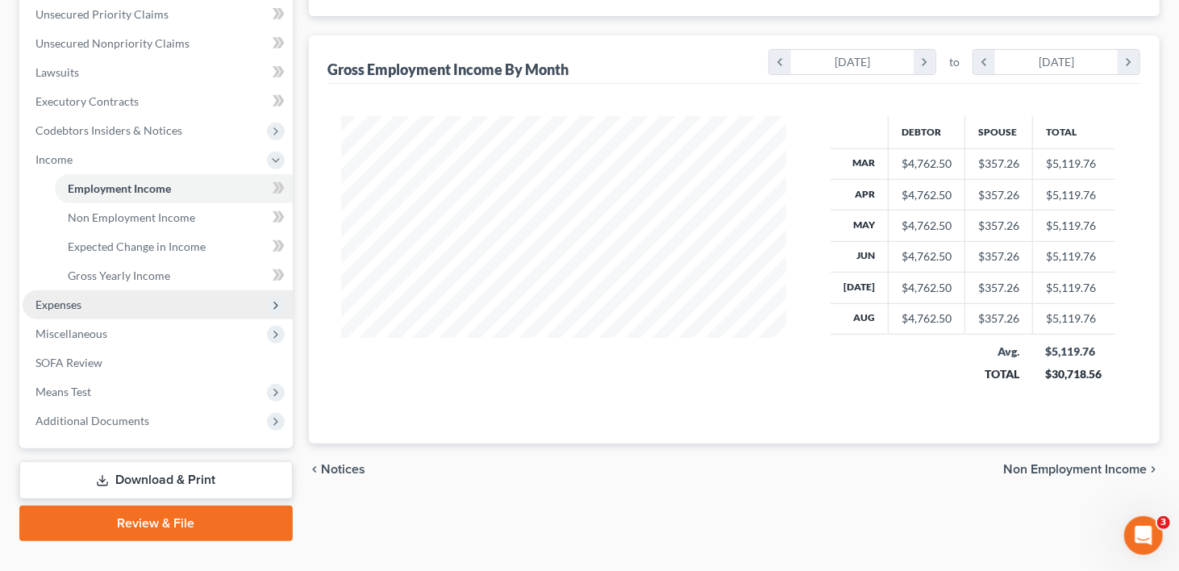
click at [63, 298] on span "Expenses" at bounding box center [58, 305] width 46 height 14
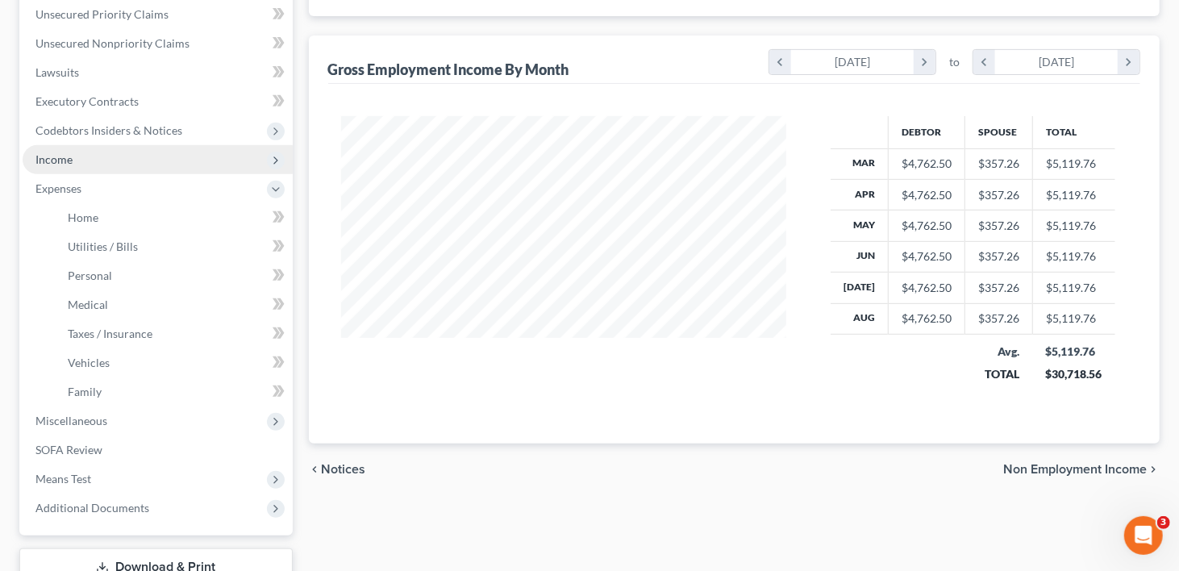
click at [62, 152] on span "Income" at bounding box center [53, 159] width 37 height 14
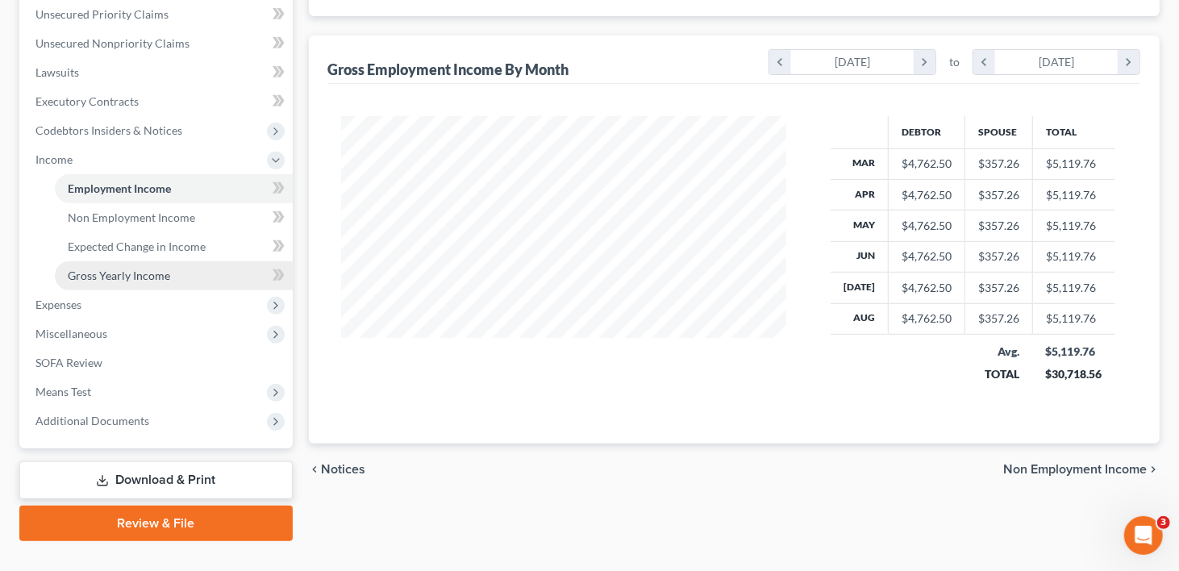
click at [115, 261] on link "Gross Yearly Income" at bounding box center [174, 275] width 238 height 29
